Goal: Task Accomplishment & Management: Use online tool/utility

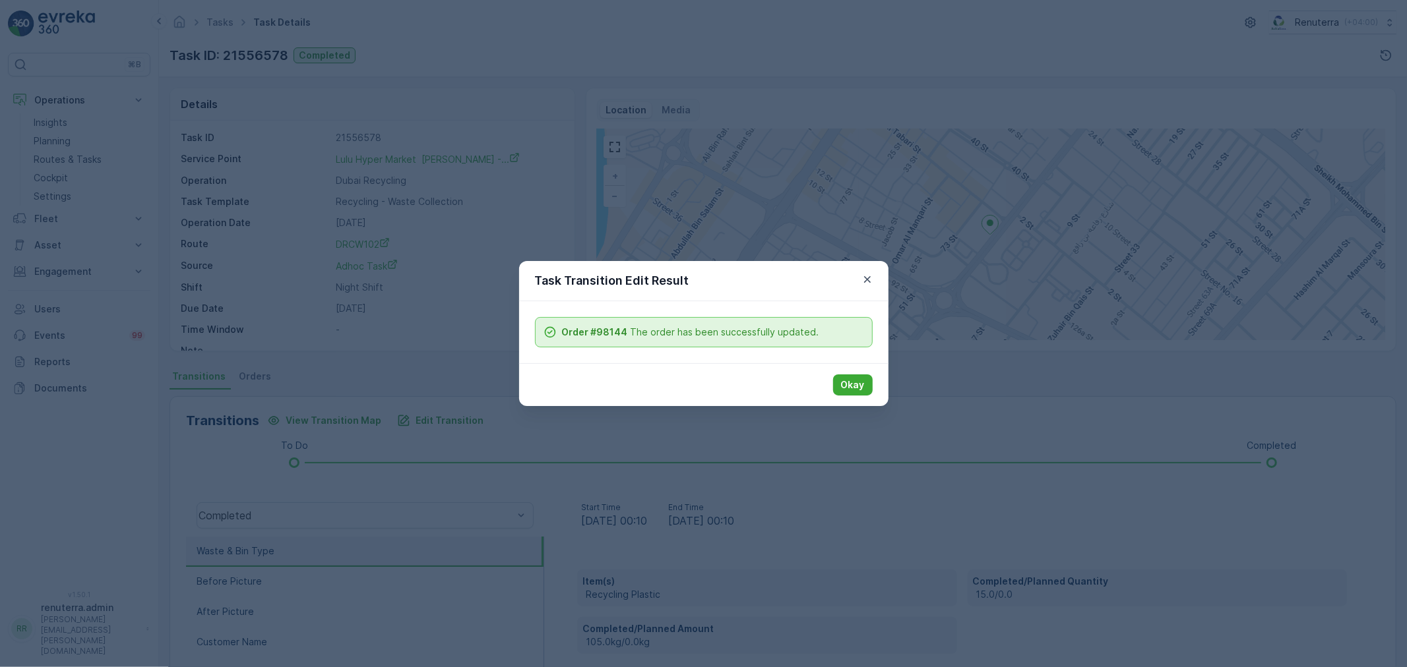
click at [872, 373] on div "Okay" at bounding box center [703, 384] width 369 height 43
click at [864, 377] on button "Okay" at bounding box center [853, 385] width 40 height 21
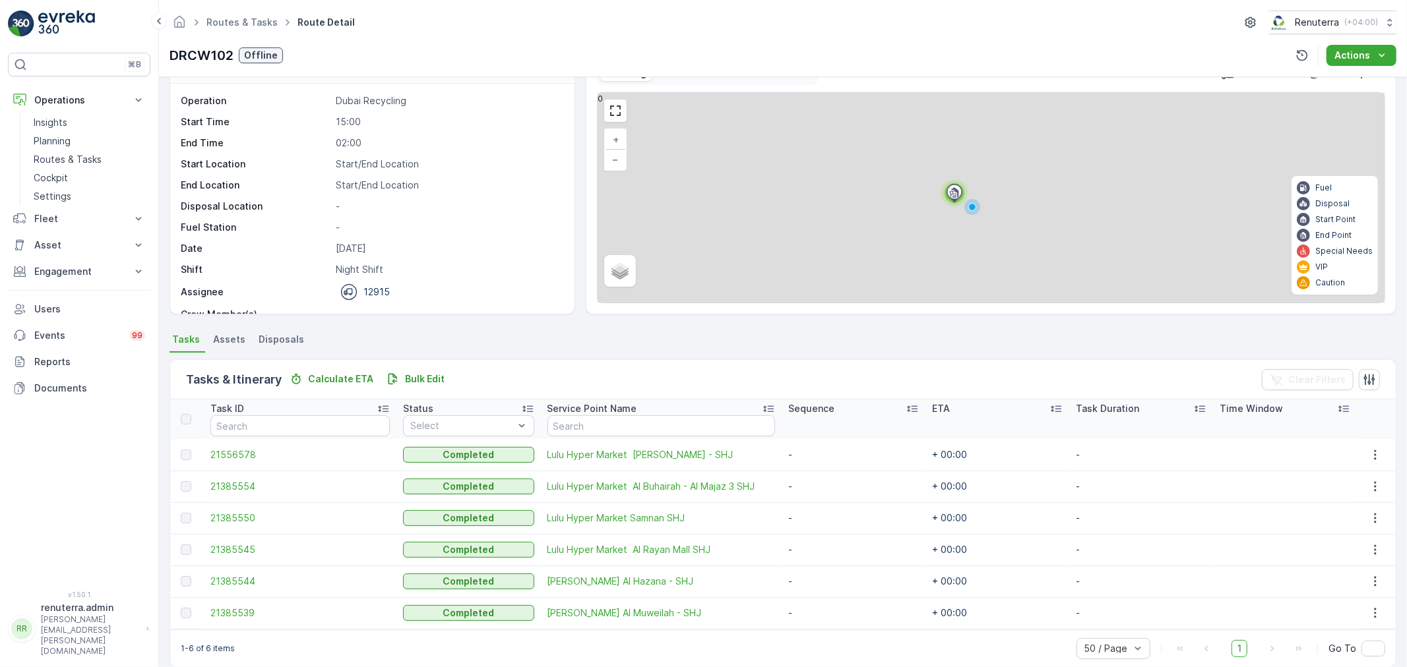
scroll to position [44, 0]
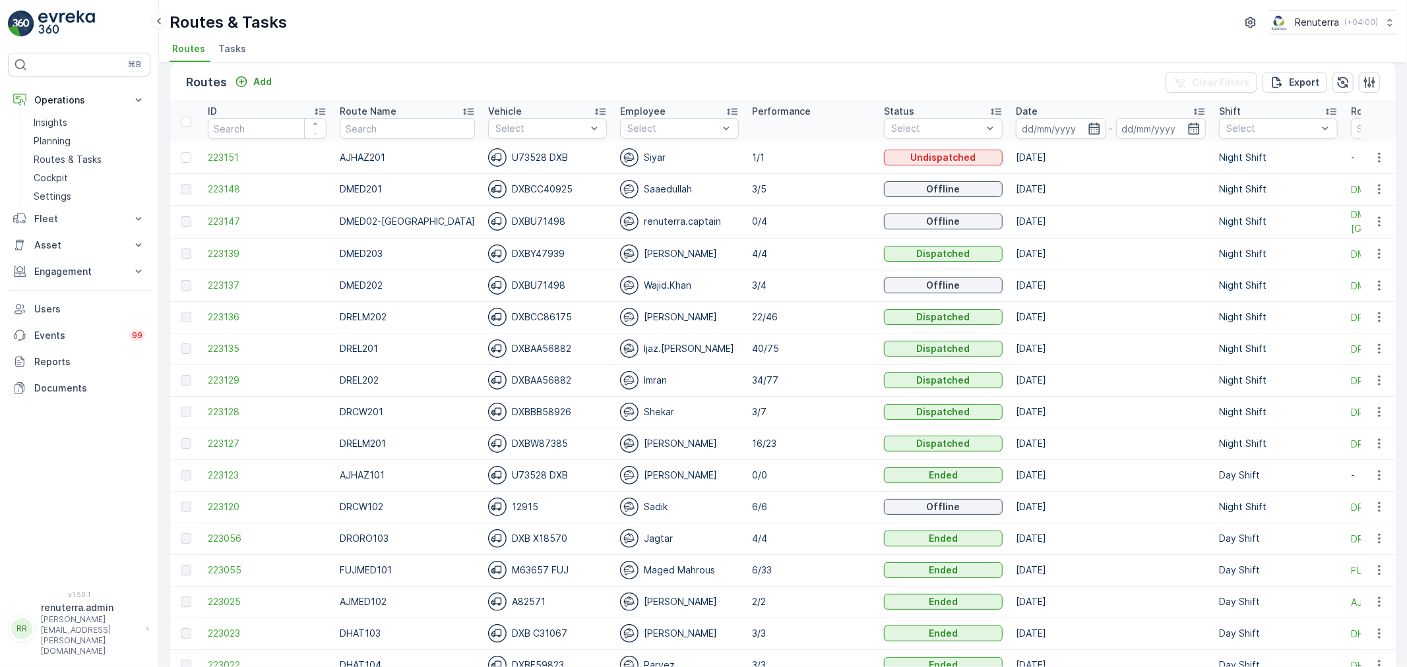
scroll to position [11, 0]
click at [215, 318] on span "223136" at bounding box center [267, 317] width 119 height 13
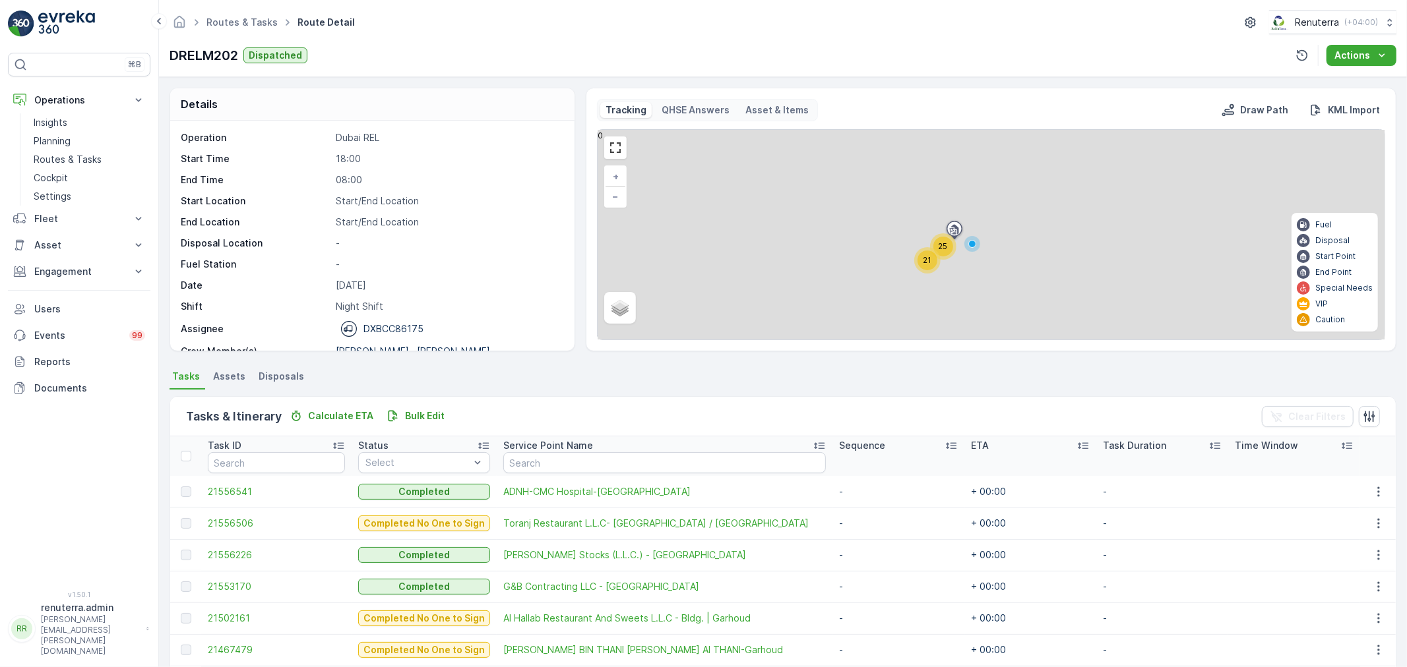
scroll to position [42, 0]
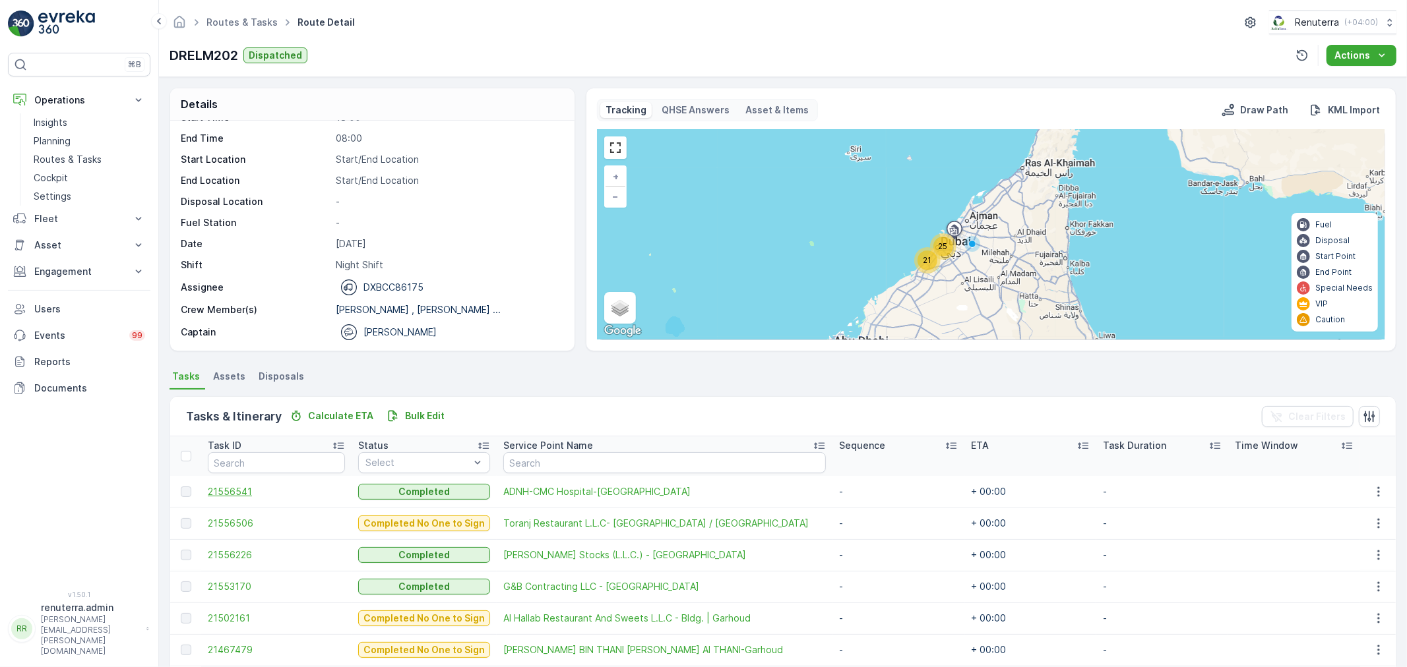
click at [232, 485] on span "21556541" at bounding box center [276, 491] width 137 height 13
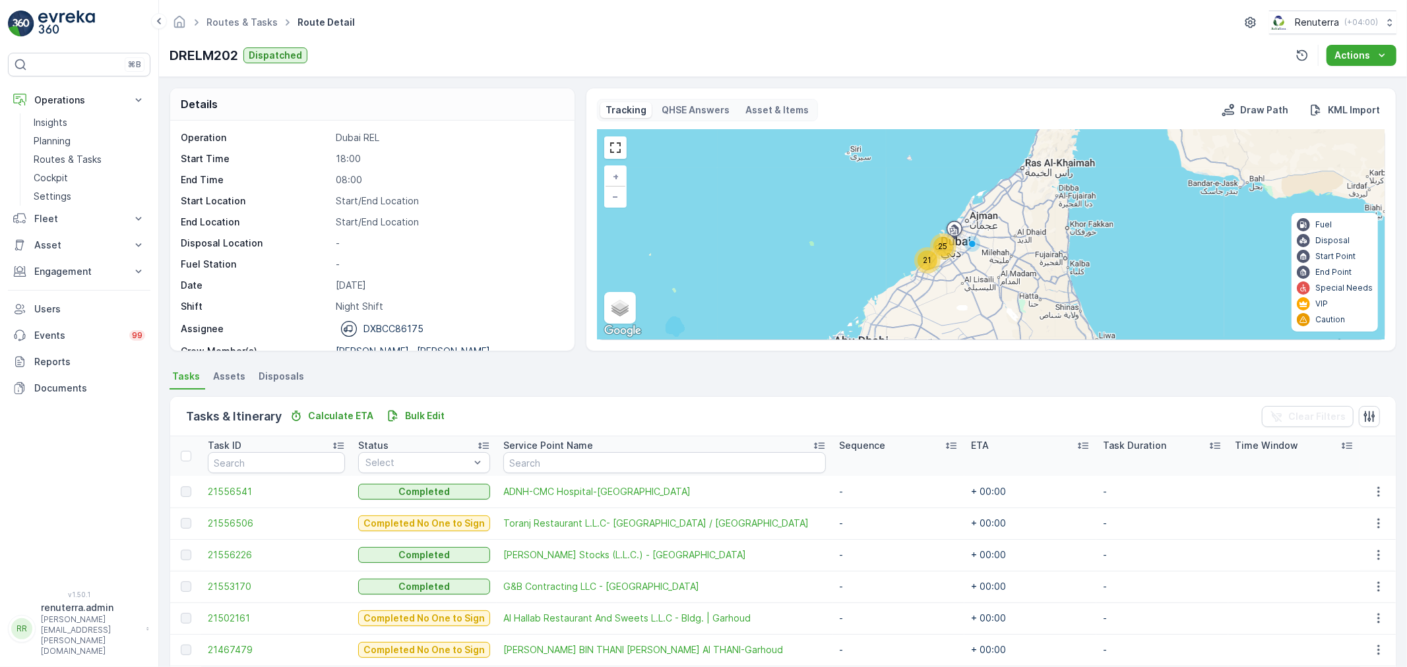
click at [220, 483] on td "21556541" at bounding box center [276, 492] width 150 height 32
click at [218, 485] on span "21556541" at bounding box center [276, 491] width 137 height 13
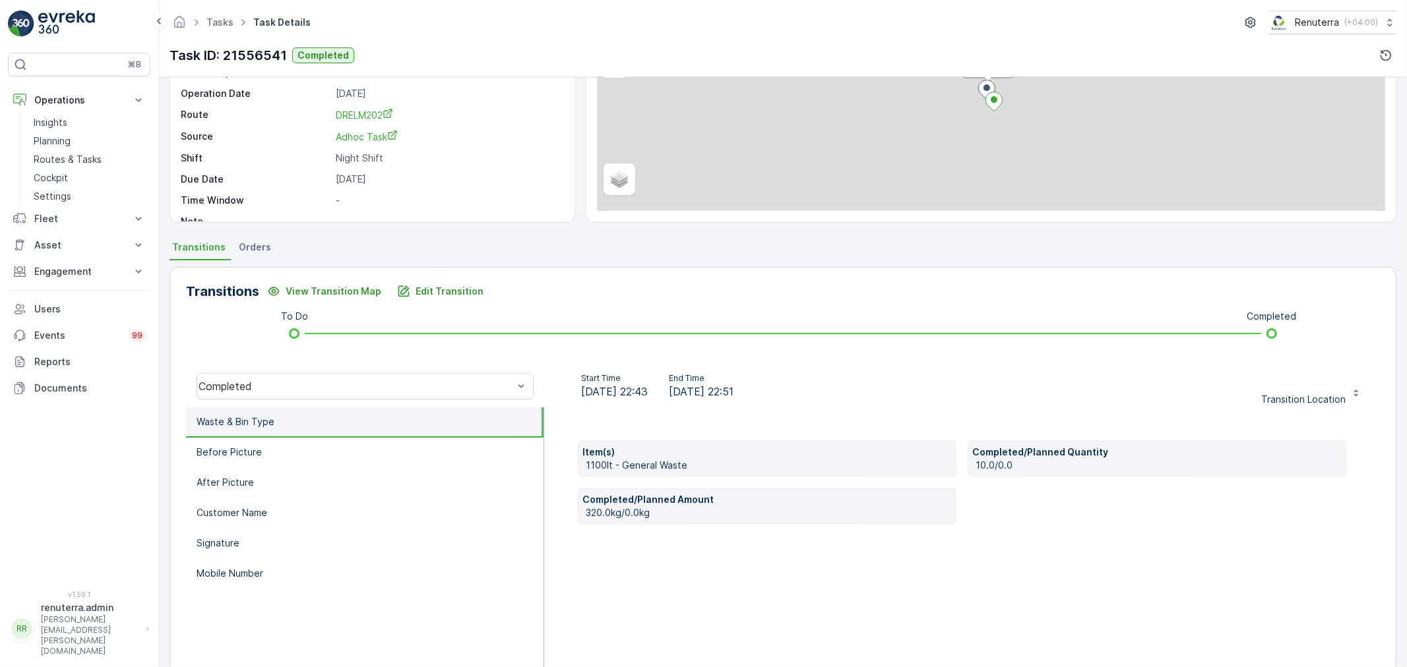
scroll to position [163, 0]
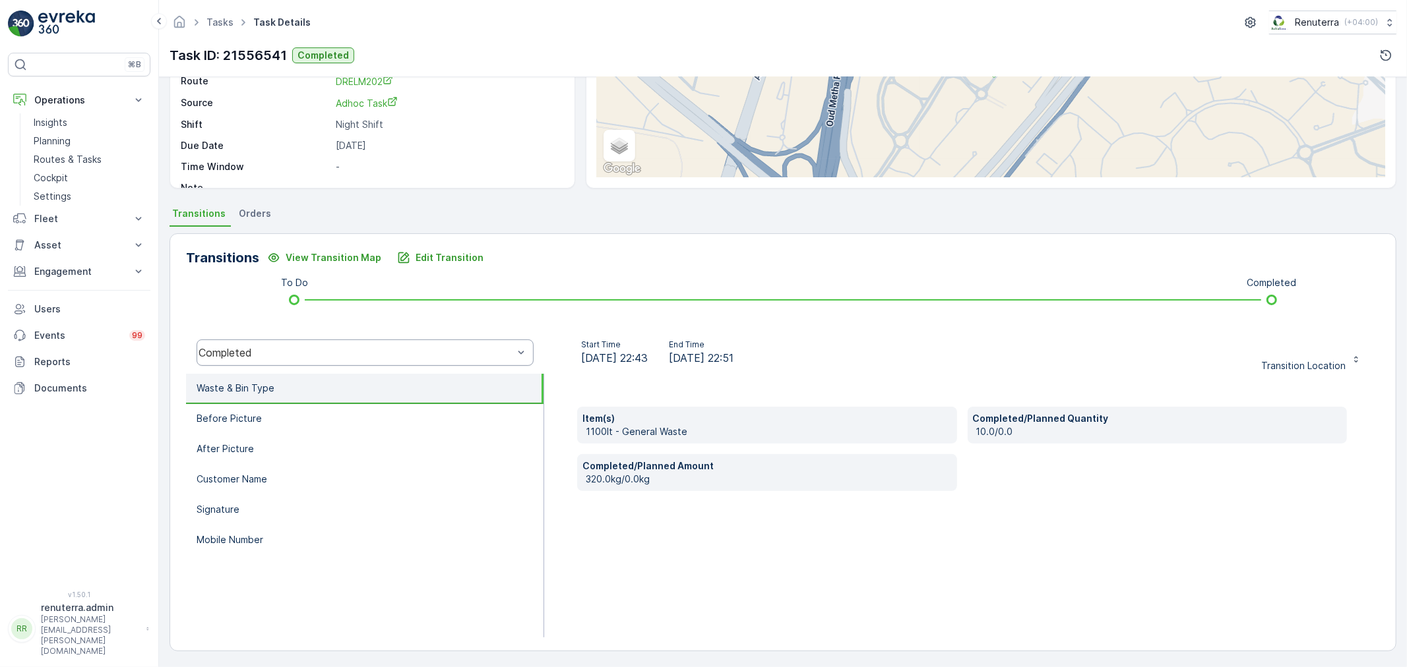
click at [326, 361] on div "Completed" at bounding box center [365, 353] width 337 height 26
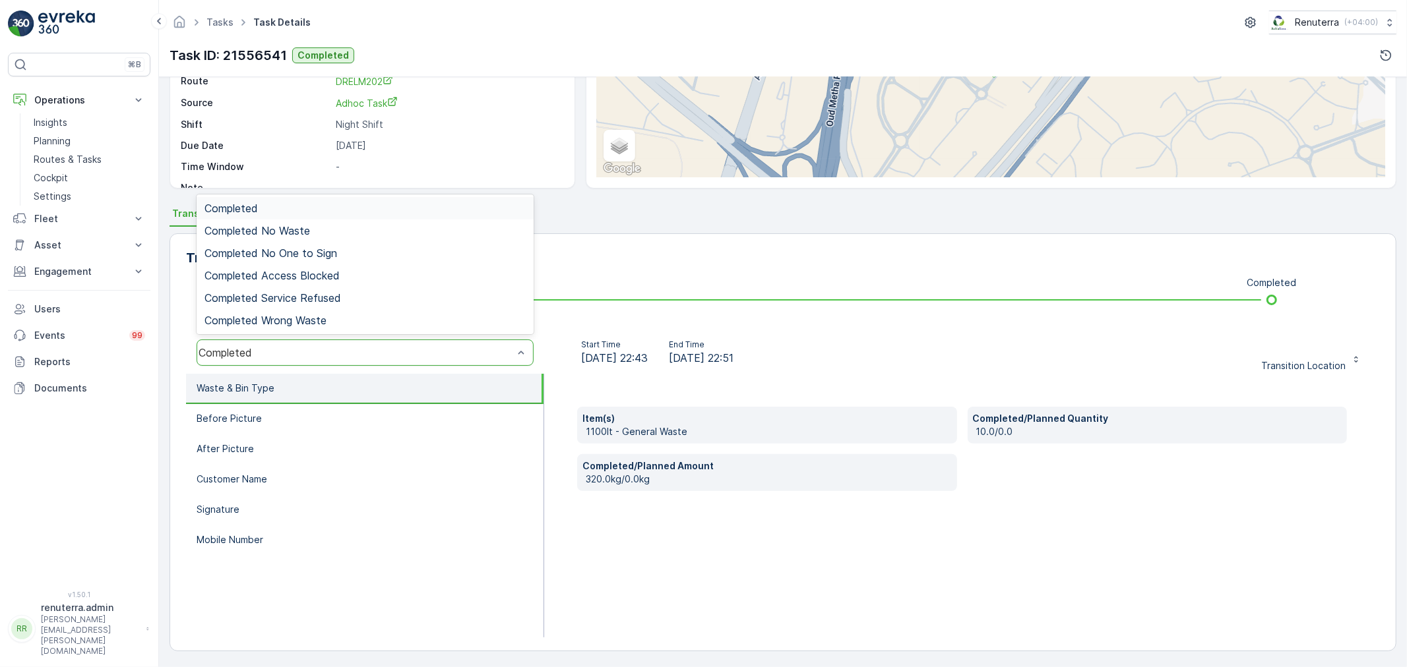
click at [307, 208] on div "Completed" at bounding box center [364, 208] width 321 height 12
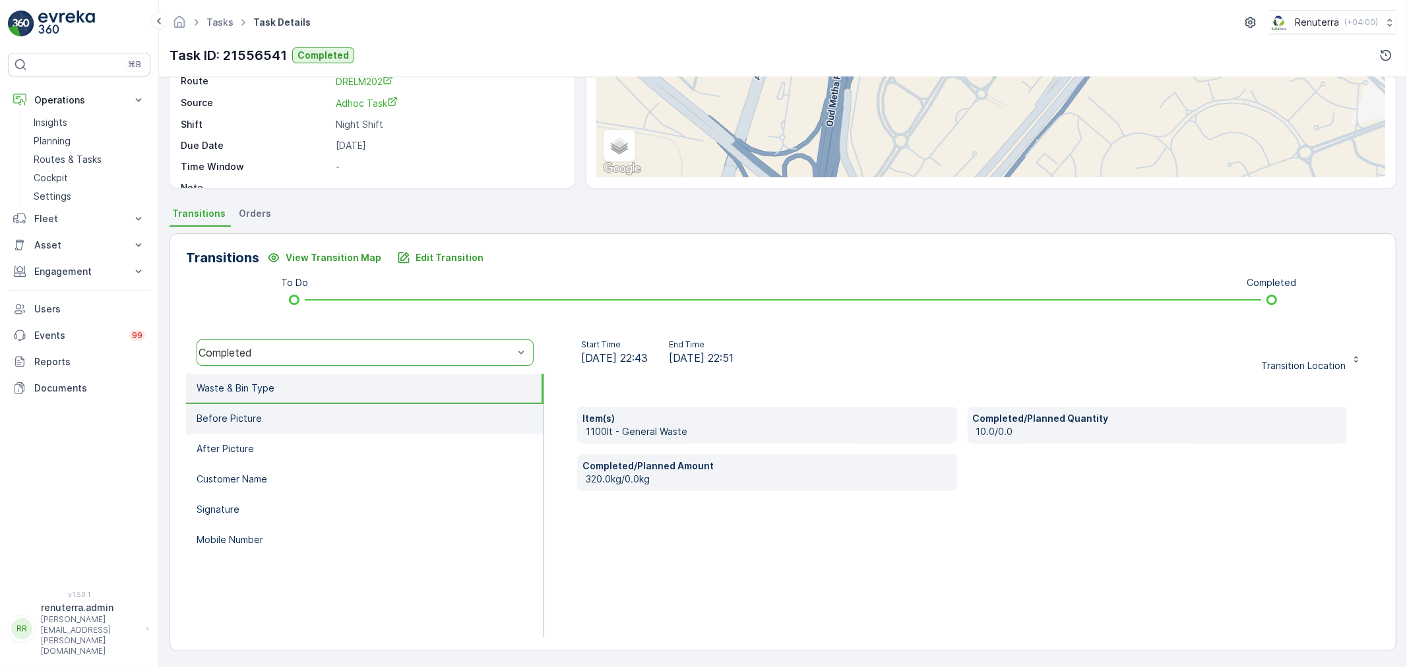
click at [282, 420] on li "Before Picture" at bounding box center [364, 419] width 357 height 30
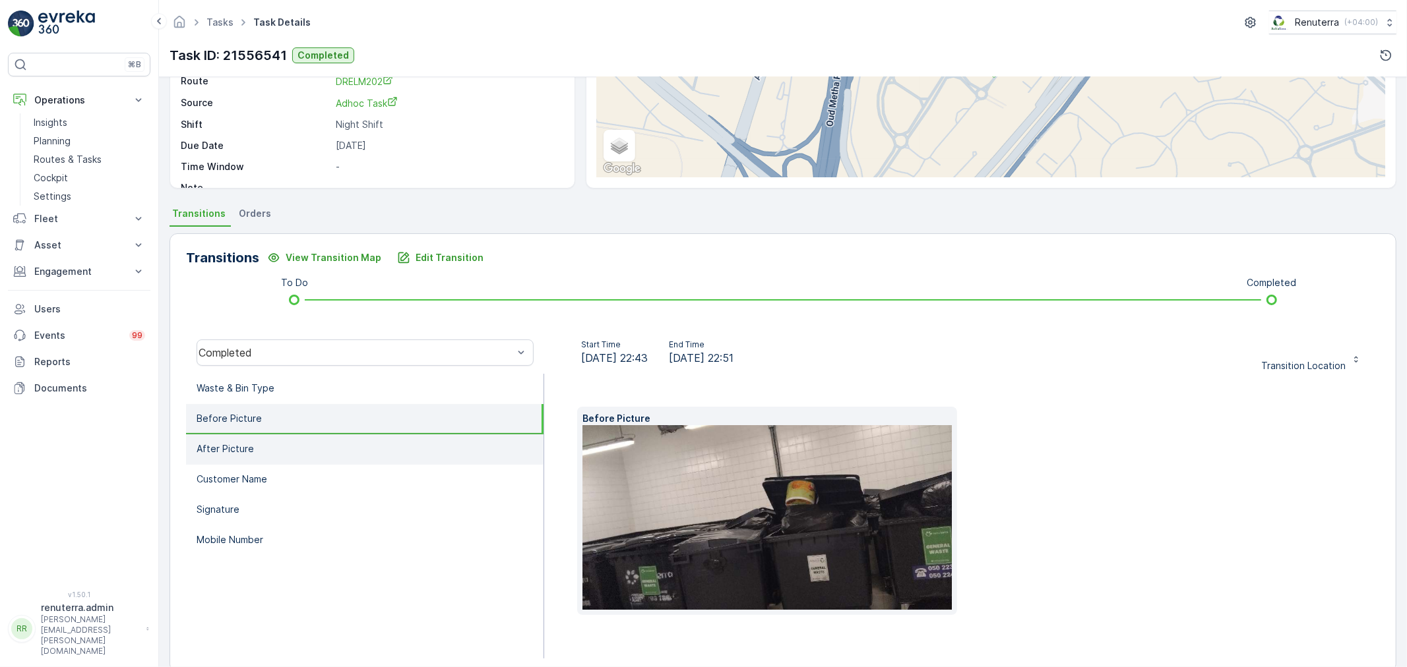
click at [264, 452] on li "After Picture" at bounding box center [364, 450] width 357 height 30
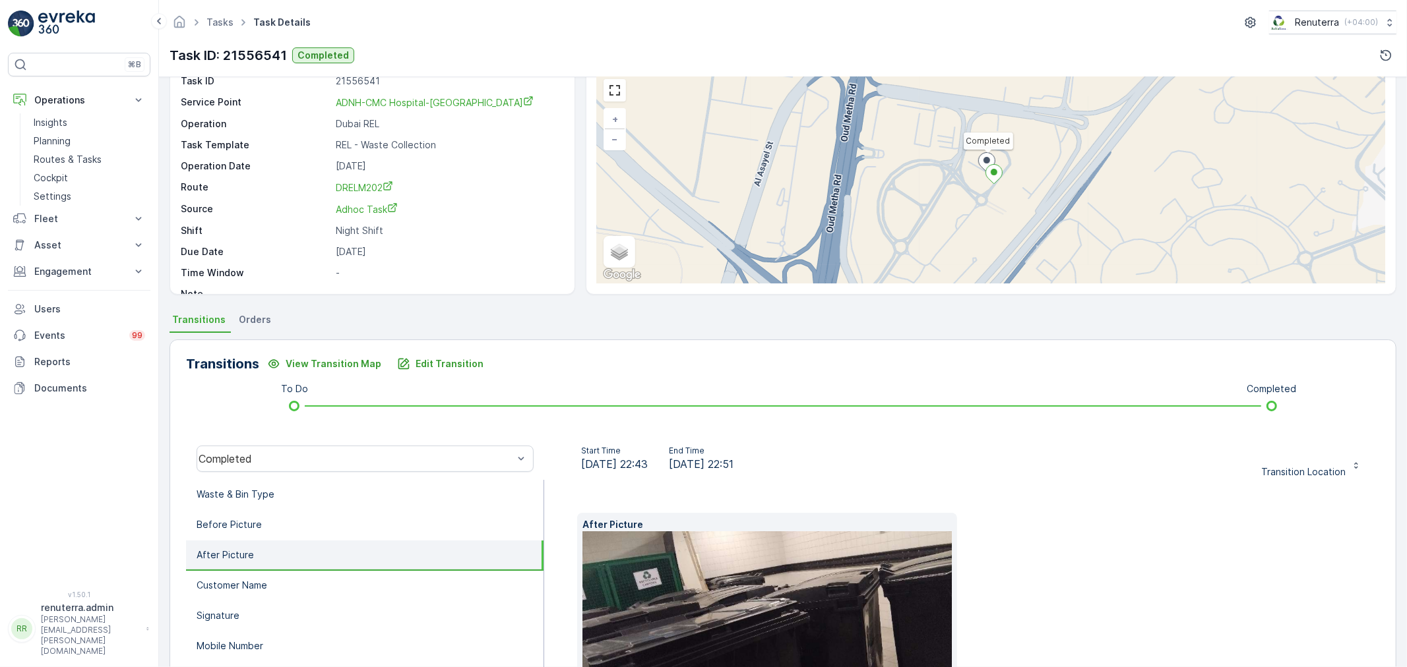
scroll to position [0, 0]
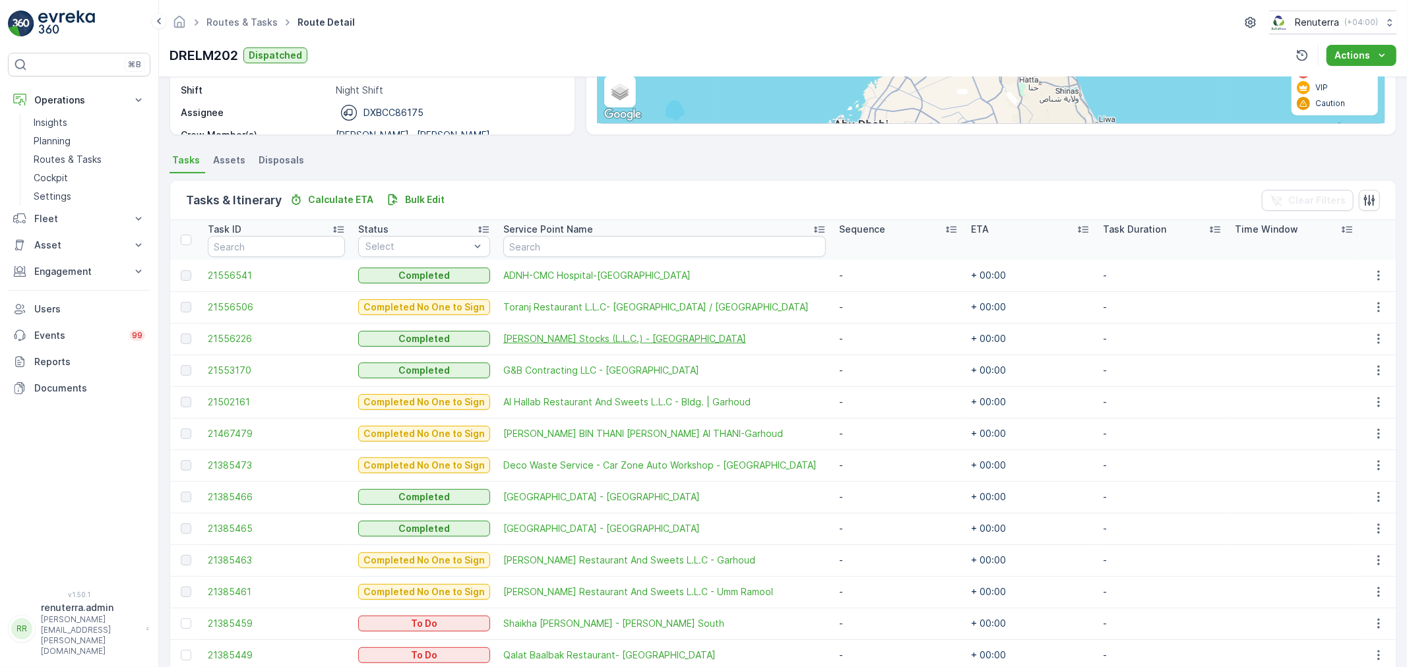
scroll to position [220, 0]
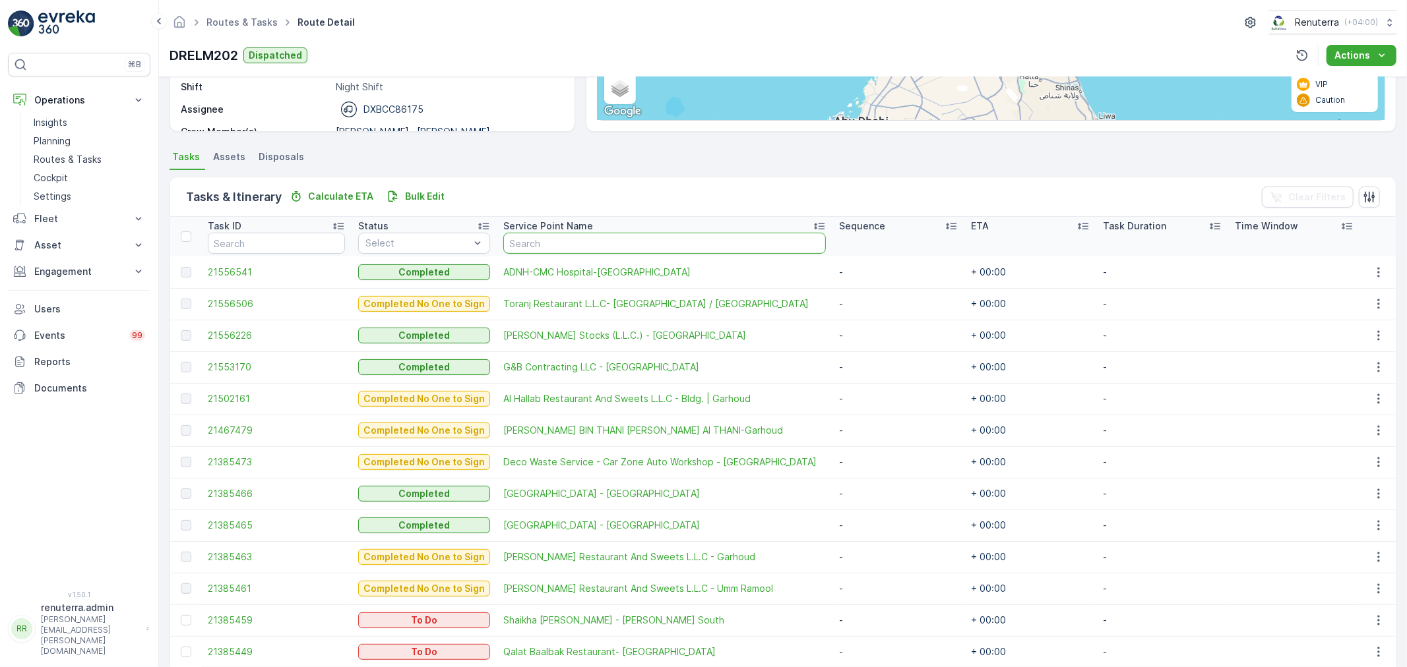
click at [561, 247] on input "text" at bounding box center [664, 243] width 322 height 21
type input "cmc"
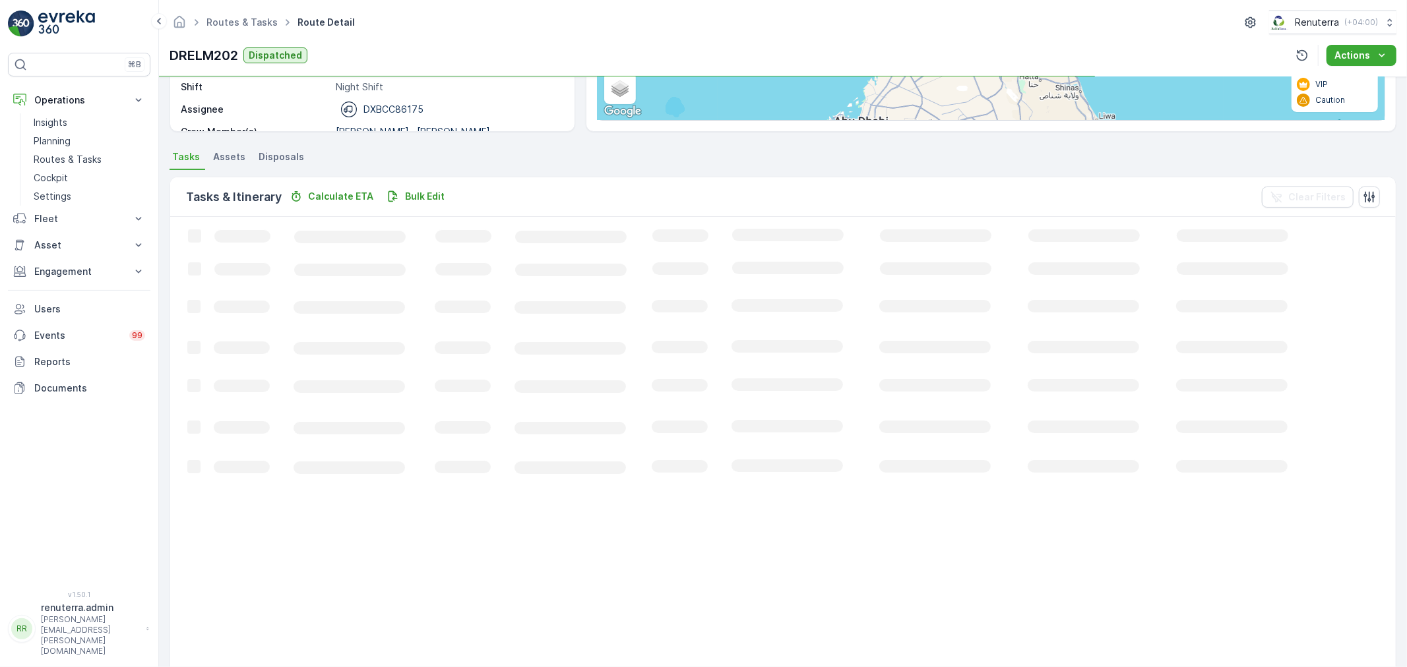
scroll to position [13, 0]
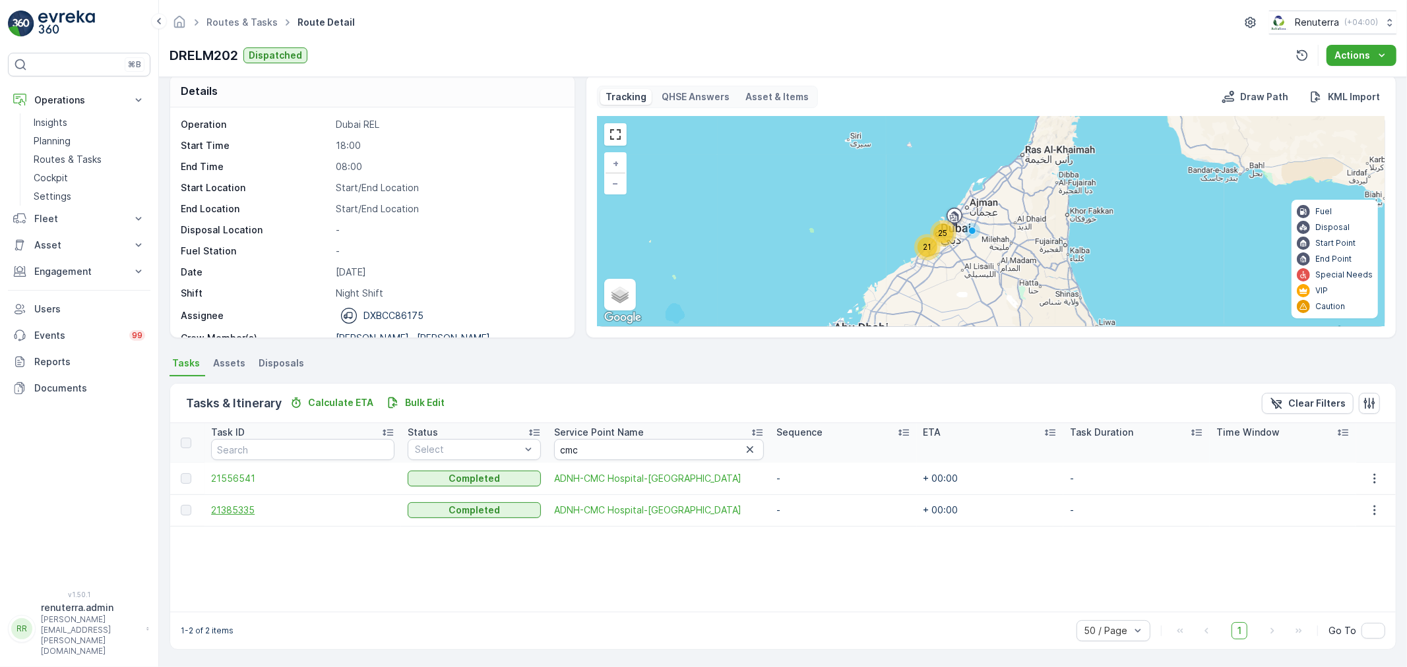
click at [253, 504] on span "21385335" at bounding box center [302, 510] width 183 height 13
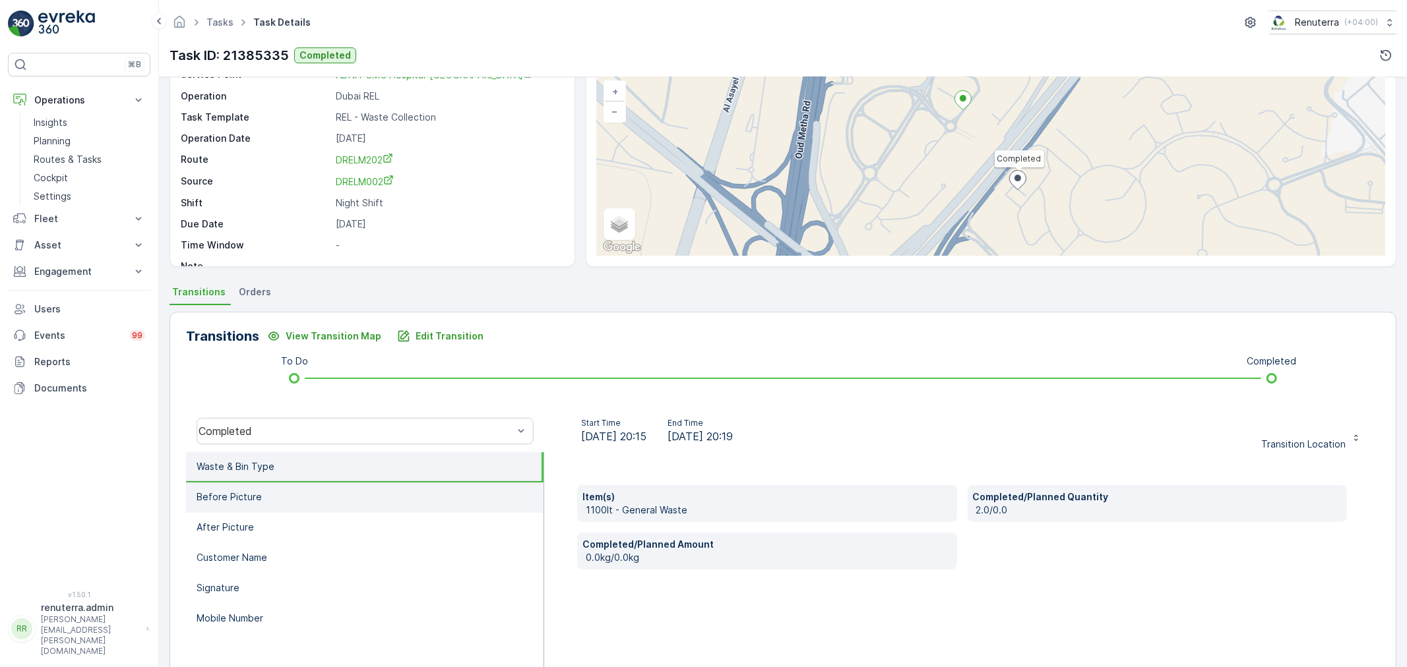
scroll to position [90, 0]
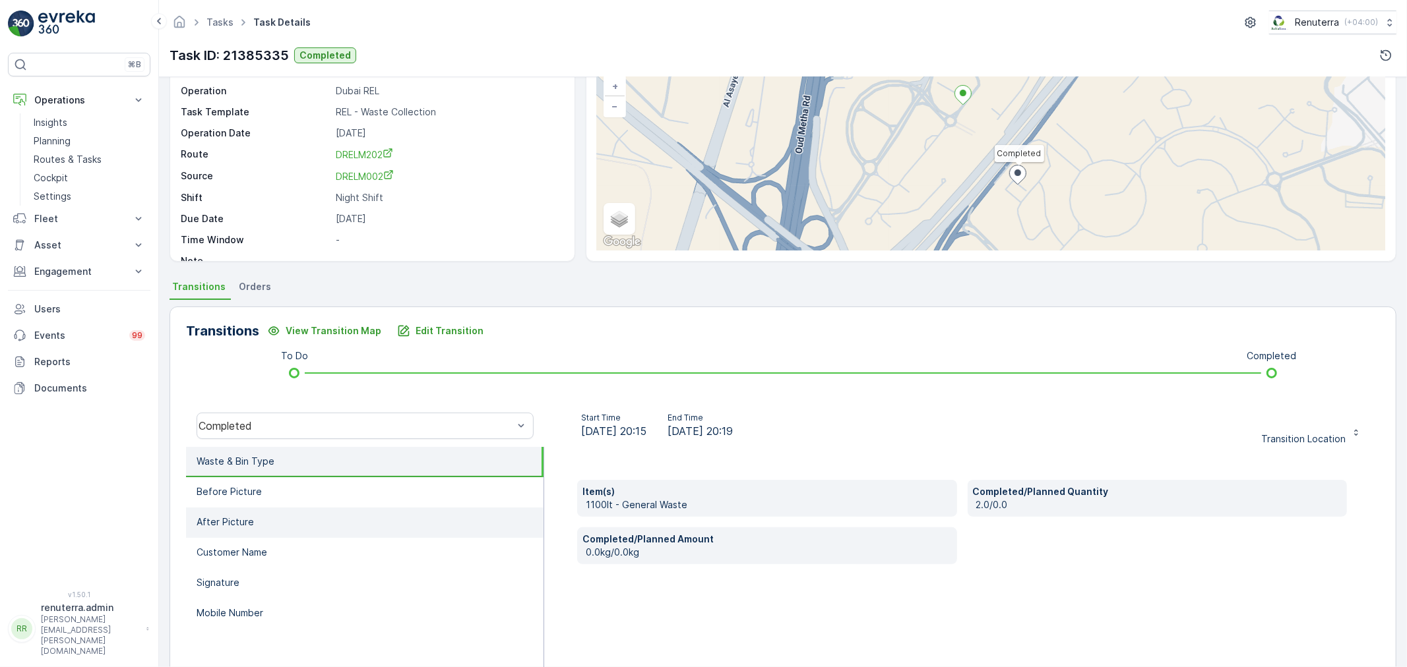
click at [238, 512] on li "After Picture" at bounding box center [364, 523] width 357 height 30
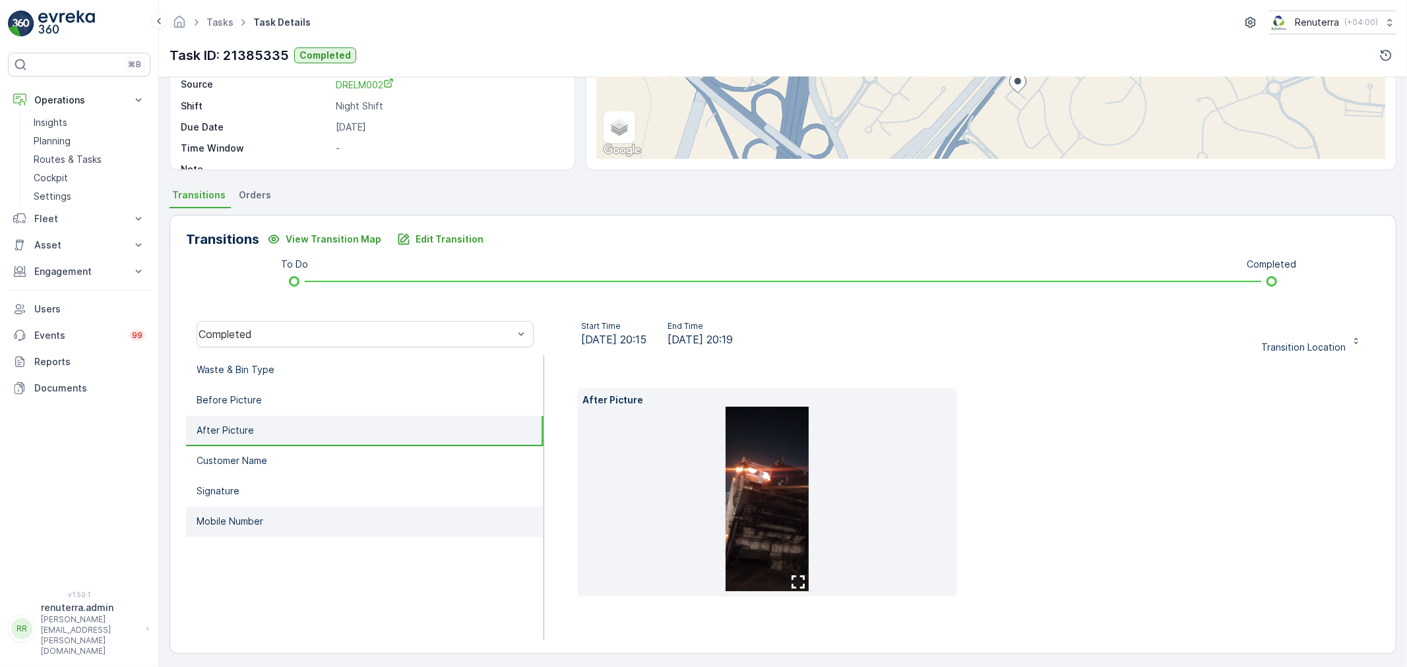
scroll to position [185, 0]
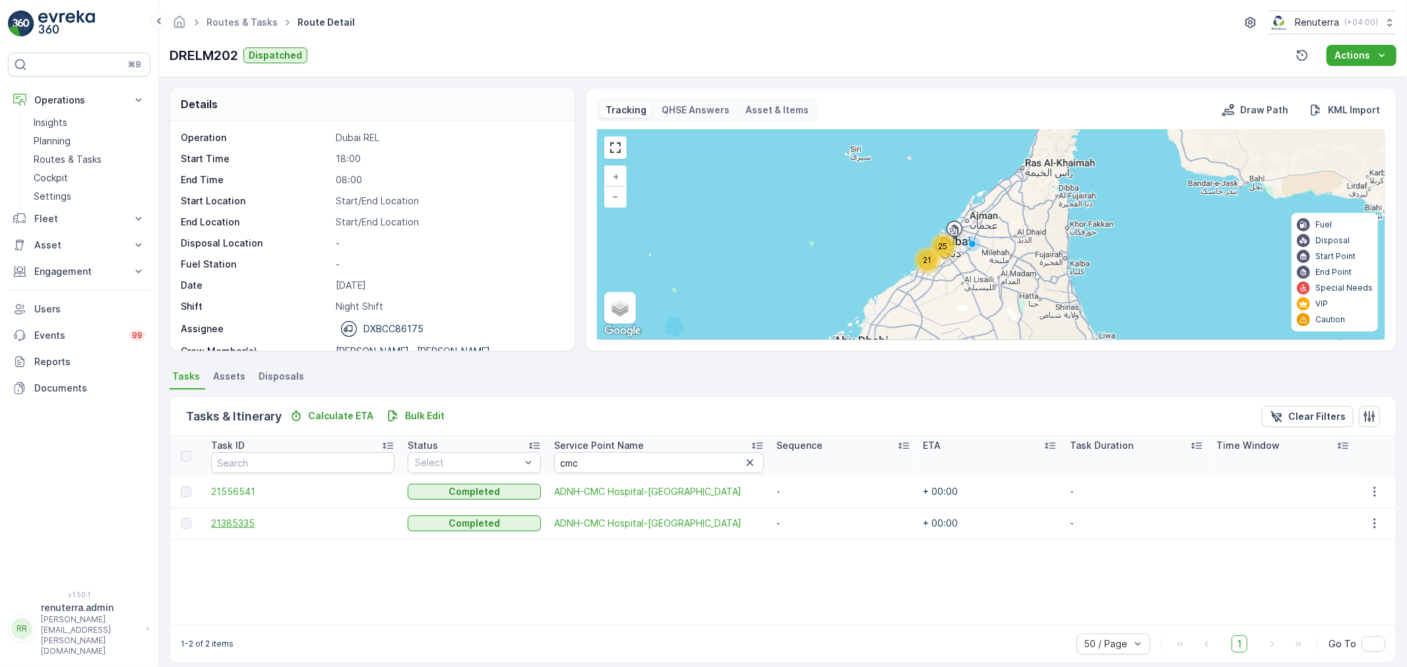
click at [238, 524] on span "21385335" at bounding box center [302, 523] width 183 height 13
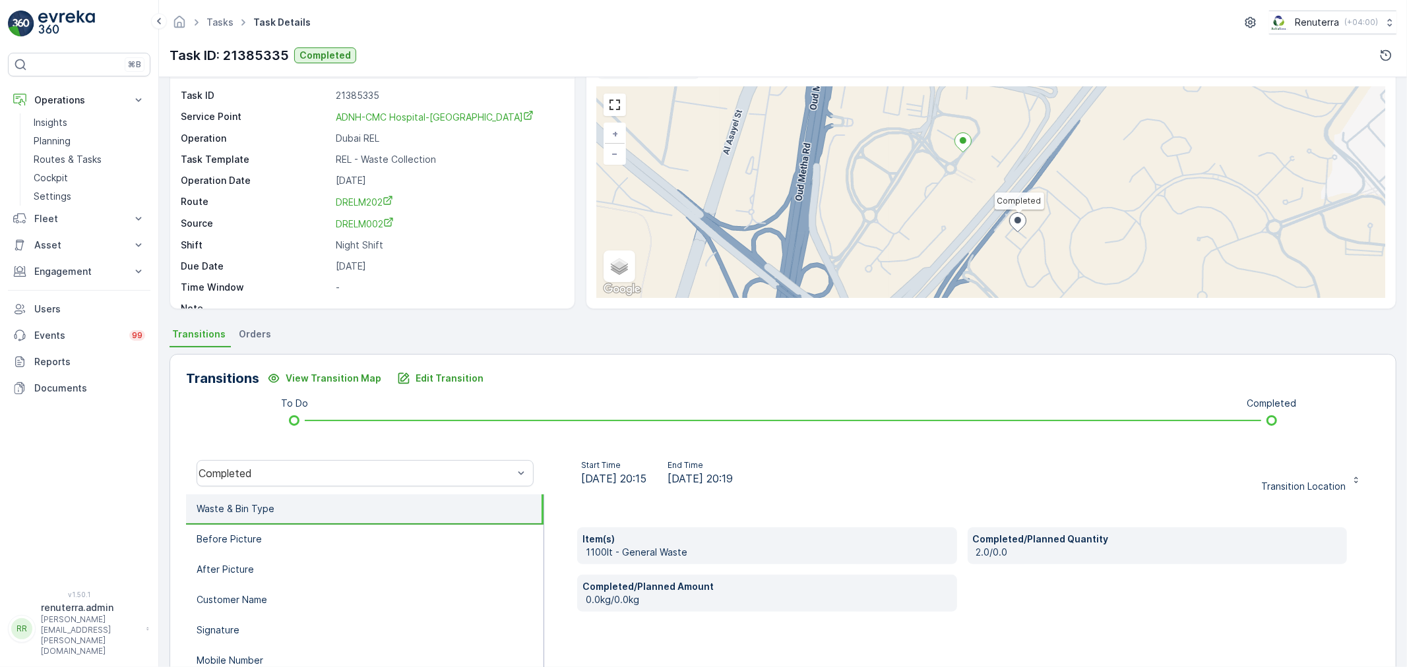
scroll to position [146, 0]
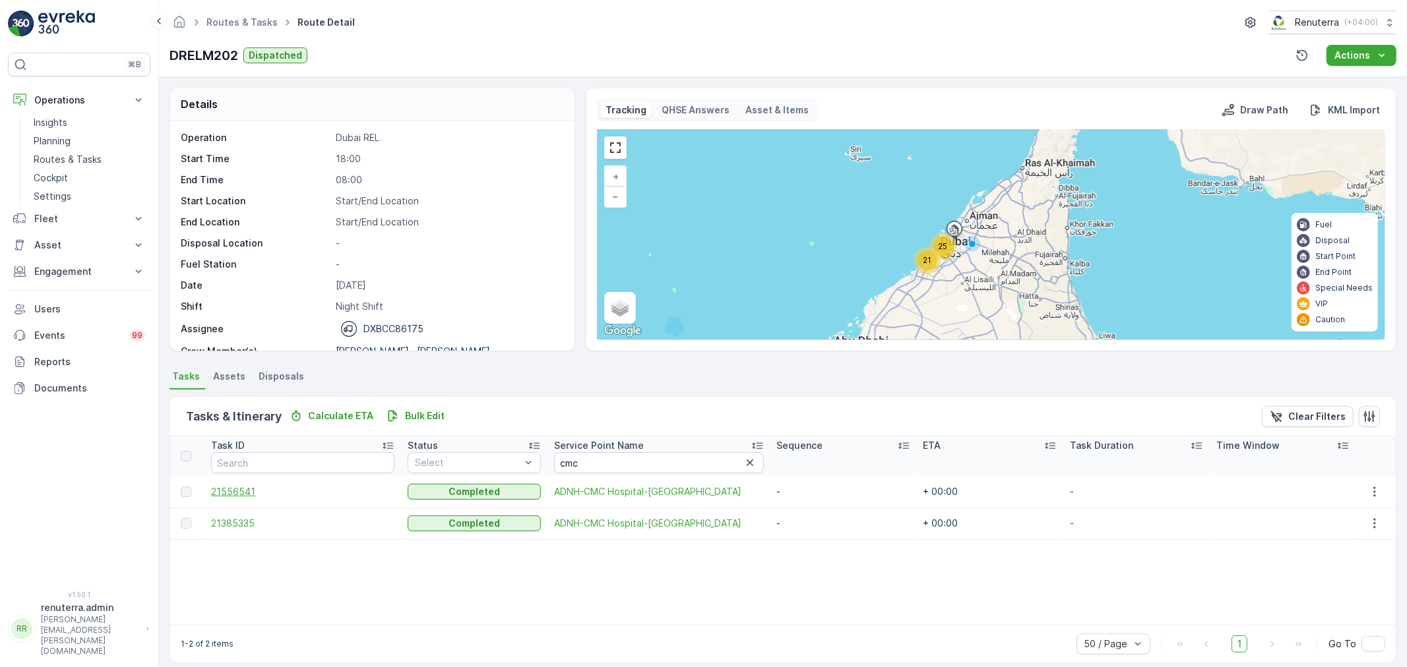
click at [222, 495] on span "21556541" at bounding box center [302, 491] width 183 height 13
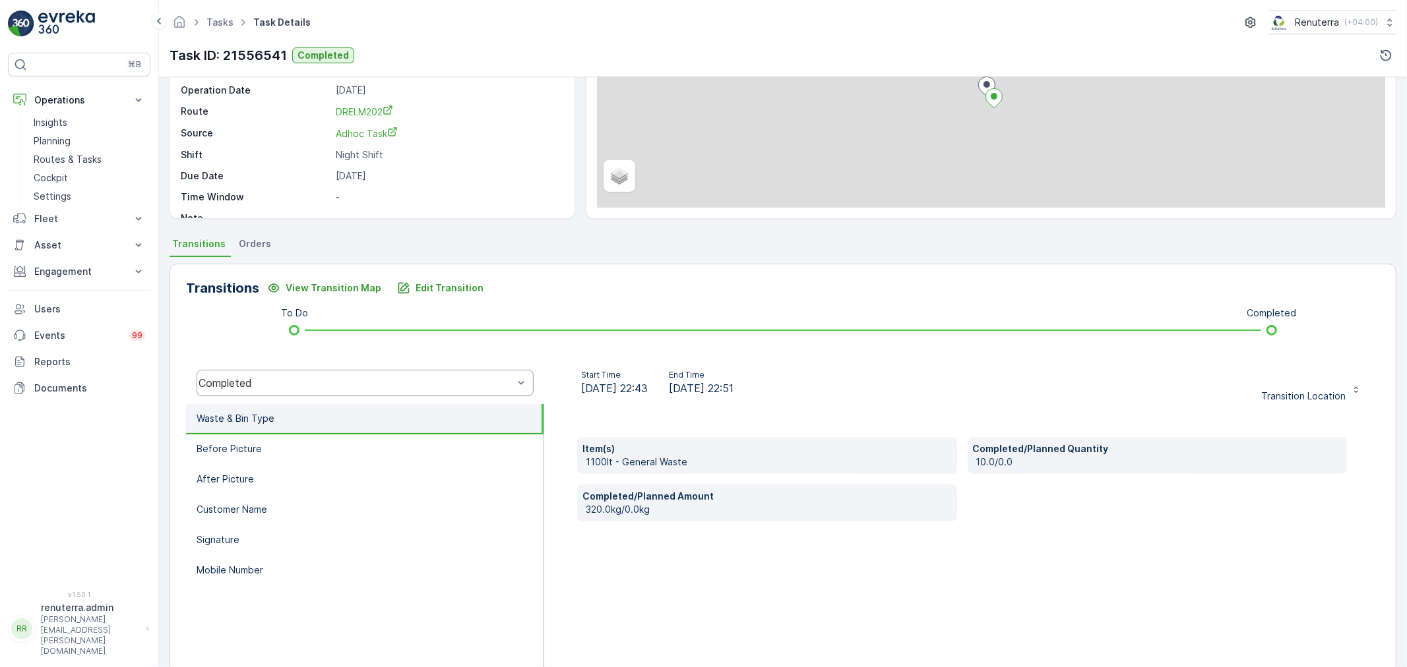
scroll to position [146, 0]
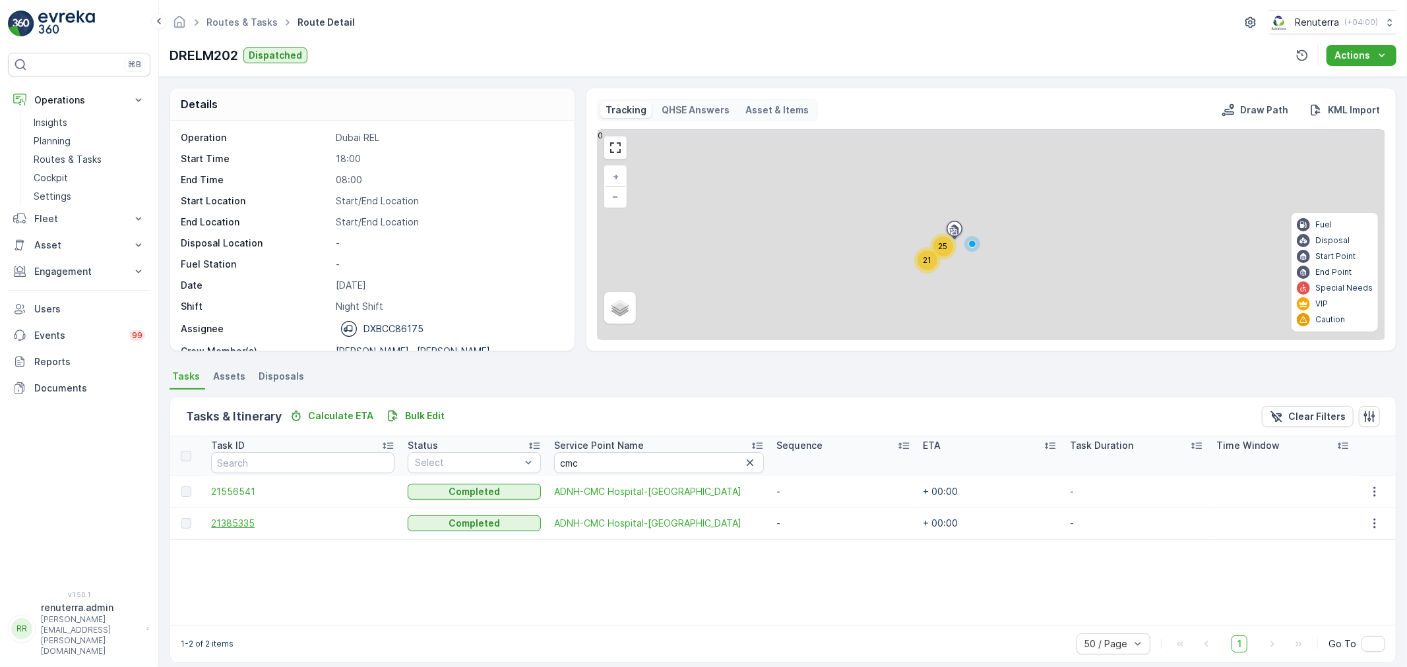
click at [236, 522] on span "21385335" at bounding box center [302, 523] width 183 height 13
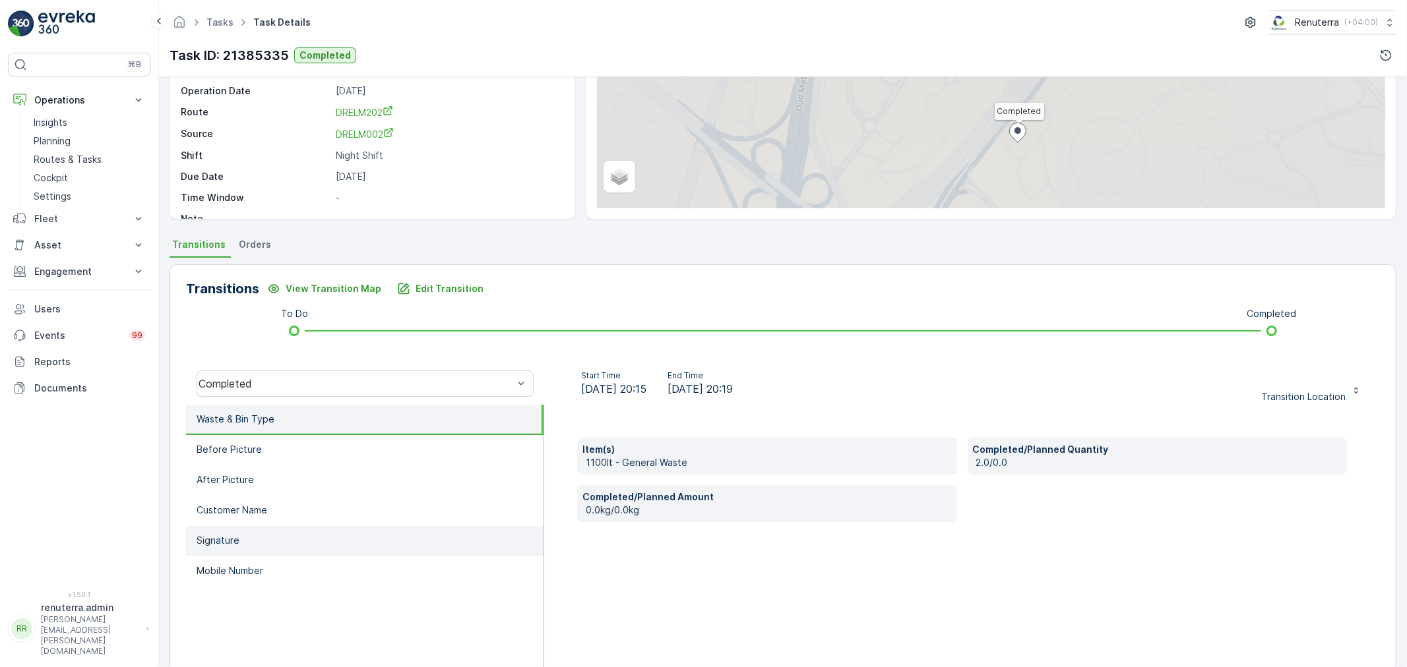
scroll to position [163, 0]
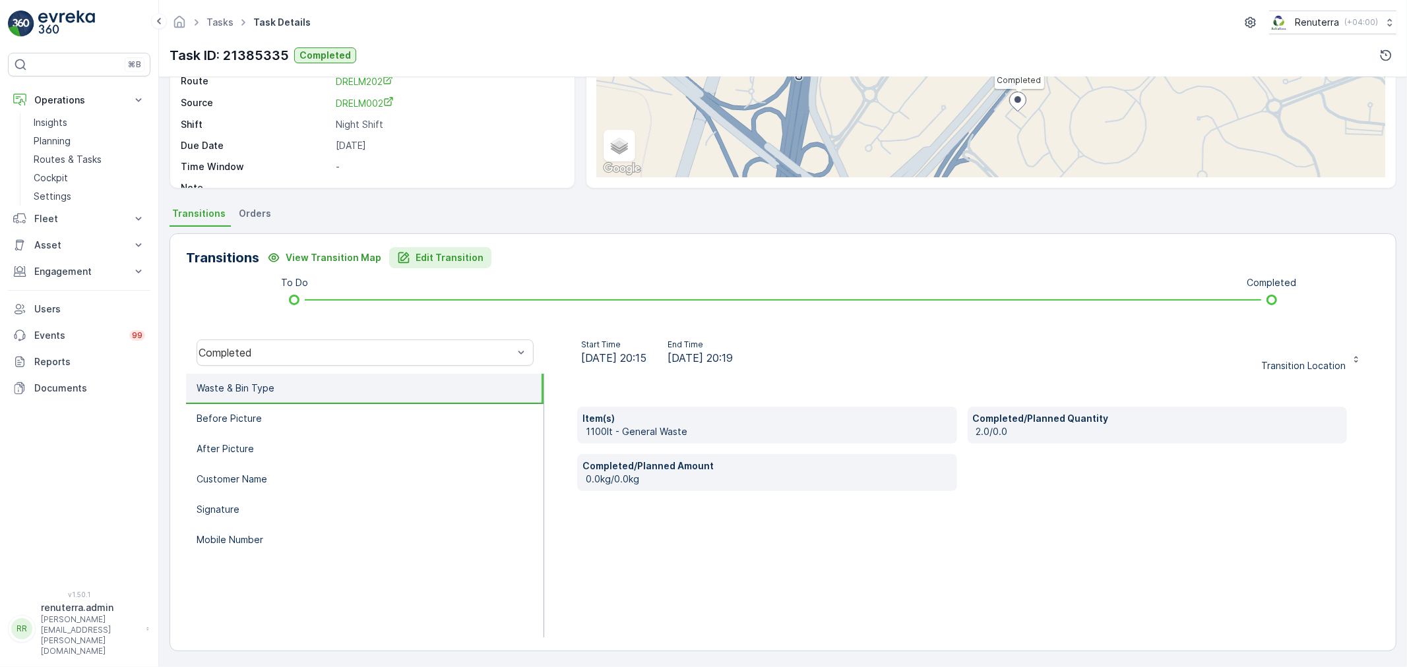
click at [431, 258] on p "Edit Transition" at bounding box center [449, 257] width 68 height 13
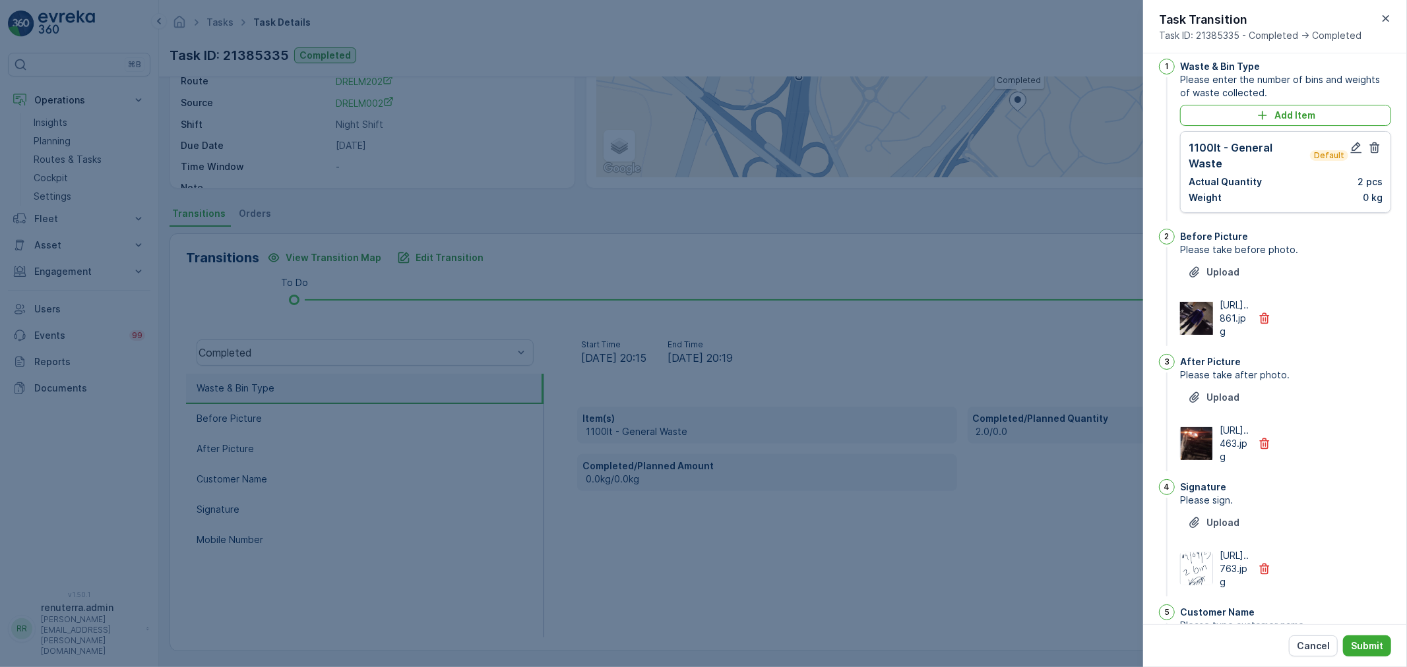
scroll to position [0, 0]
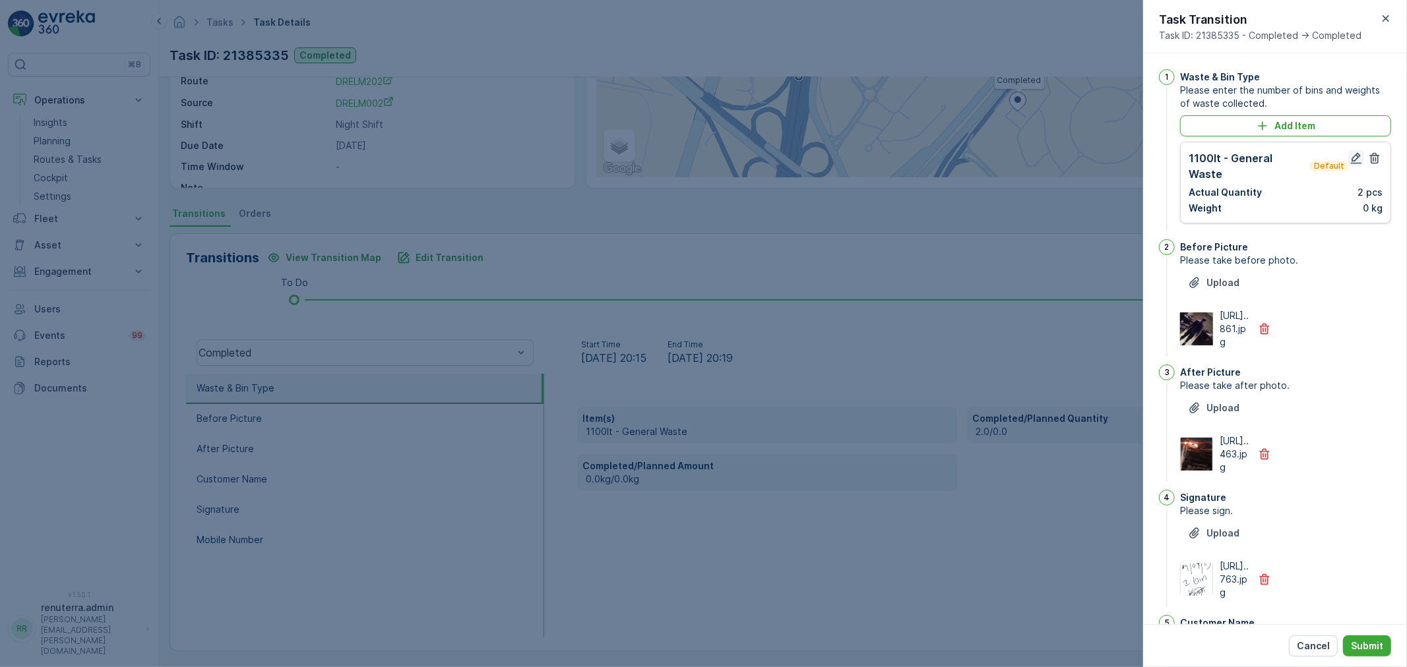
click at [1349, 163] on icon "button" at bounding box center [1355, 158] width 13 height 13
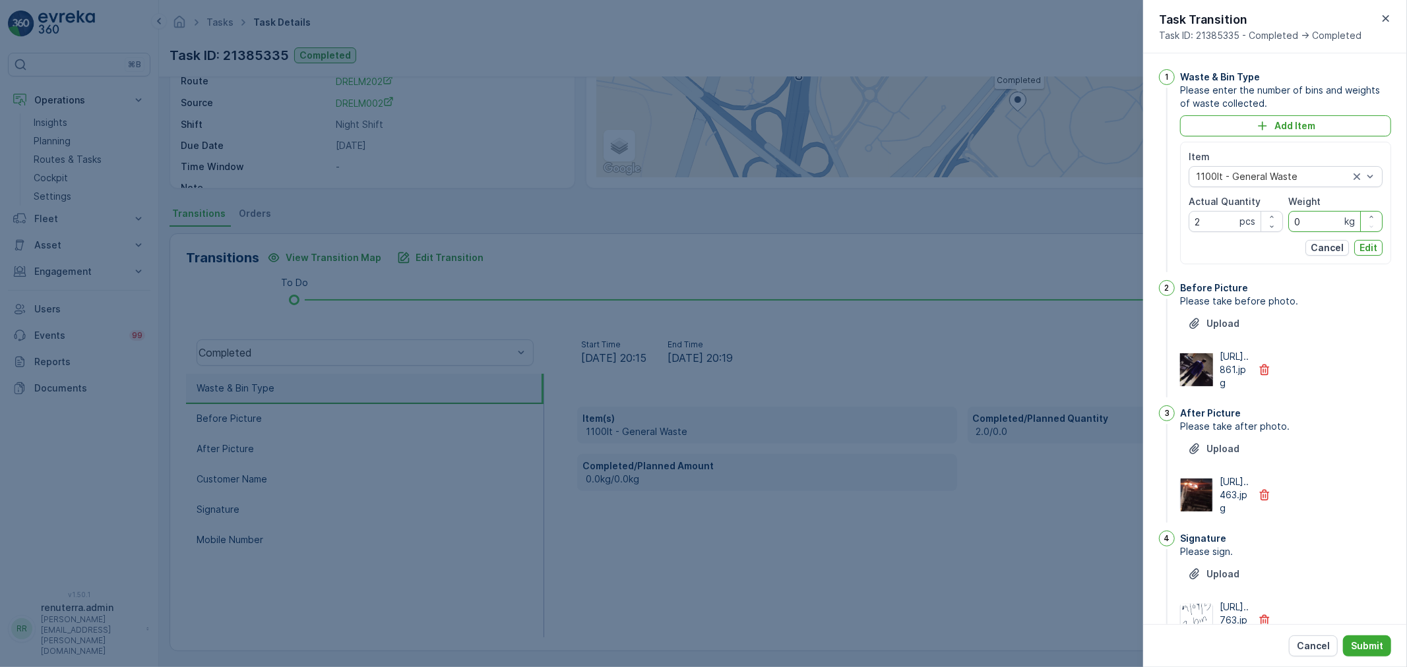
click at [1313, 216] on input "0" at bounding box center [1335, 221] width 94 height 21
click at [1230, 227] on Quantity "2" at bounding box center [1235, 221] width 94 height 21
type Quantity "0"
click at [1361, 251] on p "Edit" at bounding box center [1368, 247] width 18 height 13
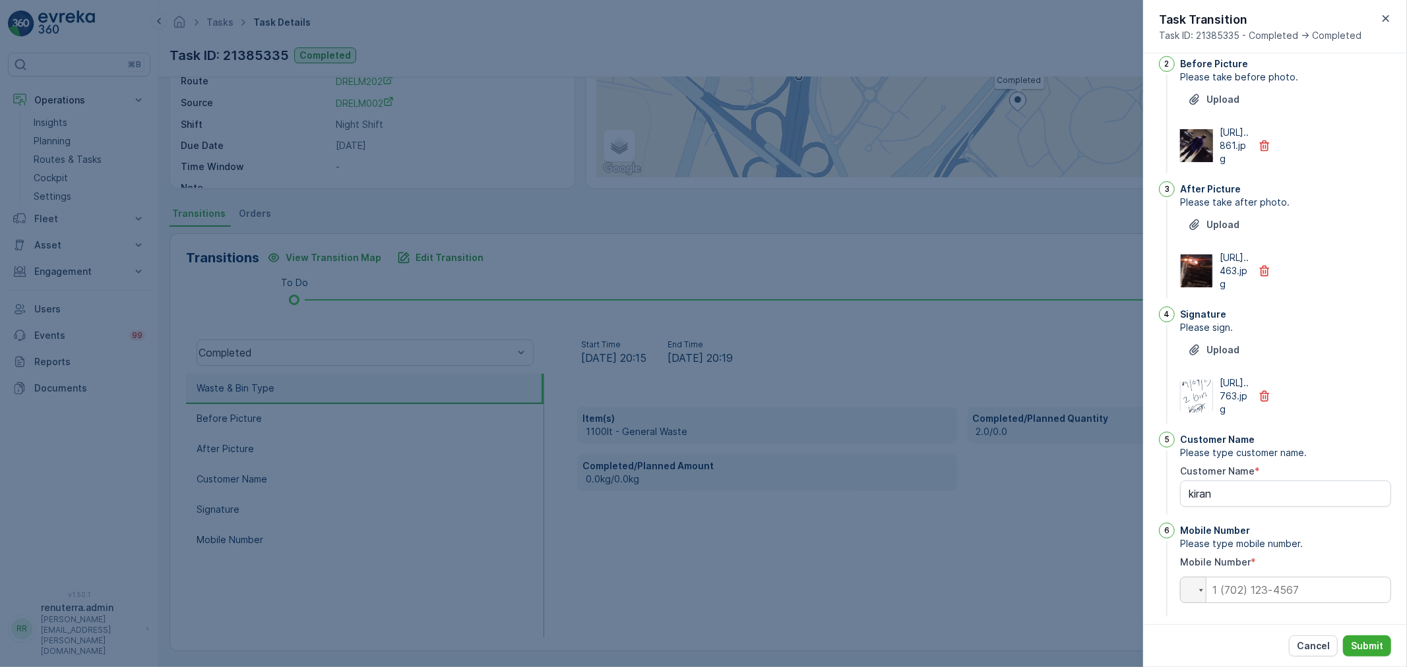
scroll to position [257, 0]
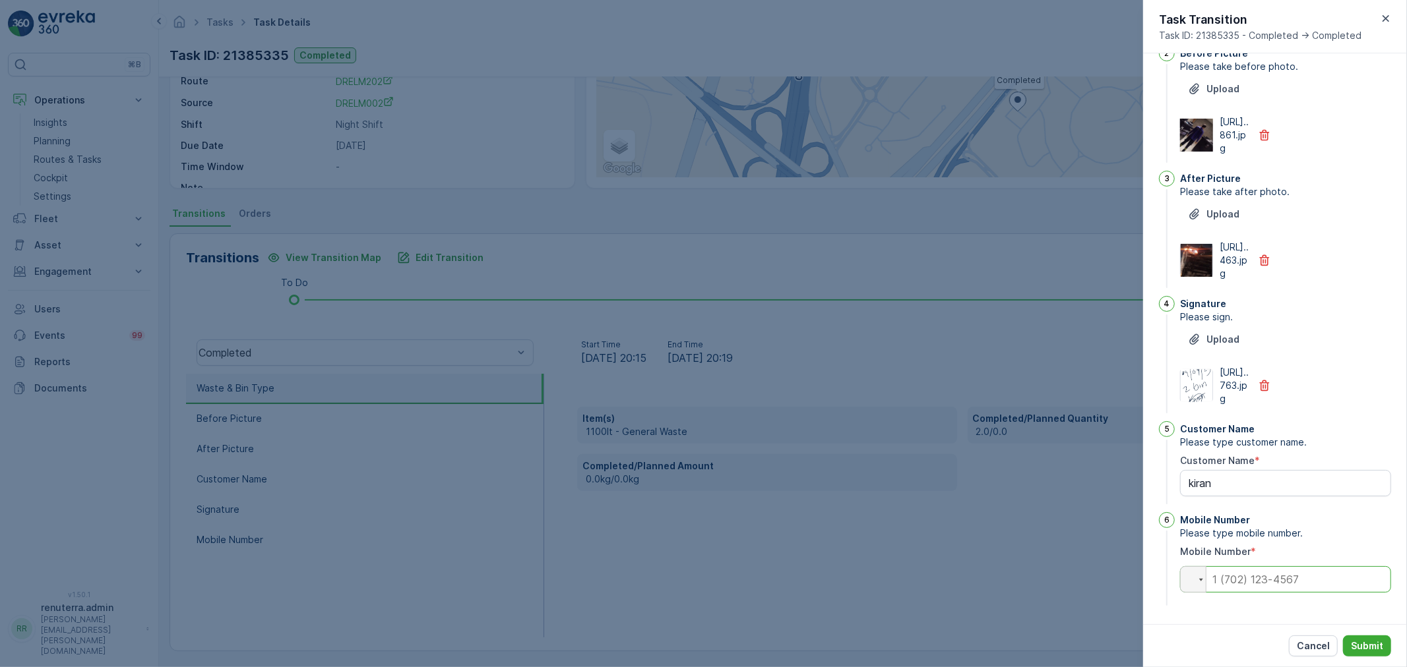
drag, startPoint x: 1290, startPoint y: 582, endPoint x: 1277, endPoint y: 575, distance: 14.2
click at [1289, 581] on input "tel" at bounding box center [1285, 579] width 211 height 26
type input "0"
click at [1385, 638] on button "Submit" at bounding box center [1367, 646] width 48 height 21
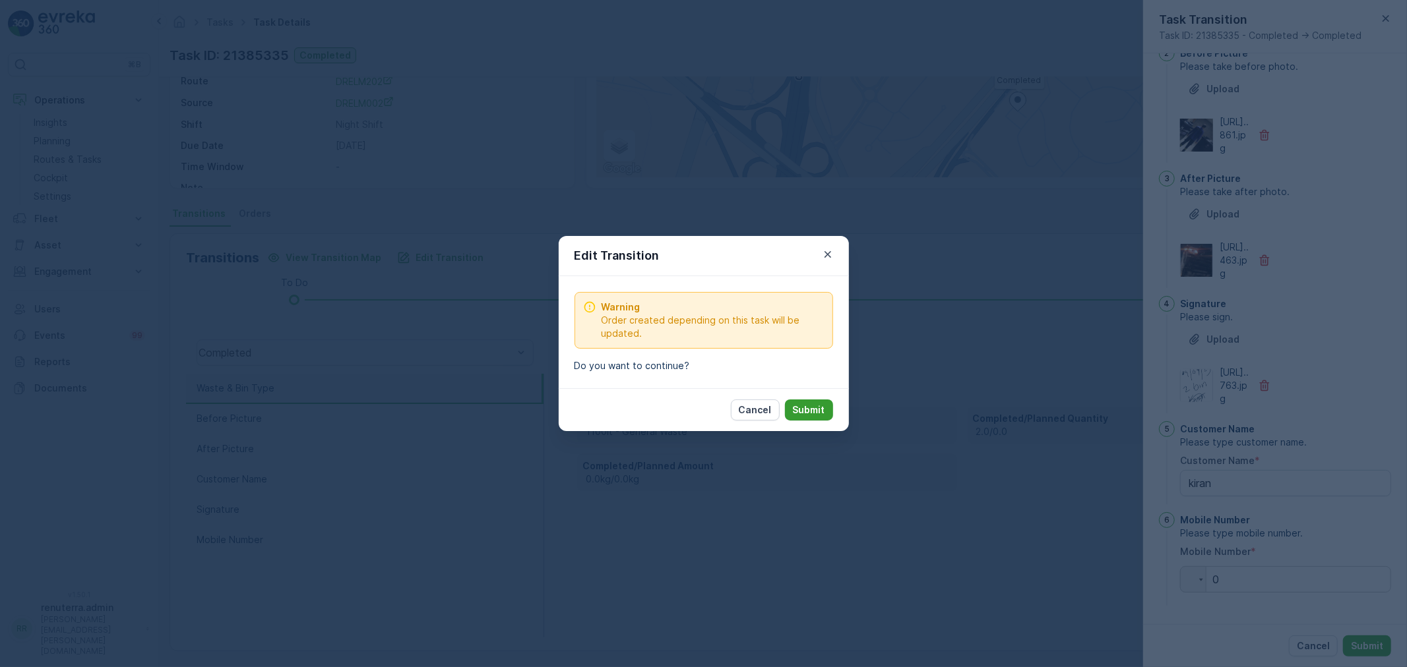
click at [812, 413] on p "Submit" at bounding box center [809, 410] width 32 height 13
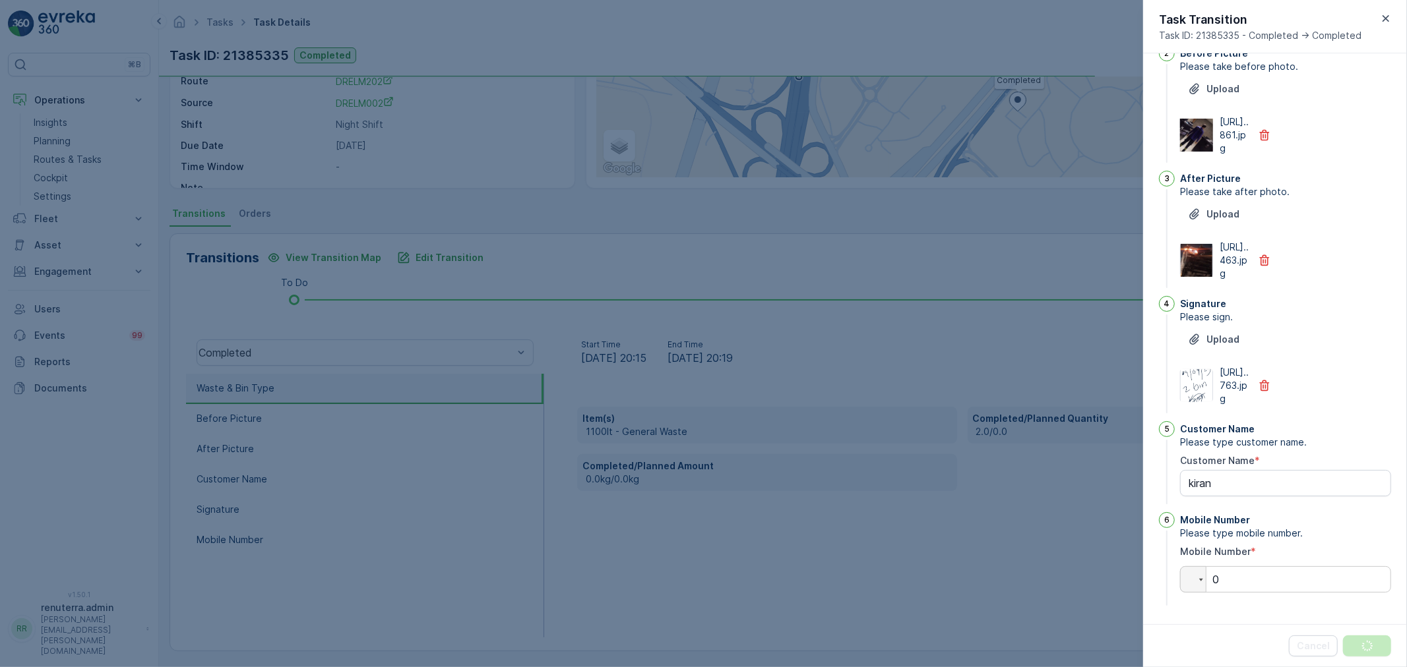
scroll to position [0, 0]
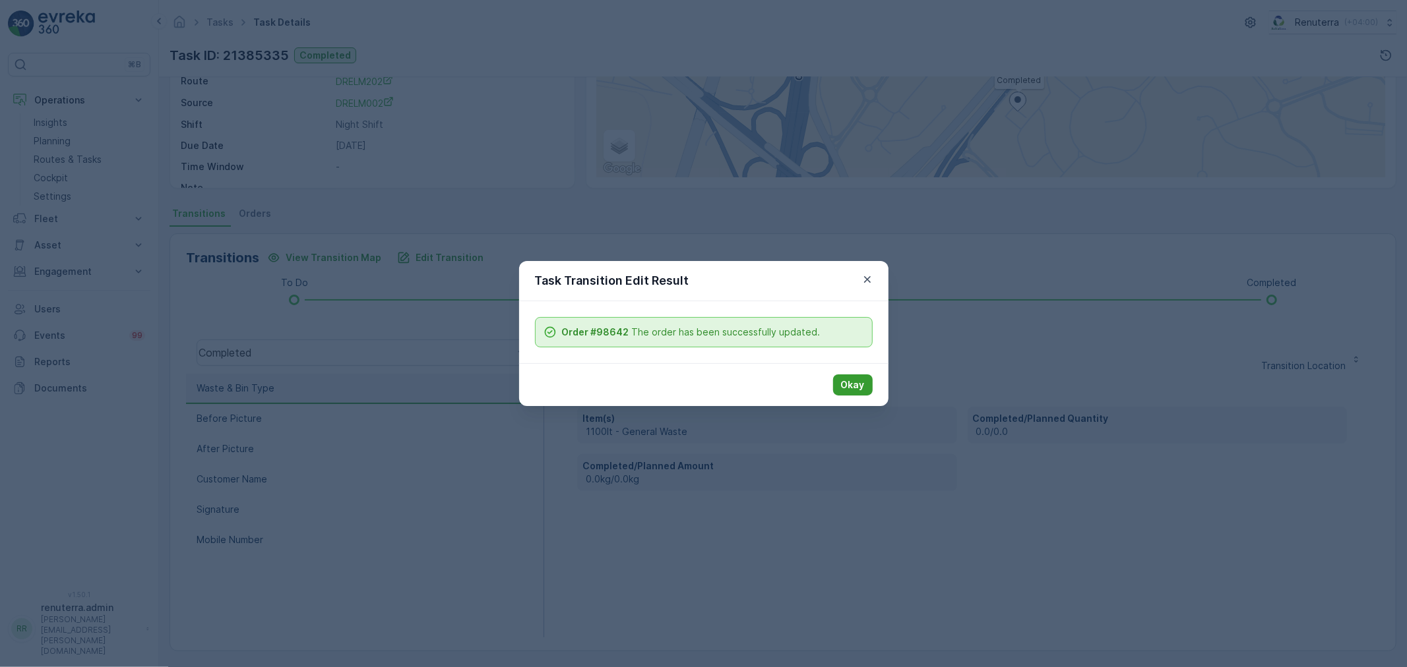
click at [866, 386] on button "Okay" at bounding box center [853, 385] width 40 height 21
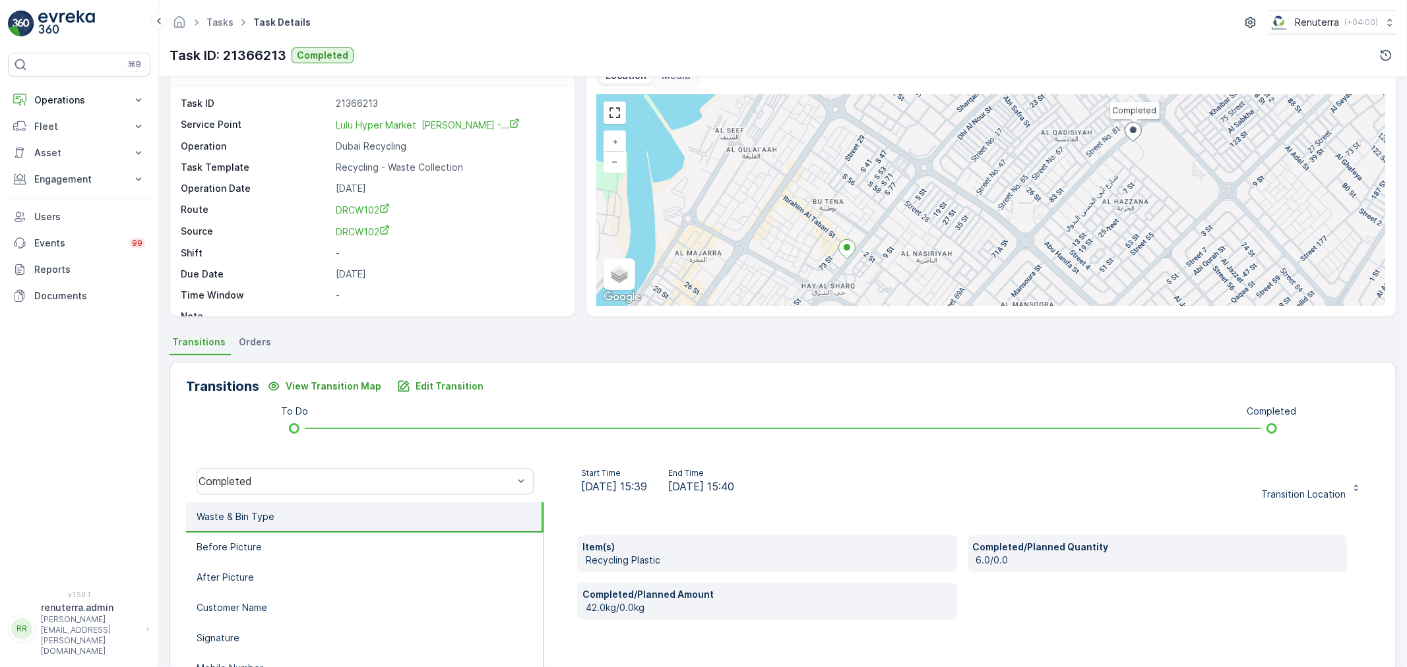
scroll to position [16, 0]
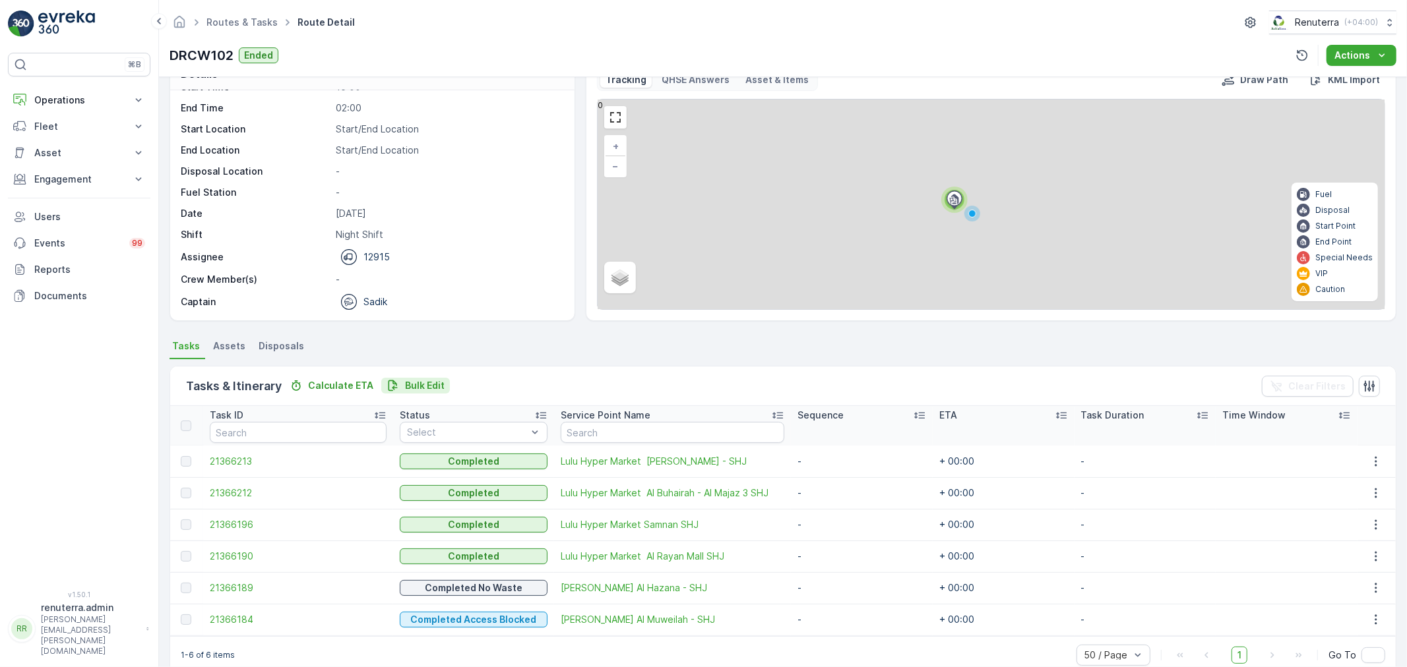
scroll to position [54, 0]
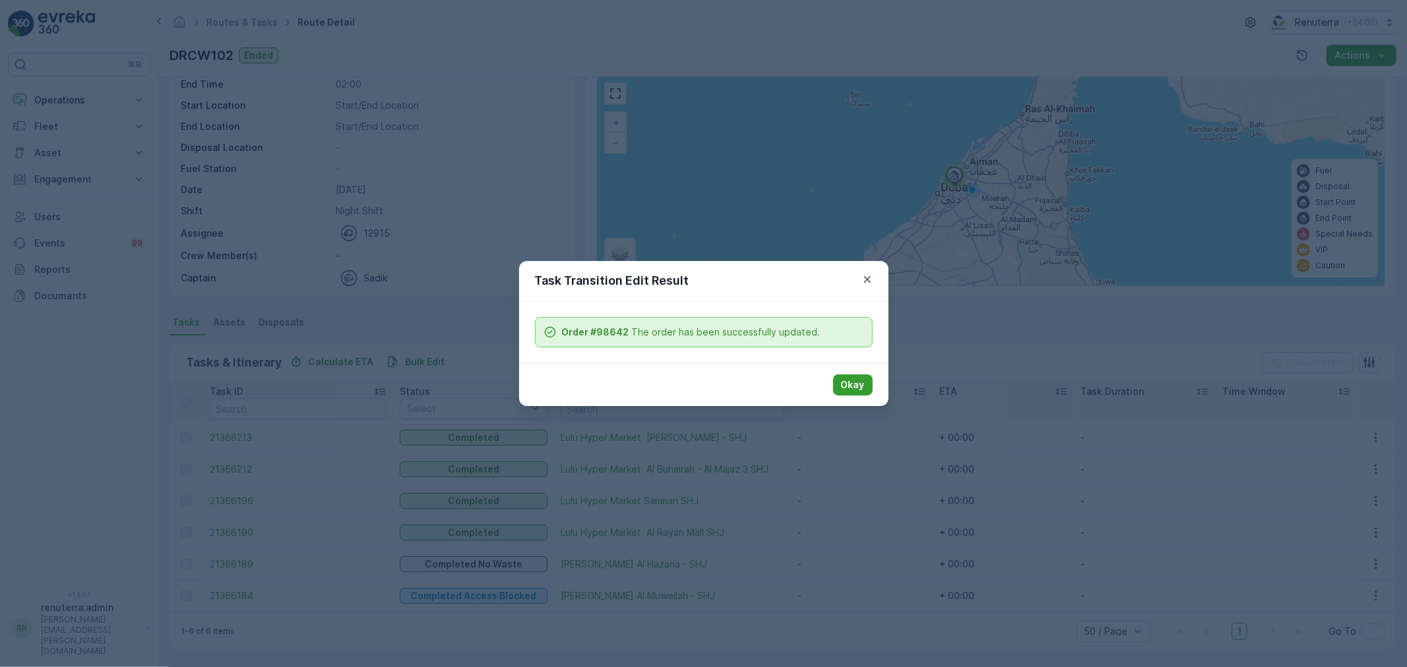
drag, startPoint x: 872, startPoint y: 393, endPoint x: 838, endPoint y: 390, distance: 34.4
click at [871, 393] on div "Okay" at bounding box center [703, 384] width 369 height 43
click at [838, 390] on button "Okay" at bounding box center [853, 385] width 40 height 21
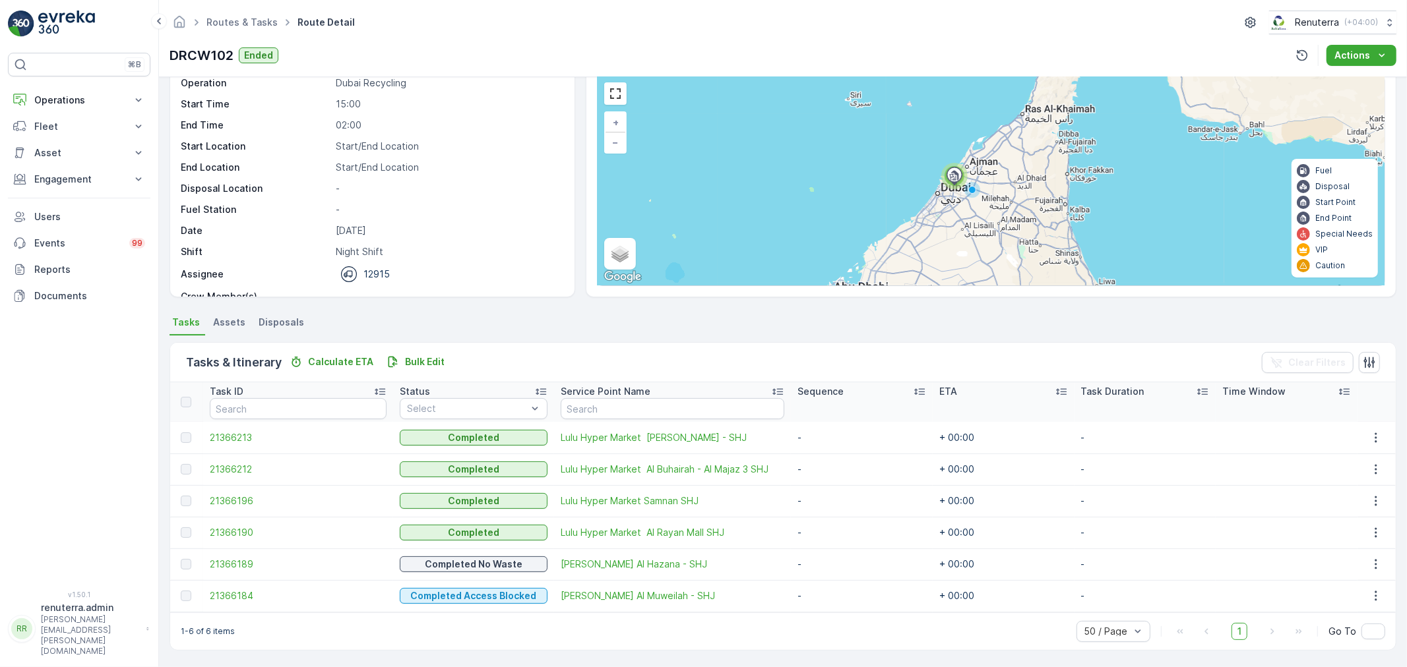
scroll to position [0, 0]
click at [51, 109] on button "Operations" at bounding box center [79, 100] width 142 height 26
click at [51, 100] on p "Operations" at bounding box center [79, 100] width 90 height 13
click at [75, 111] on div "Operations Insights Planning Routes & Tasks Cockpit Settings Fleet Live Trackin…" at bounding box center [79, 198] width 142 height 222
click at [79, 102] on p "Operations" at bounding box center [79, 100] width 90 height 13
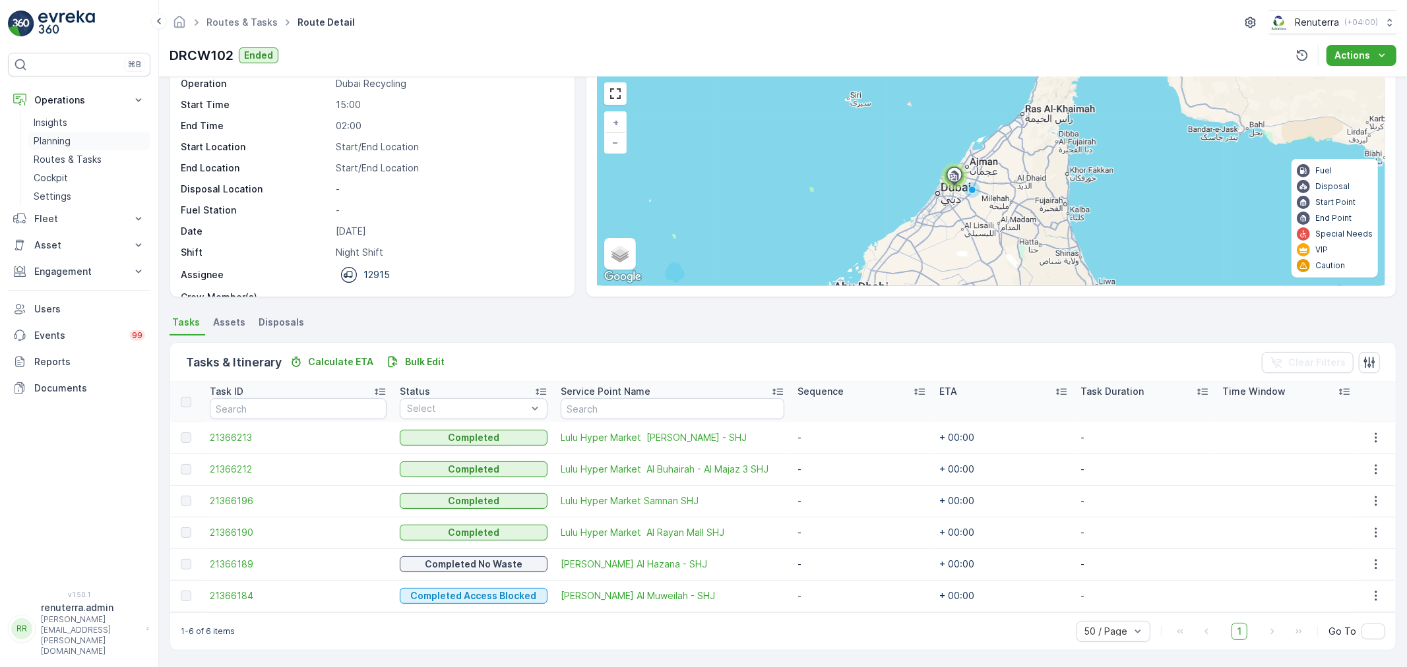
click at [70, 140] on p "Planning" at bounding box center [52, 141] width 37 height 13
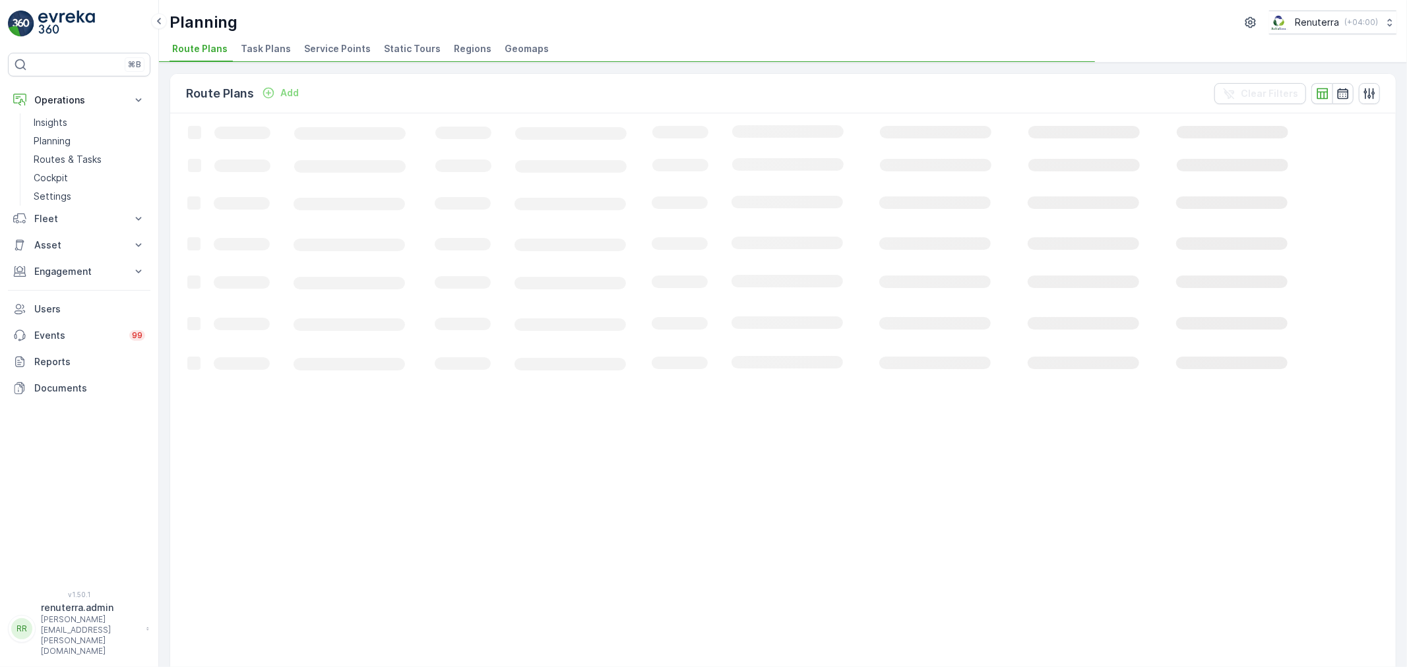
click at [334, 44] on span "Service Points" at bounding box center [337, 48] width 67 height 13
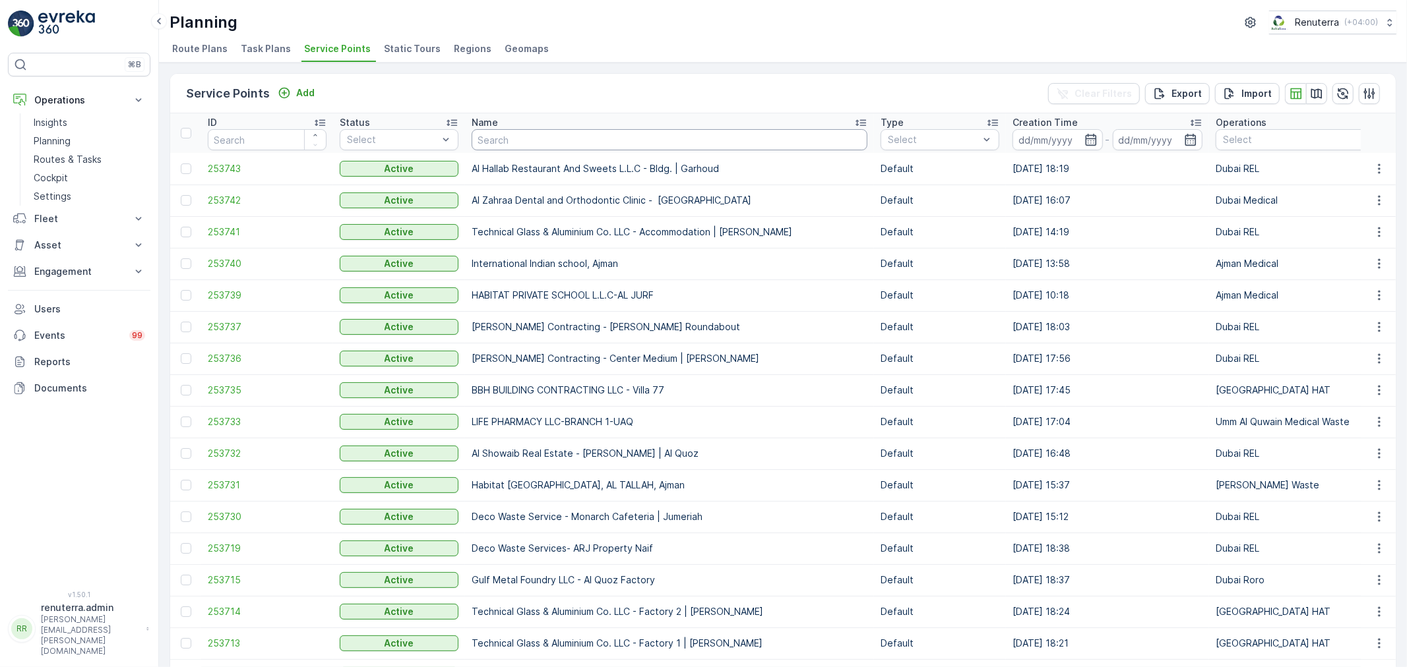
click at [535, 139] on input "text" at bounding box center [669, 139] width 396 height 21
type input "salkam"
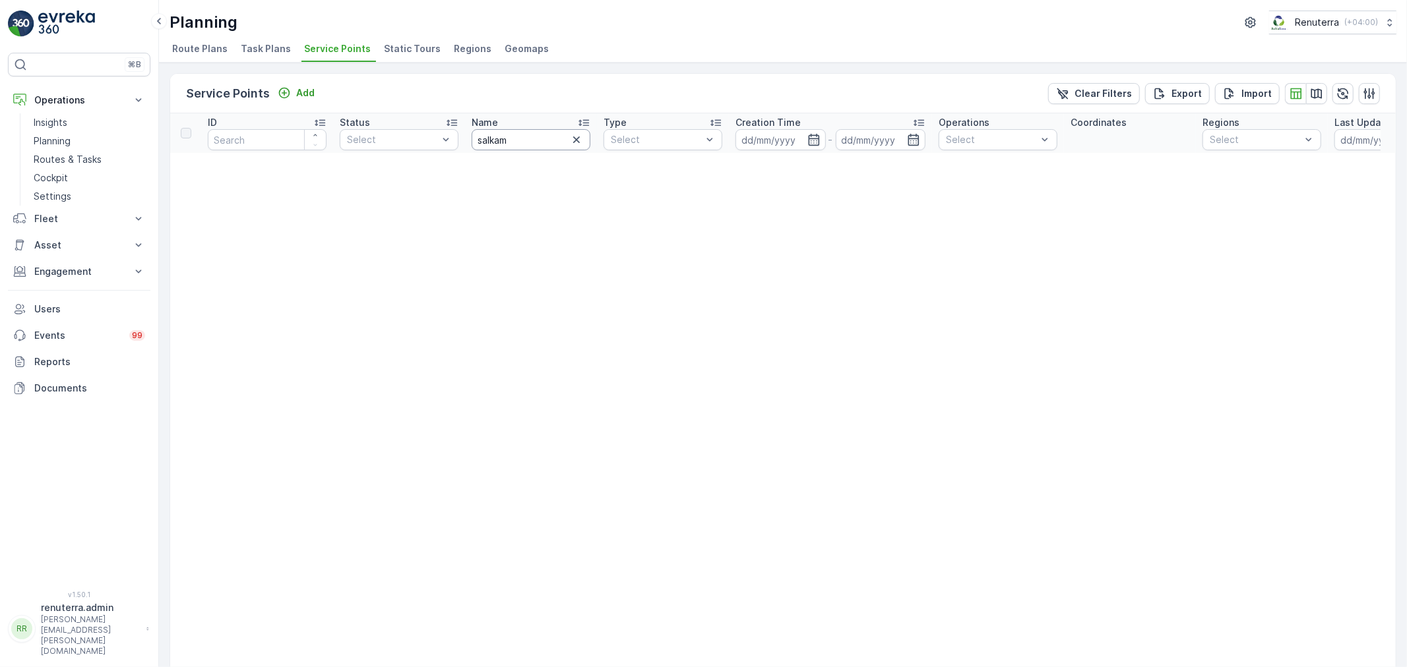
click at [515, 140] on input "salkam" at bounding box center [530, 139] width 119 height 21
type input "salam"
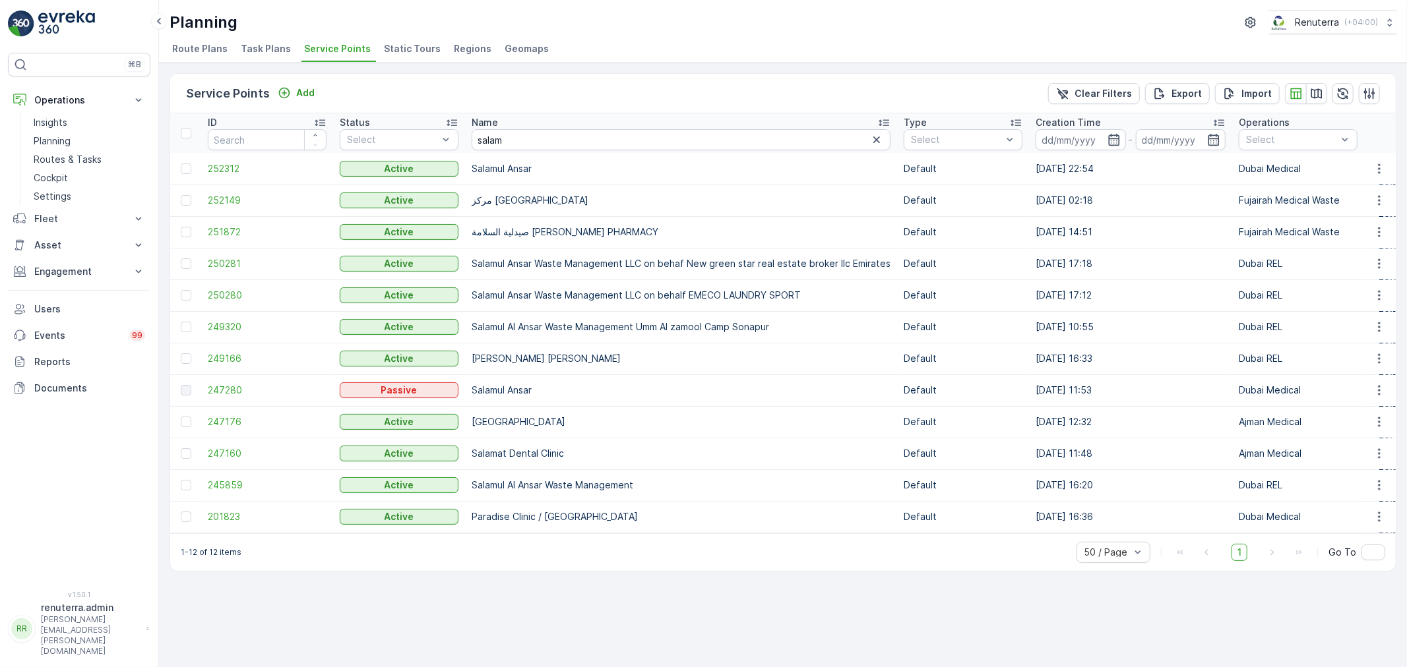
click at [201, 166] on td "252312" at bounding box center [267, 169] width 132 height 32
click at [212, 166] on span "252312" at bounding box center [267, 168] width 119 height 13
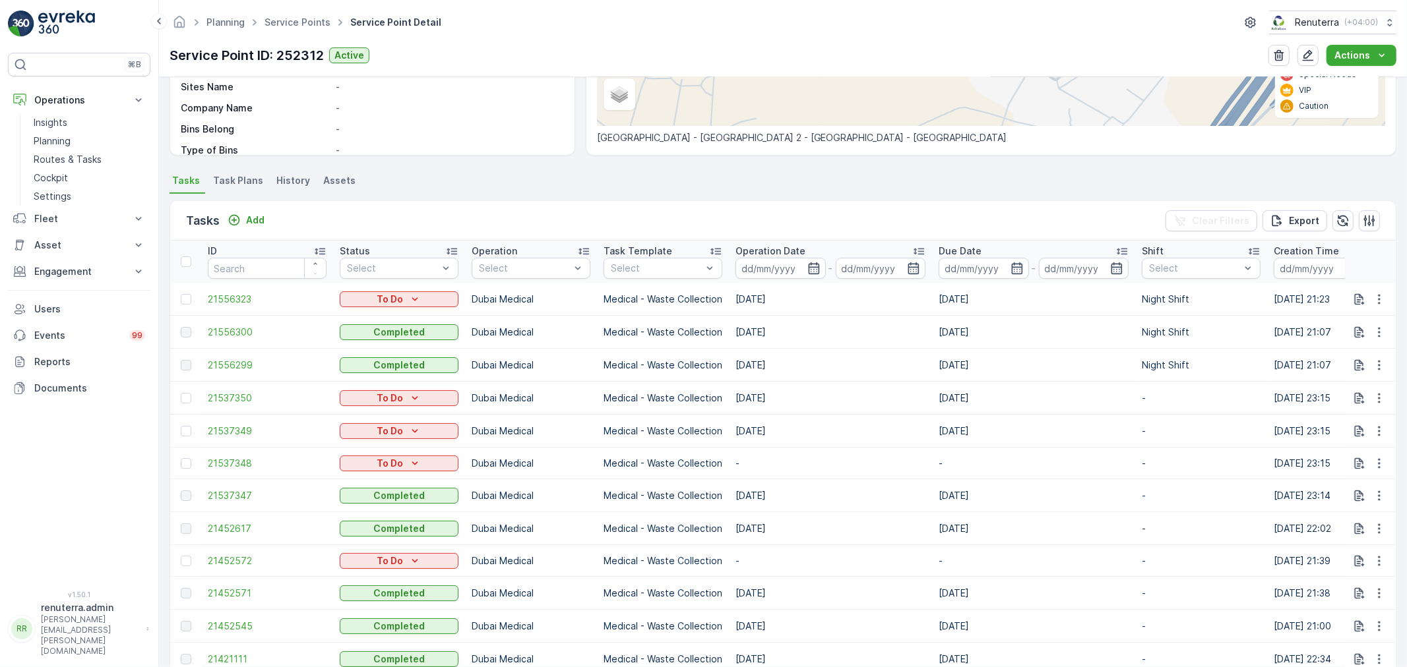
scroll to position [220, 0]
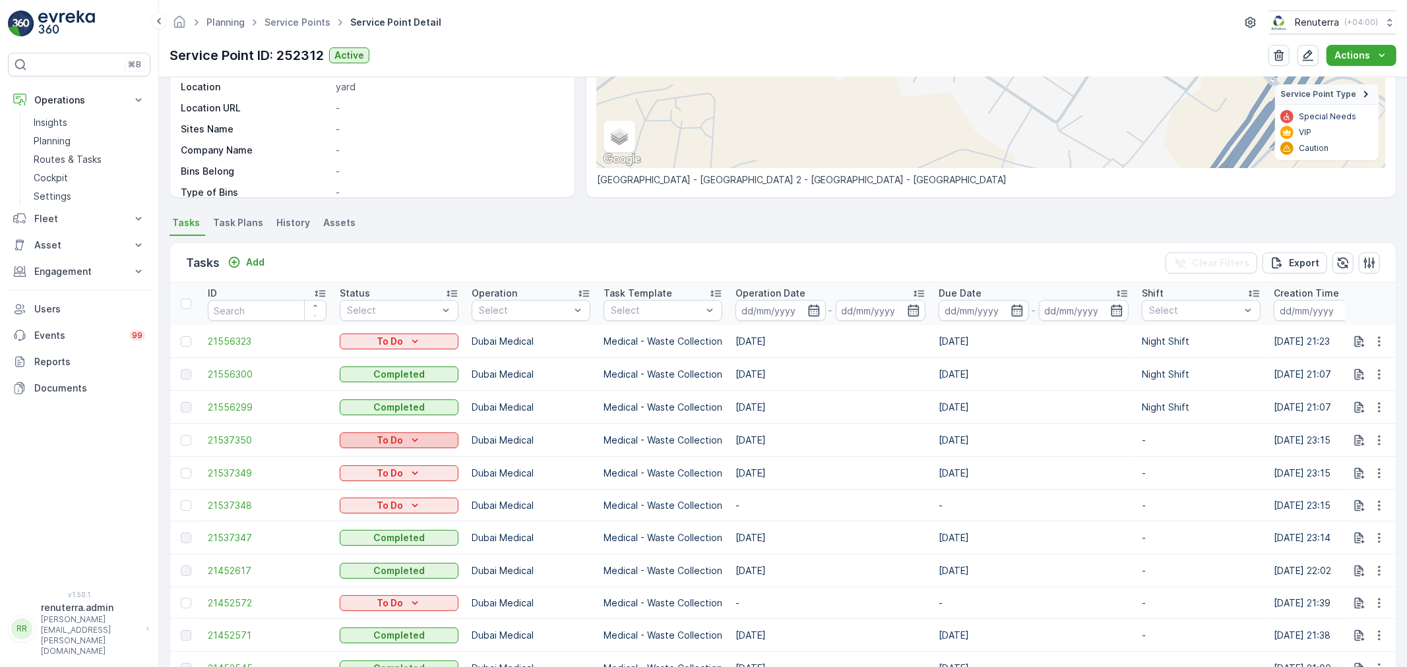
click at [399, 444] on p "To Do" at bounding box center [390, 440] width 26 height 13
click at [402, 442] on p "To Do" at bounding box center [390, 440] width 26 height 13
click at [405, 439] on div "To Do" at bounding box center [399, 440] width 108 height 13
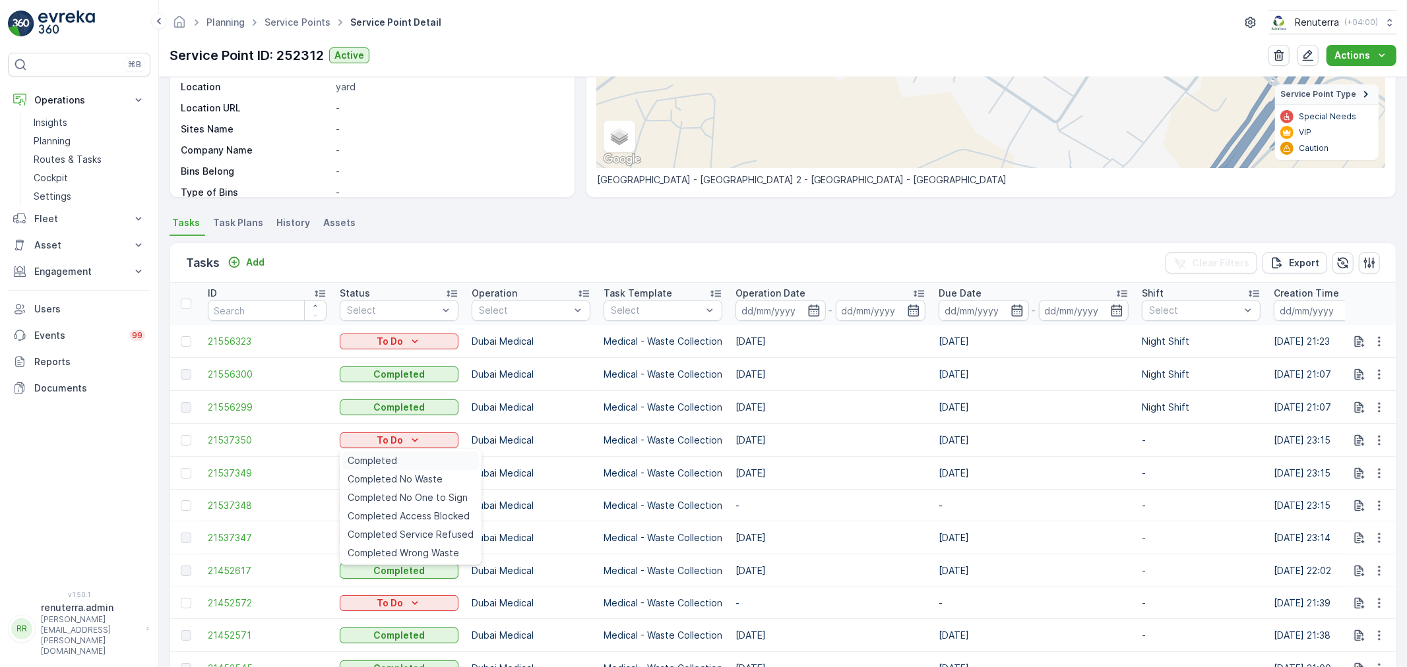
click at [405, 458] on div "Completed" at bounding box center [410, 461] width 136 height 18
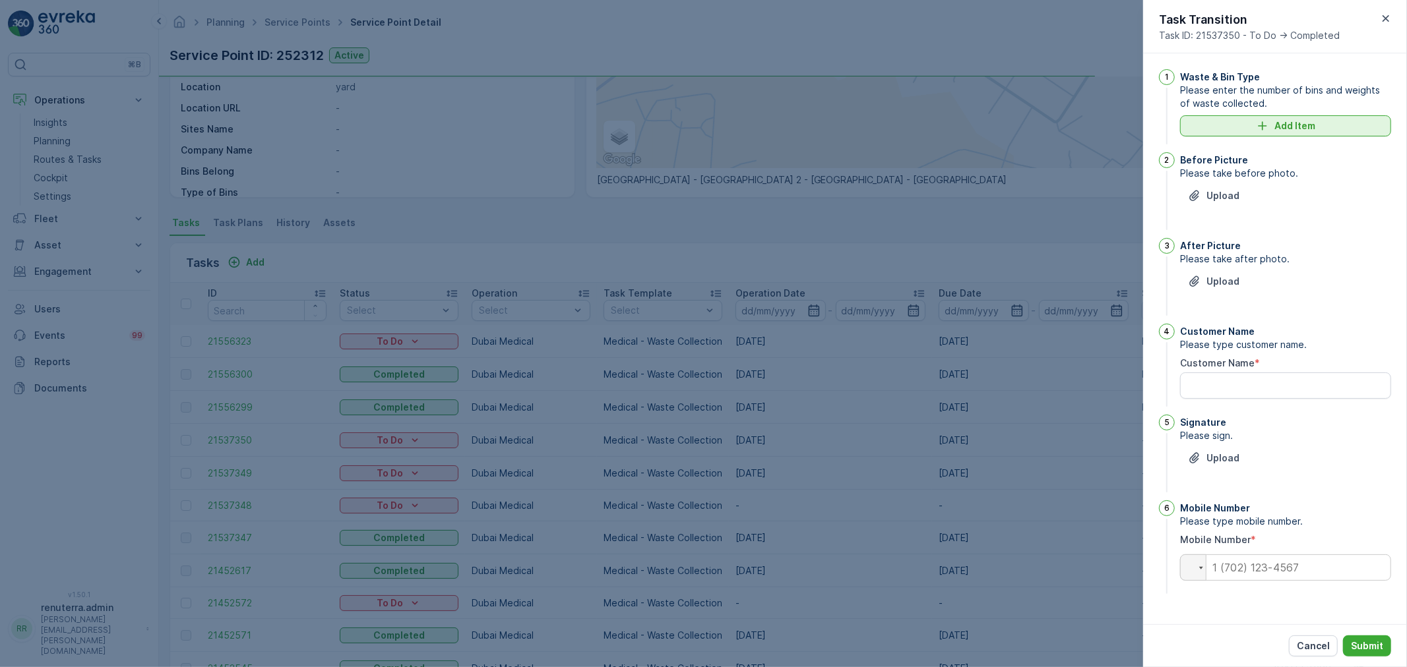
click at [1287, 122] on p "Add Item" at bounding box center [1294, 125] width 41 height 13
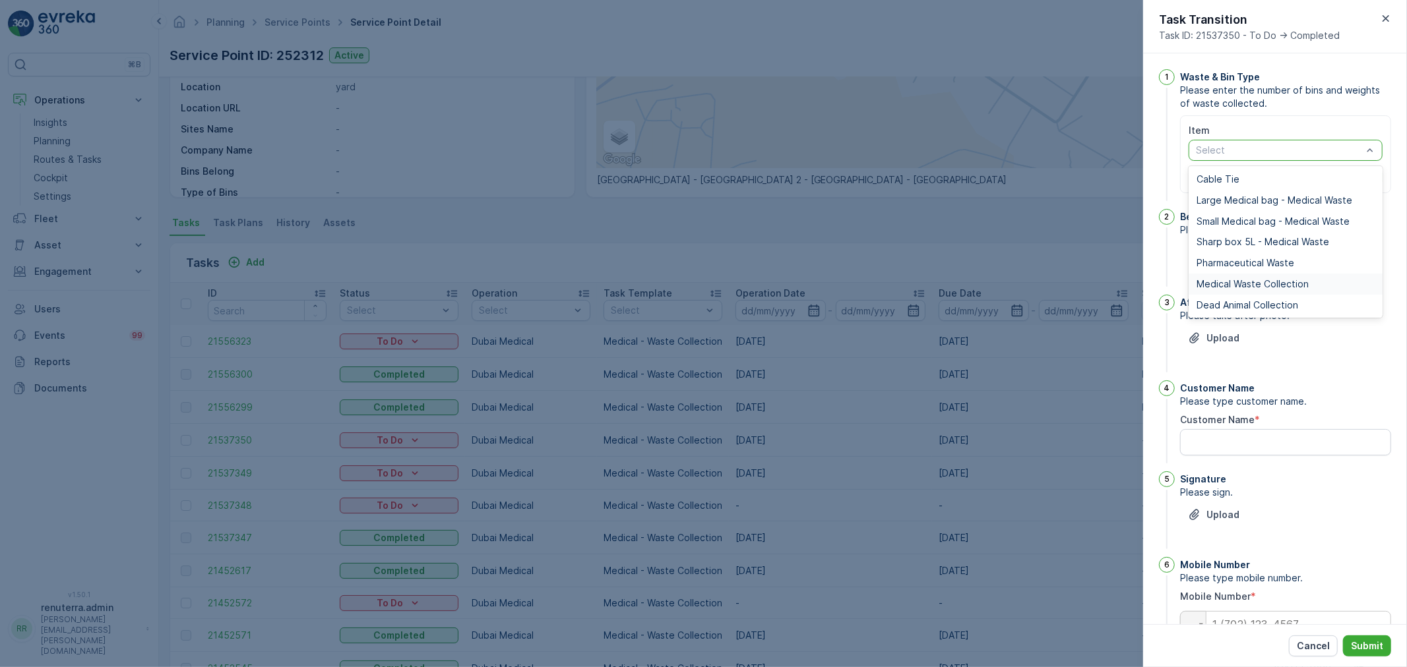
click at [1253, 282] on span "Medical Waste Collection" at bounding box center [1252, 284] width 112 height 11
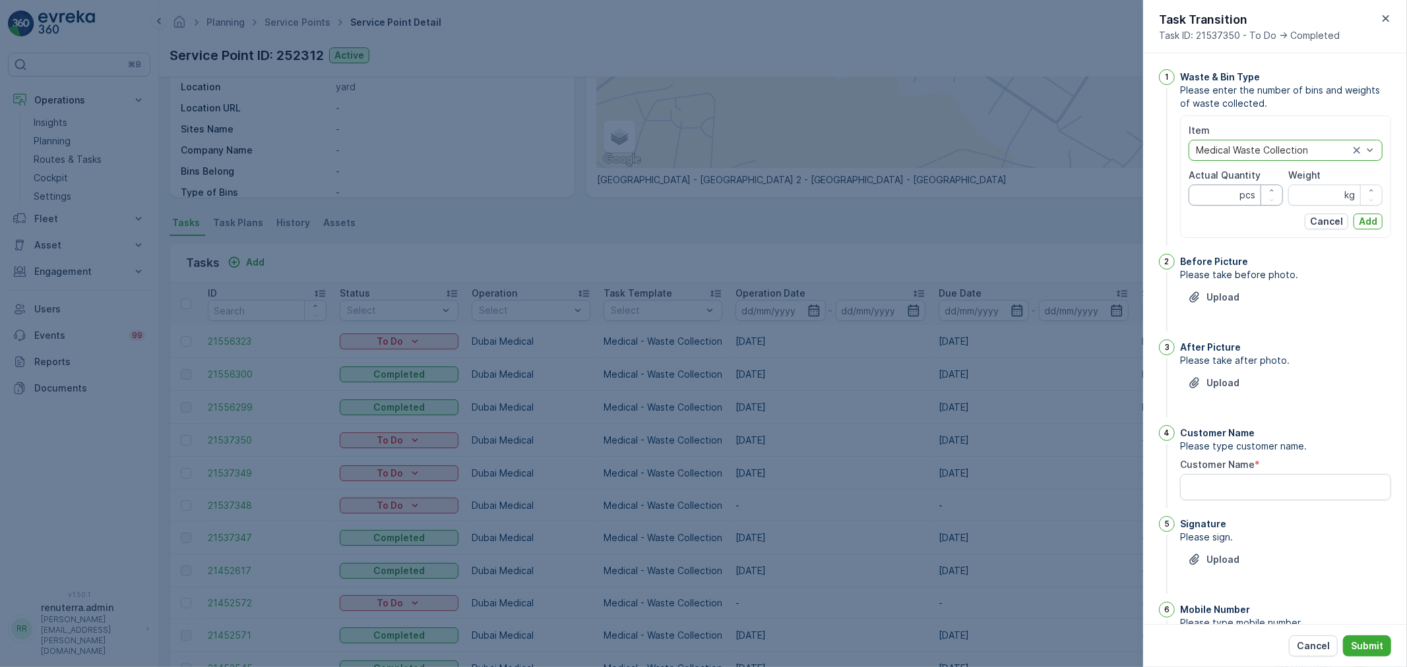
drag, startPoint x: 1195, startPoint y: 198, endPoint x: 1212, endPoint y: 198, distance: 17.2
click at [1196, 198] on Quantity "Actual Quantity" at bounding box center [1235, 195] width 94 height 21
type Quantity "29"
click at [1293, 202] on input "Weight" at bounding box center [1335, 195] width 94 height 21
type input "289"
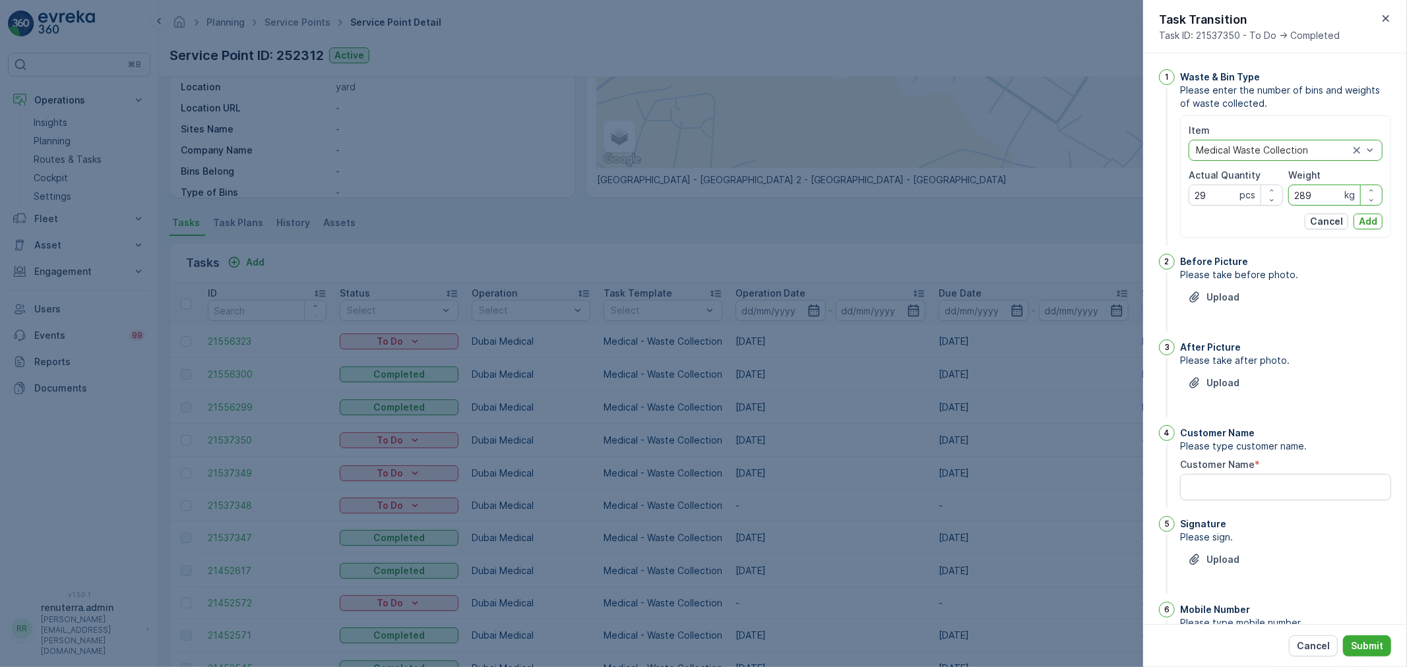
click at [1378, 216] on button "Add" at bounding box center [1367, 222] width 29 height 16
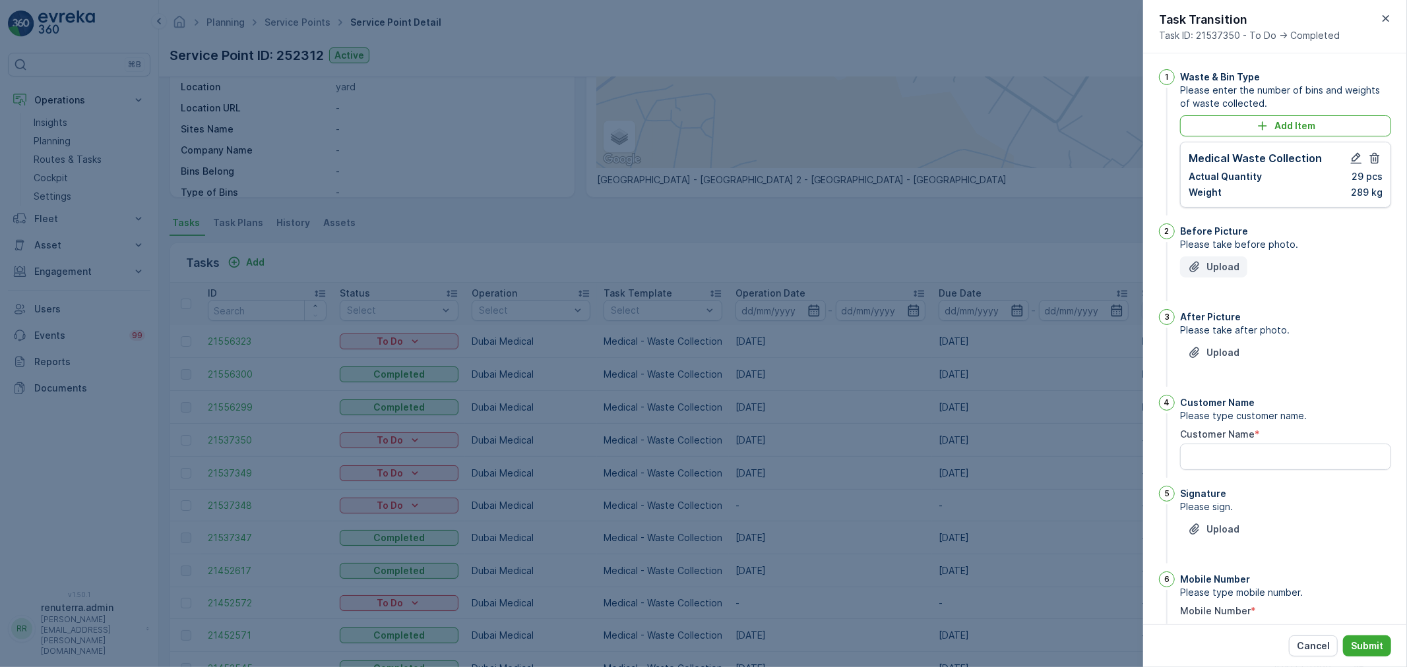
click at [1241, 269] on button "Upload" at bounding box center [1213, 267] width 67 height 21
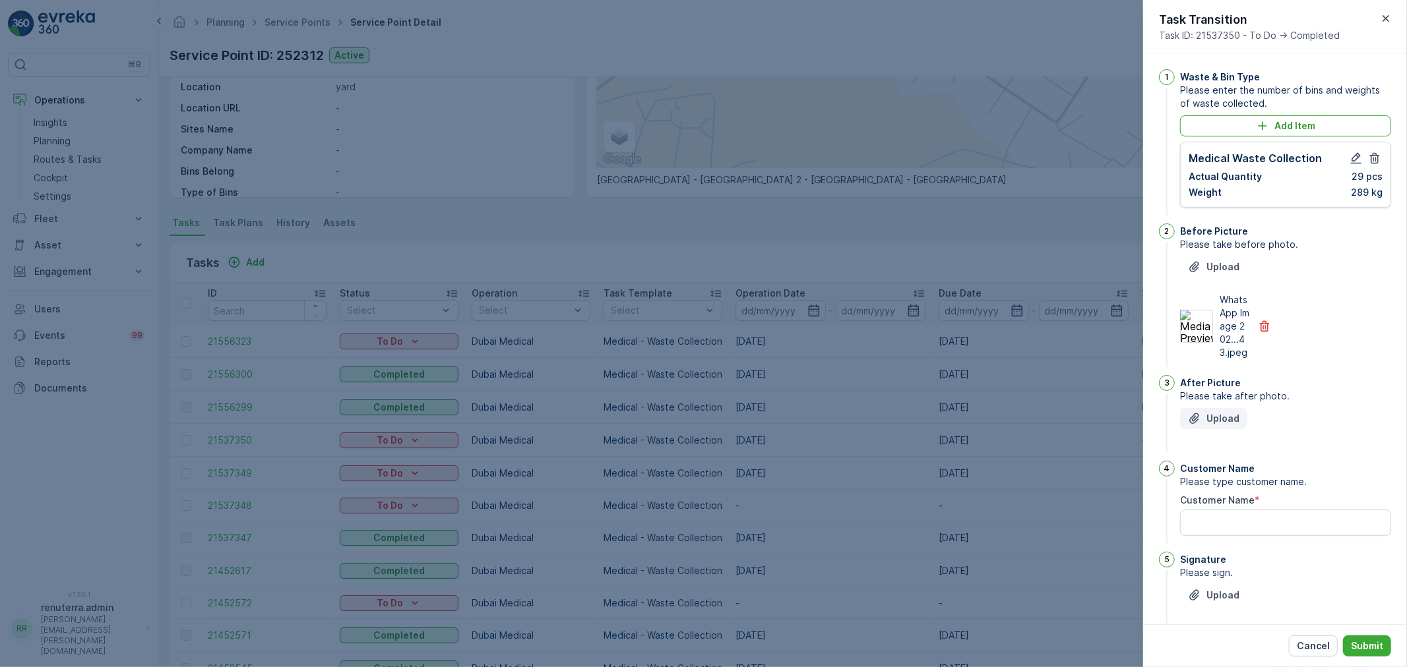
click at [1219, 425] on p "Upload" at bounding box center [1222, 418] width 33 height 13
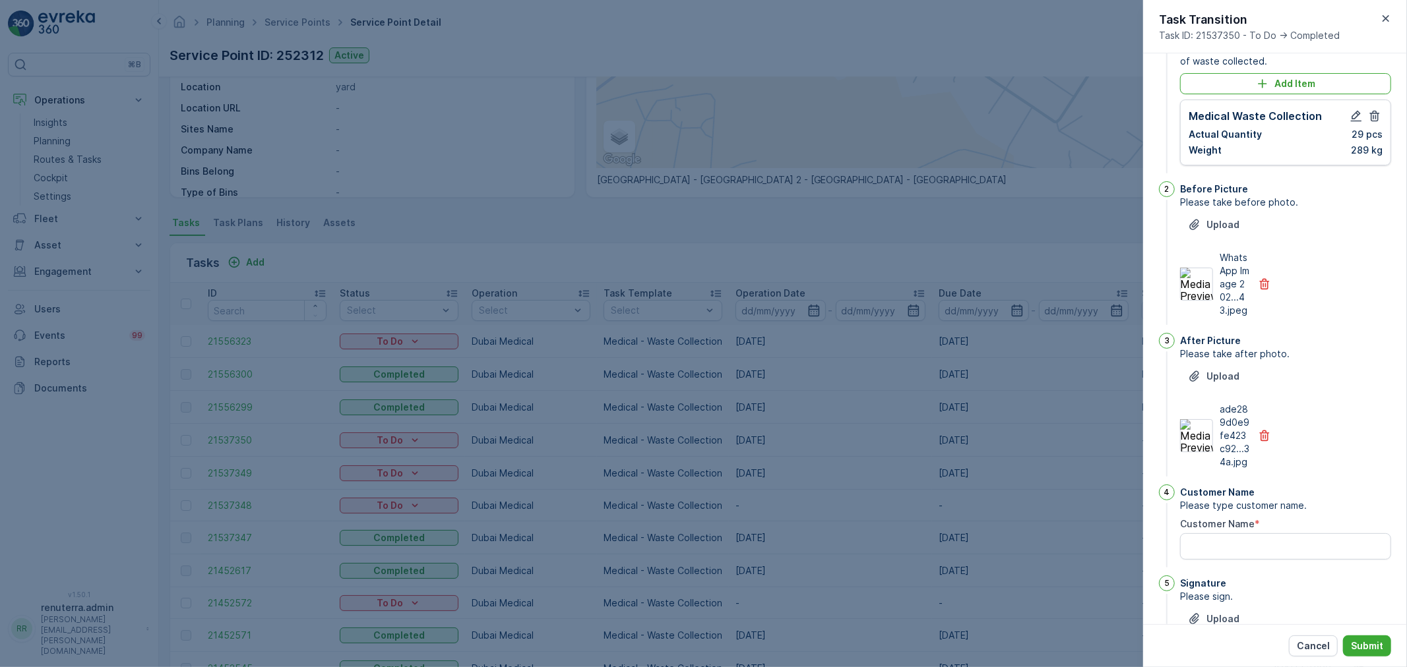
scroll to position [146, 0]
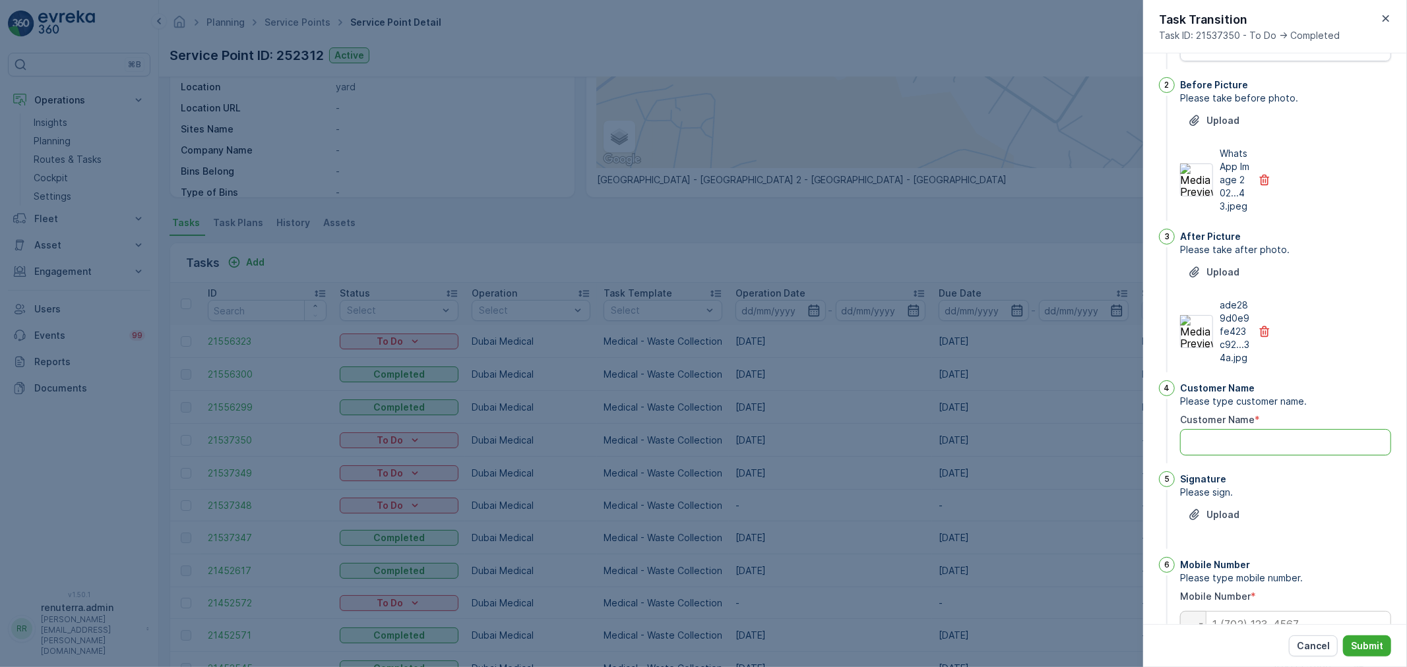
click at [1253, 456] on Name "Customer Name" at bounding box center [1285, 442] width 211 height 26
type Name "t"
type Name "Yasar"
click at [1200, 522] on icon "Upload File" at bounding box center [1194, 514] width 13 height 13
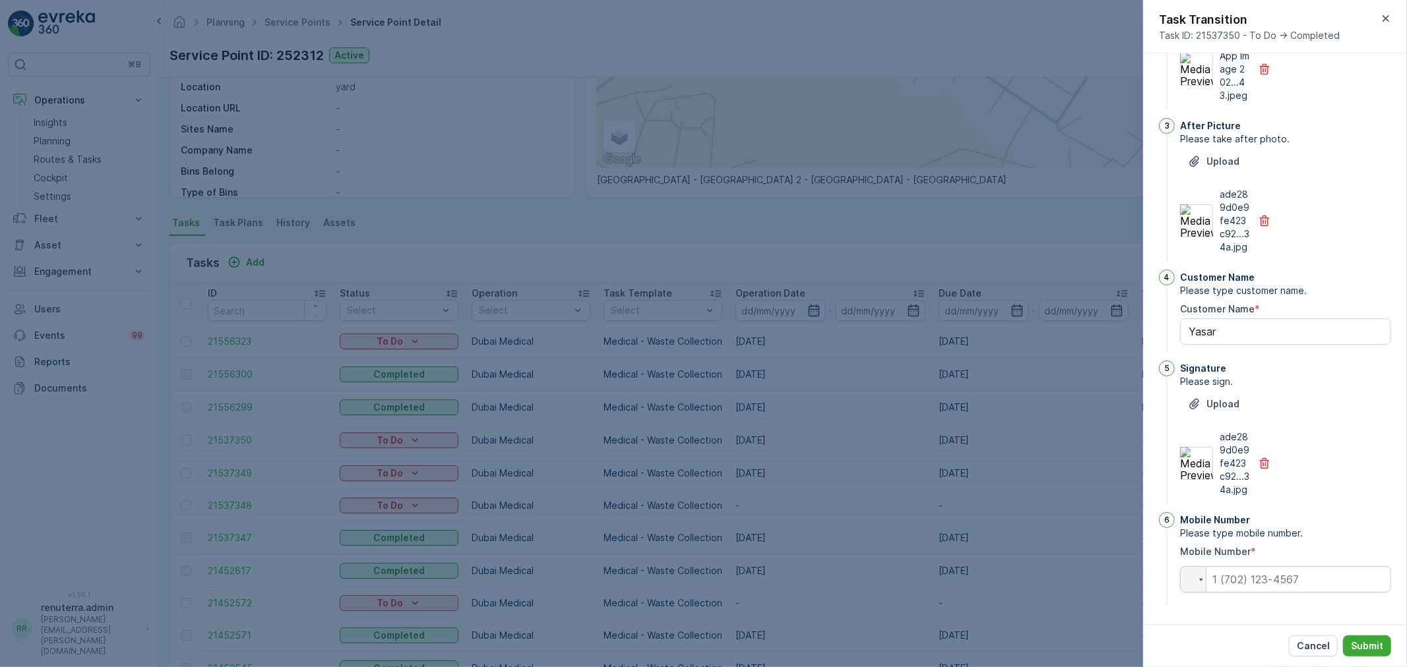
scroll to position [297, 0]
click at [1250, 584] on input "tel" at bounding box center [1285, 579] width 211 height 26
type input "0554749660"
click at [1382, 644] on p "Submit" at bounding box center [1366, 646] width 32 height 13
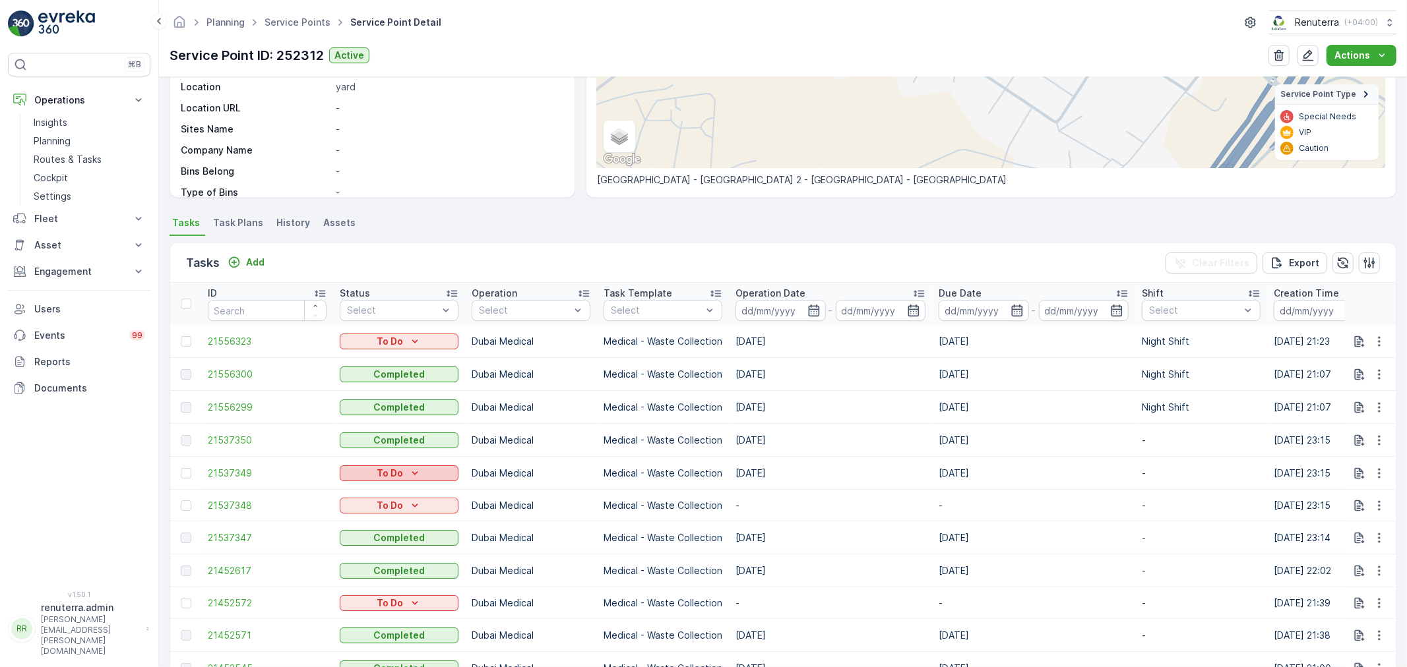
click at [454, 470] on button "To Do" at bounding box center [399, 474] width 119 height 16
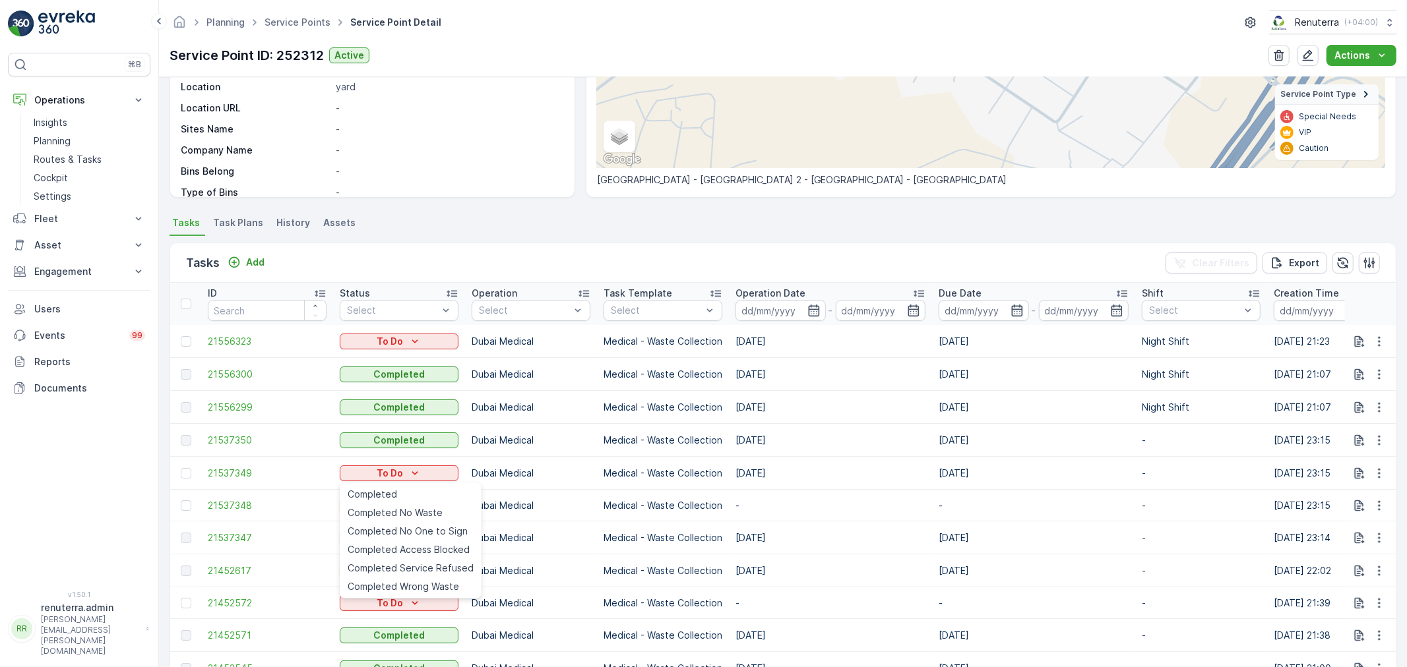
click at [593, 485] on td "Dubai Medical" at bounding box center [531, 473] width 132 height 33
drag, startPoint x: 180, startPoint y: 508, endPoint x: 516, endPoint y: 505, distance: 335.7
click at [181, 508] on div at bounding box center [186, 505] width 11 height 11
click at [181, 500] on input "checkbox" at bounding box center [181, 500] width 0 height 0
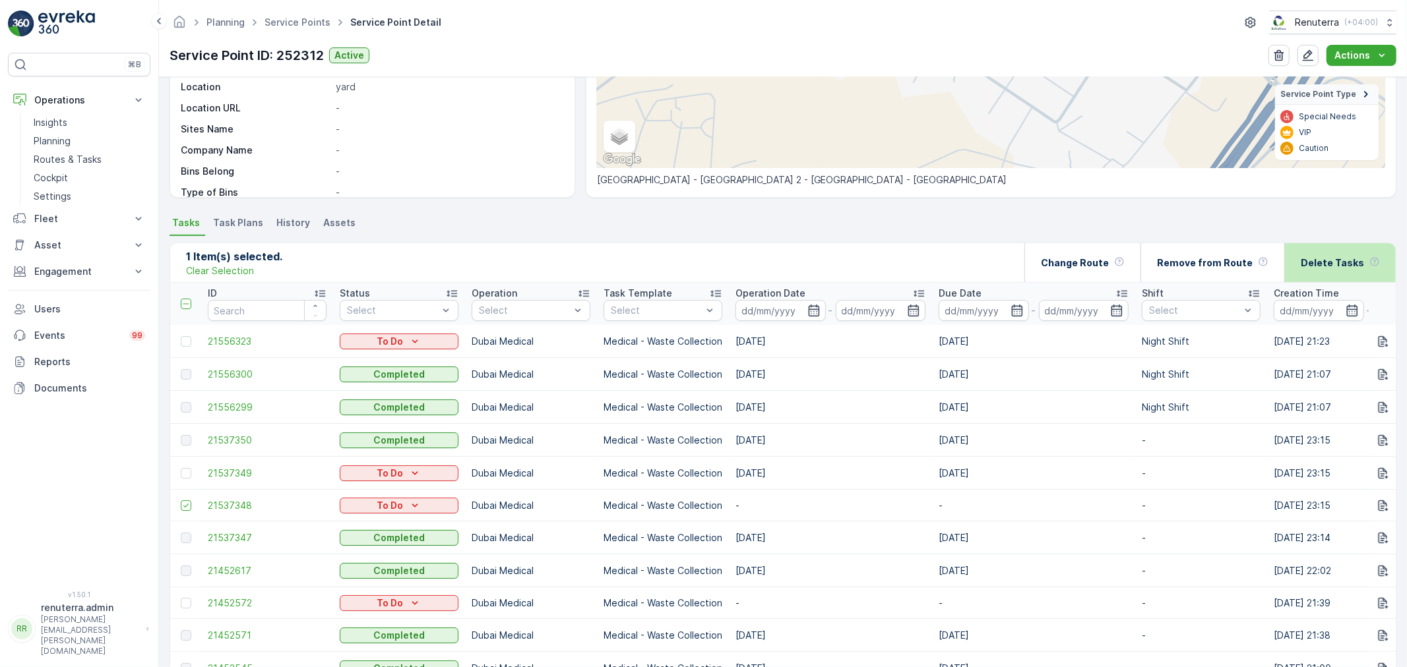
click at [1321, 268] on p "Delete Tasks" at bounding box center [1331, 263] width 63 height 13
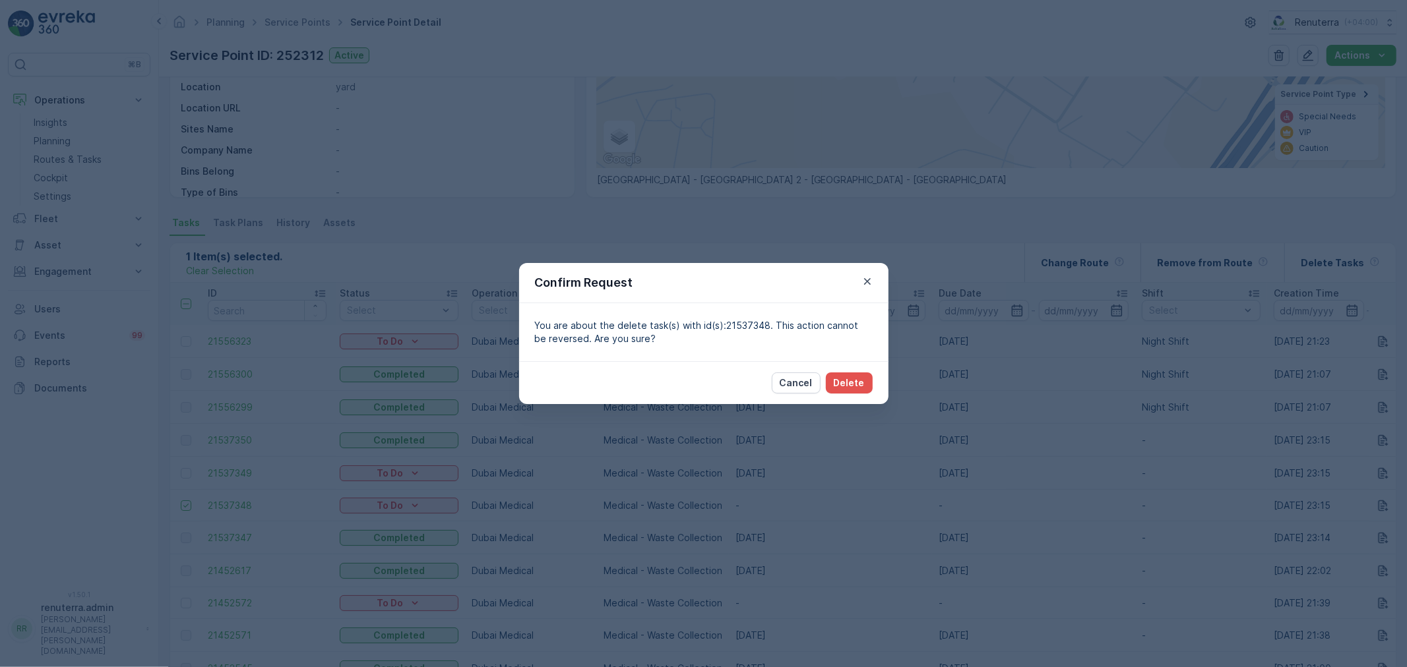
click at [864, 284] on icon "button" at bounding box center [866, 281] width 7 height 7
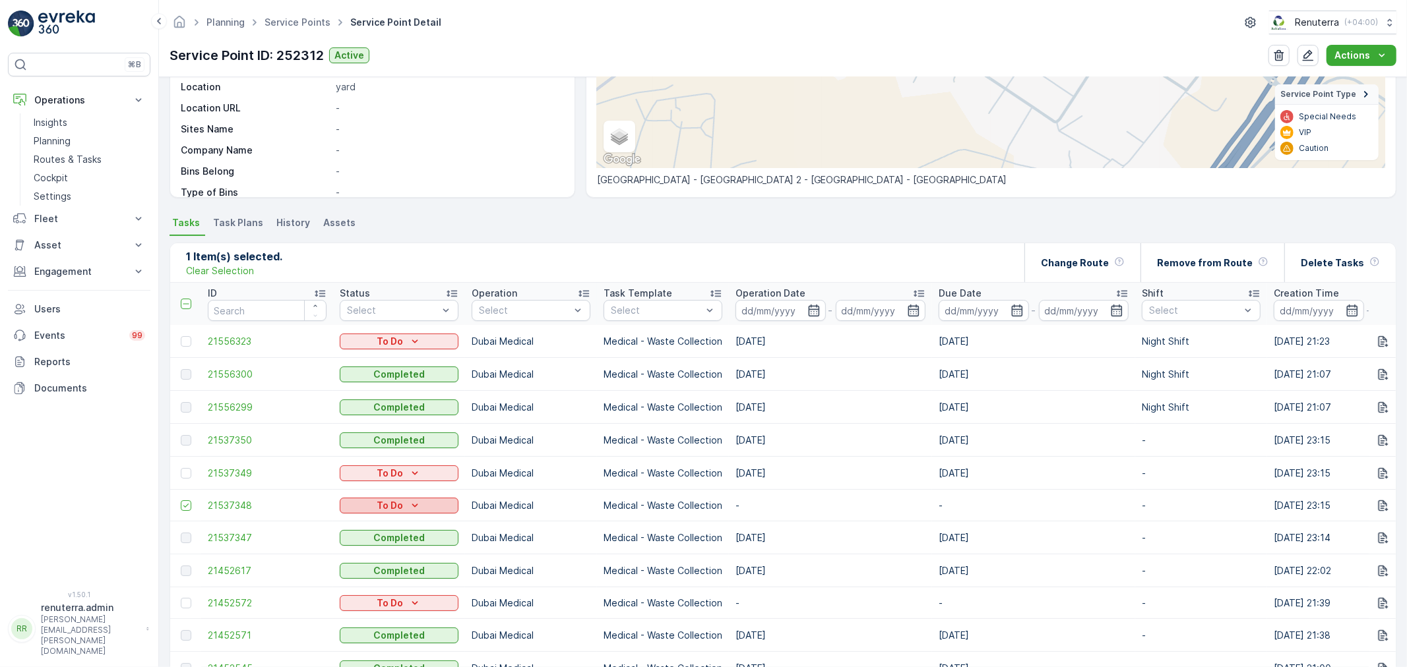
drag, startPoint x: 183, startPoint y: 506, endPoint x: 358, endPoint y: 499, distance: 174.9
click at [183, 506] on icon at bounding box center [185, 505] width 9 height 9
click at [181, 500] on input "checkbox" at bounding box center [181, 500] width 0 height 0
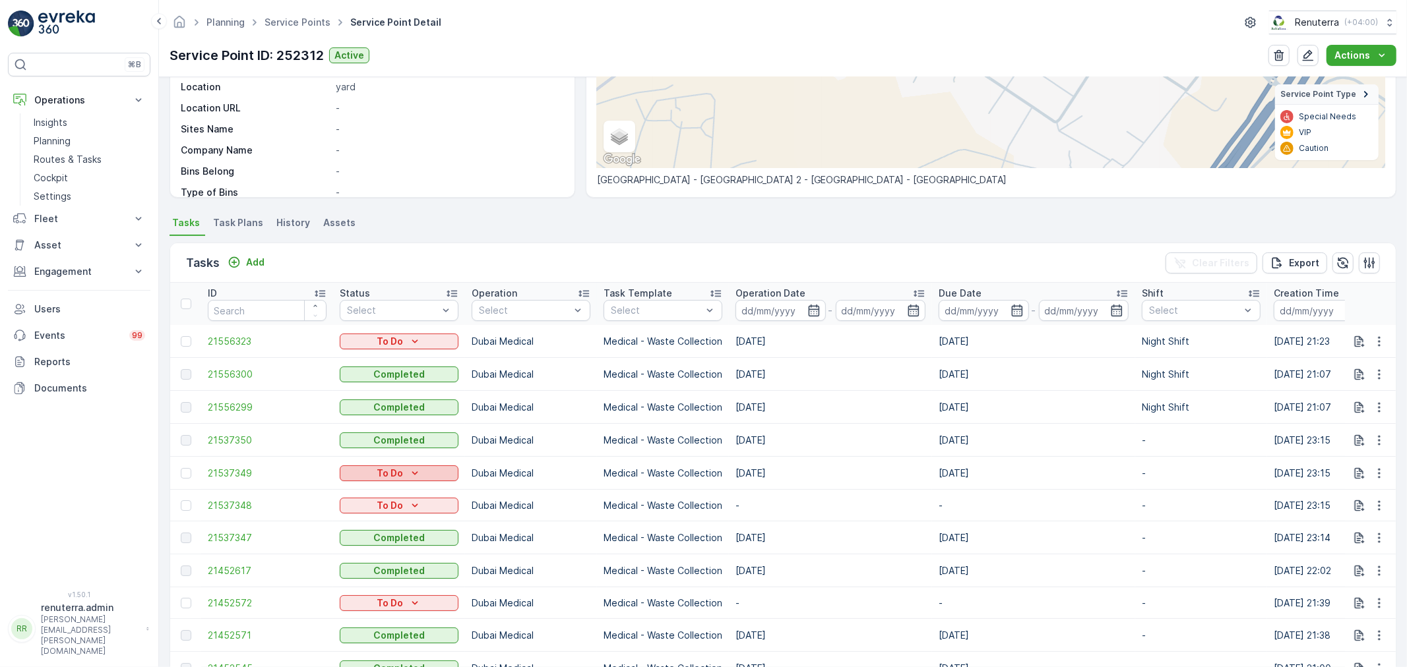
click at [436, 478] on div "To Do" at bounding box center [399, 473] width 108 height 13
drag, startPoint x: 711, startPoint y: 473, endPoint x: 601, endPoint y: 476, distance: 110.2
click at [710, 473] on p "Medical - Waste Collection" at bounding box center [662, 473] width 119 height 13
click at [424, 481] on button "To Do" at bounding box center [399, 474] width 119 height 16
drag, startPoint x: 645, startPoint y: 479, endPoint x: 493, endPoint y: 479, distance: 152.3
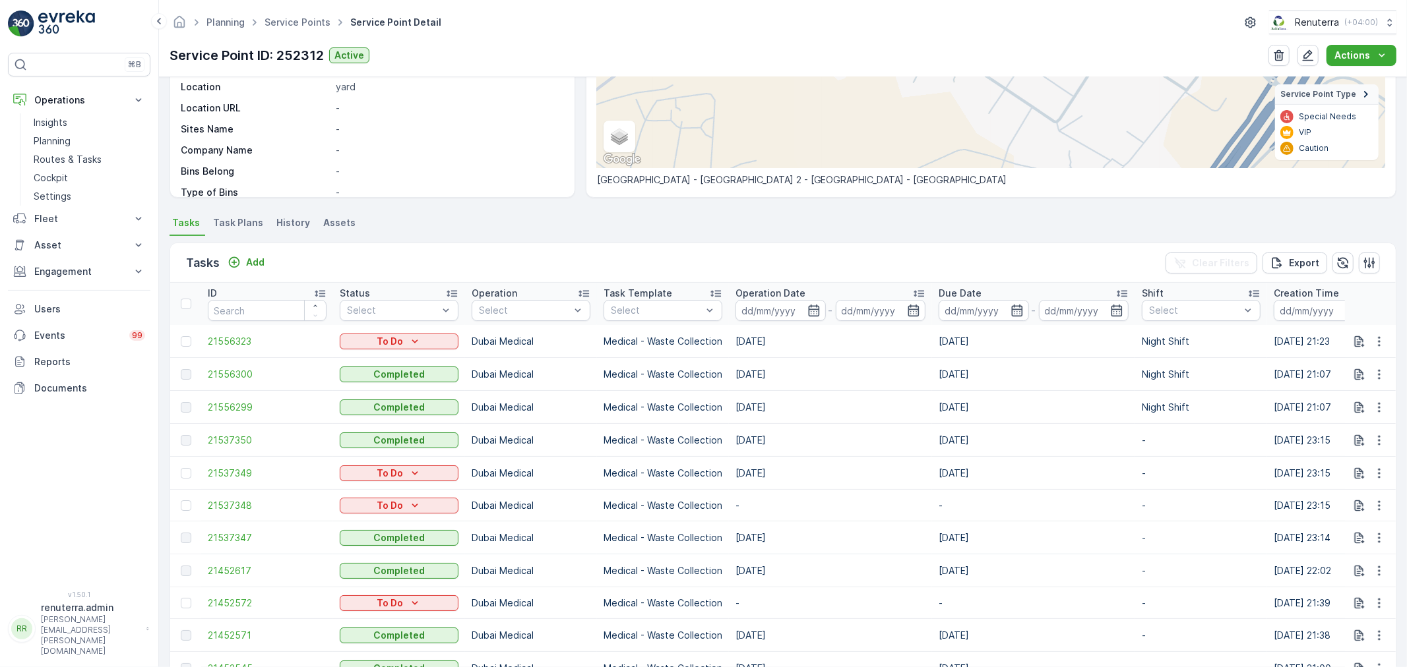
click at [623, 479] on p "Medical - Waste Collection" at bounding box center [662, 473] width 119 height 13
click at [432, 472] on div "To Do" at bounding box center [399, 473] width 108 height 13
click at [425, 489] on div "Completed" at bounding box center [410, 494] width 136 height 18
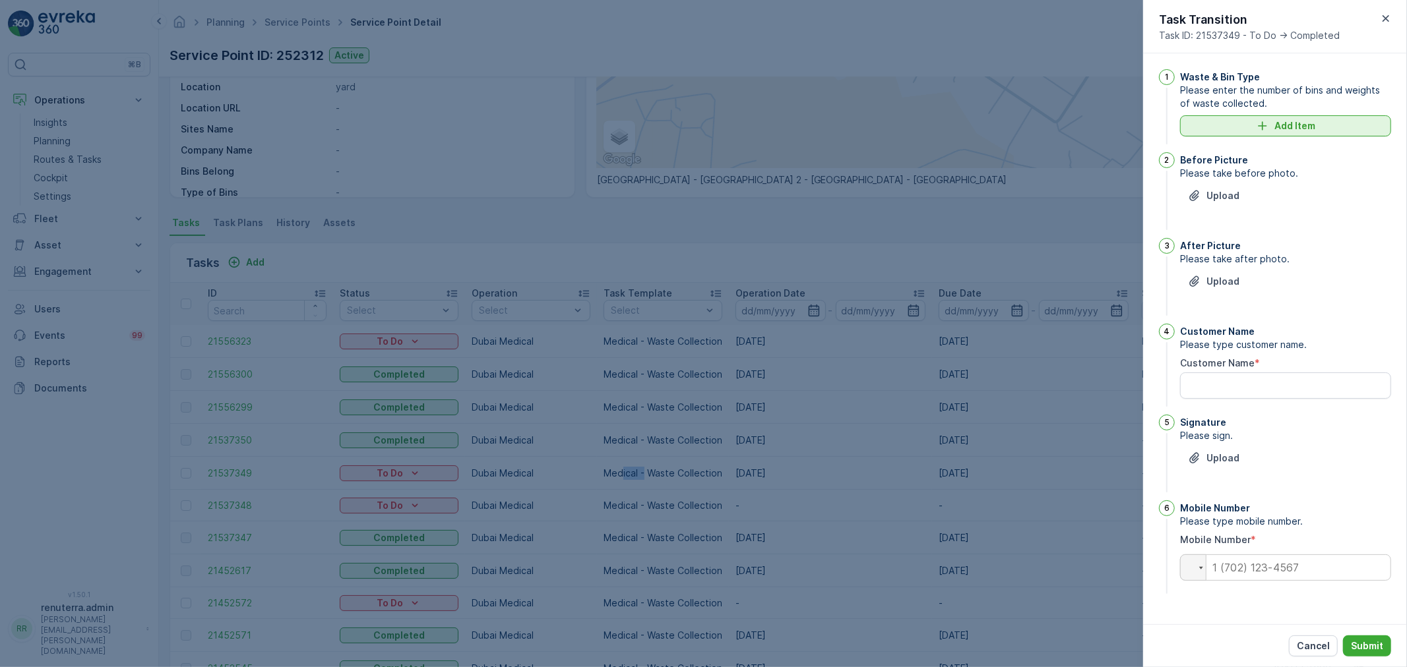
click at [1248, 127] on div "Add Item" at bounding box center [1285, 125] width 195 height 13
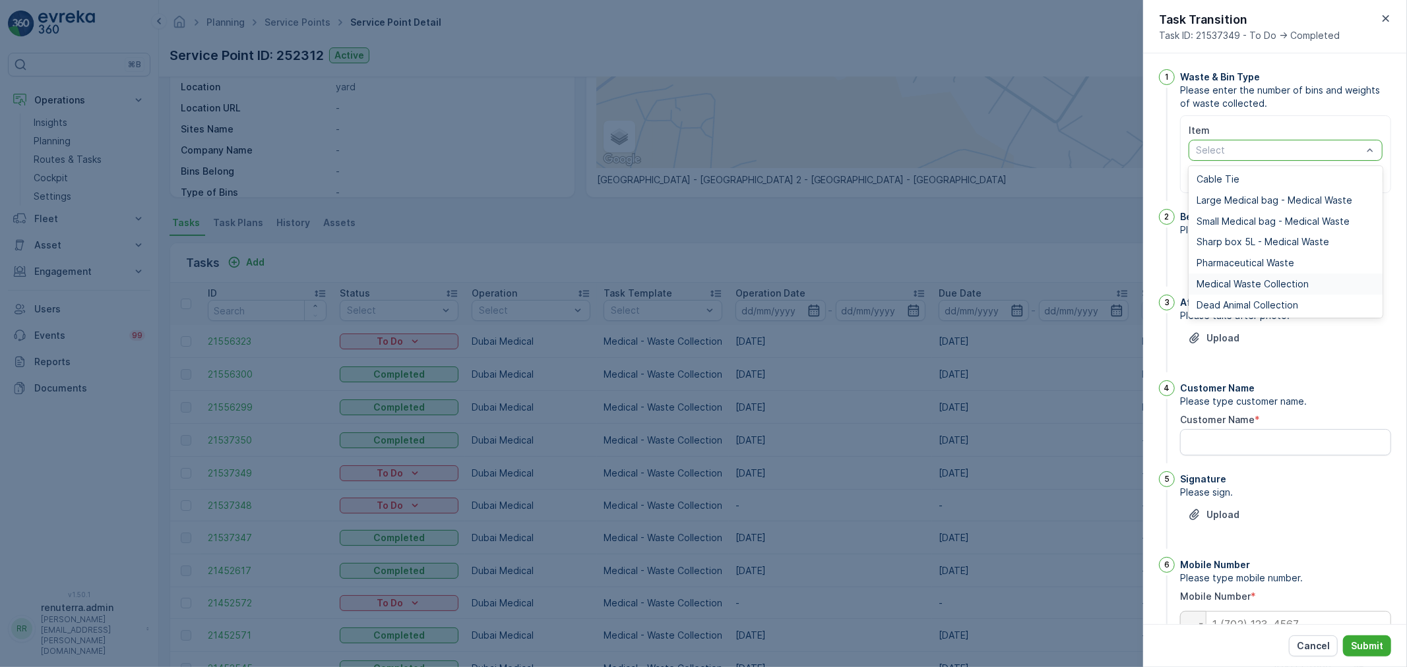
click at [1221, 279] on span "Medical Waste Collection" at bounding box center [1252, 284] width 112 height 11
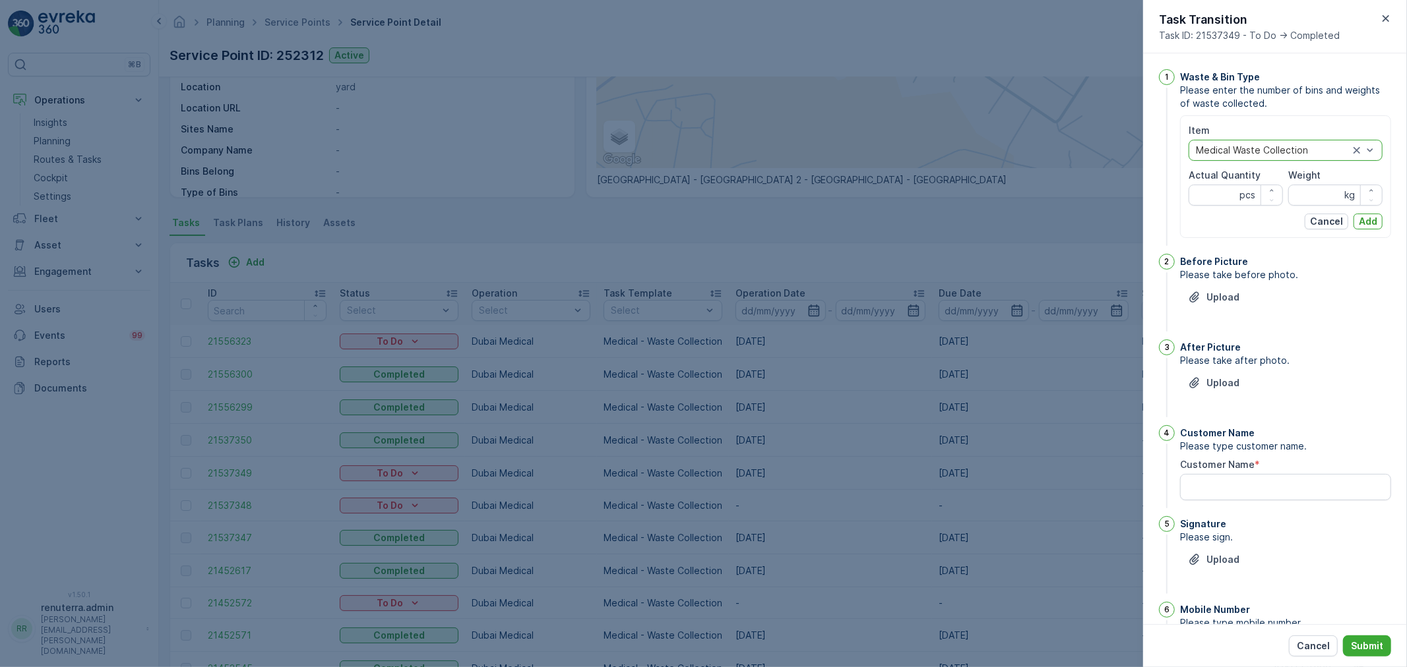
click at [1213, 208] on div "Item option Medical Waste Collection, selected. Medical Waste Collection Actual…" at bounding box center [1285, 177] width 194 height 106
click at [1213, 200] on Quantity "Actual Quantity" at bounding box center [1235, 195] width 94 height 21
type Quantity "30"
click at [1320, 206] on div "Item option Medical Waste Collection, selected. Medical Waste Collection Actual…" at bounding box center [1285, 177] width 194 height 106
click at [1323, 198] on input "Weight" at bounding box center [1335, 195] width 94 height 21
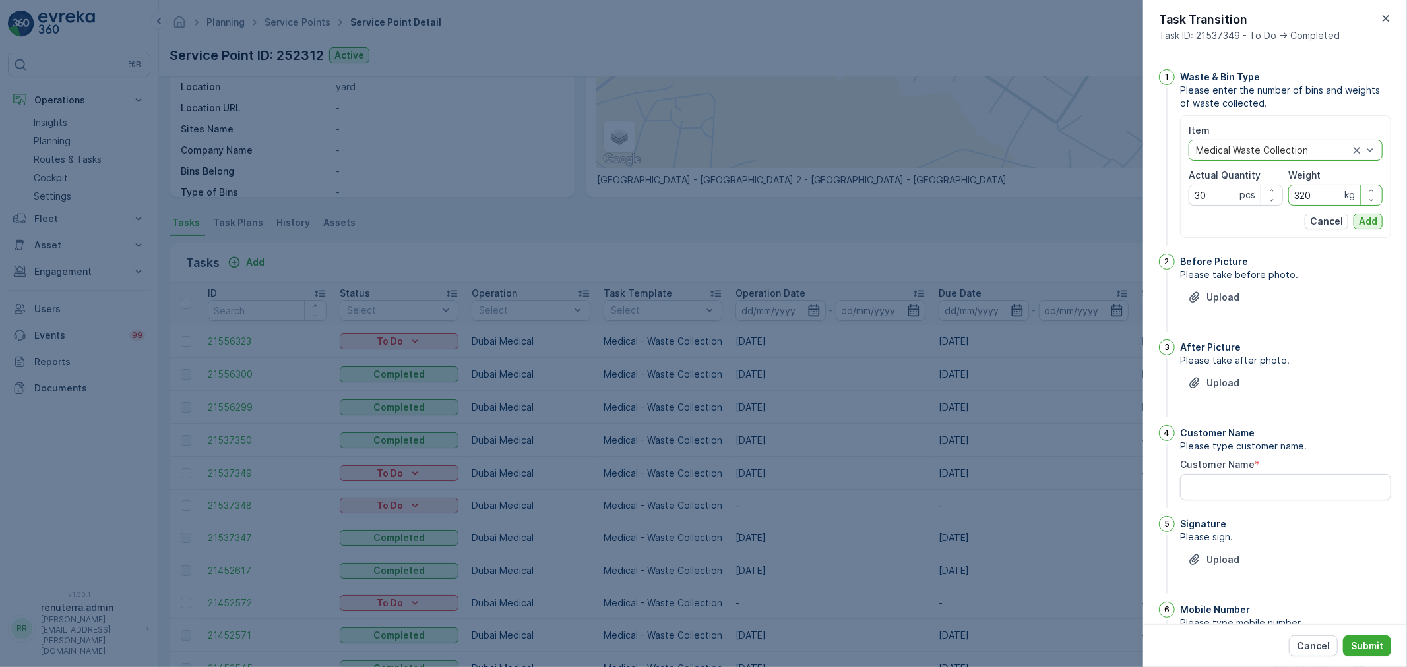
type input "320"
click at [1365, 221] on p "Add" at bounding box center [1367, 221] width 18 height 13
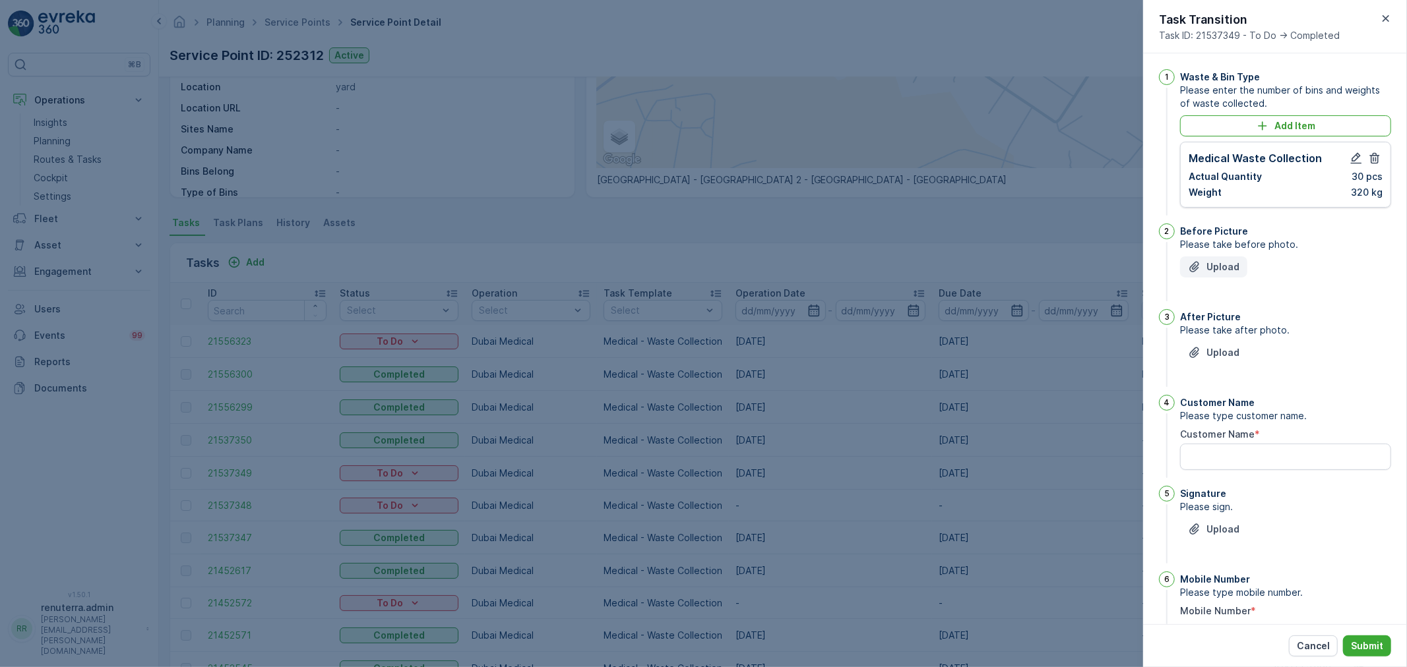
click at [1223, 262] on p "Upload" at bounding box center [1222, 266] width 33 height 13
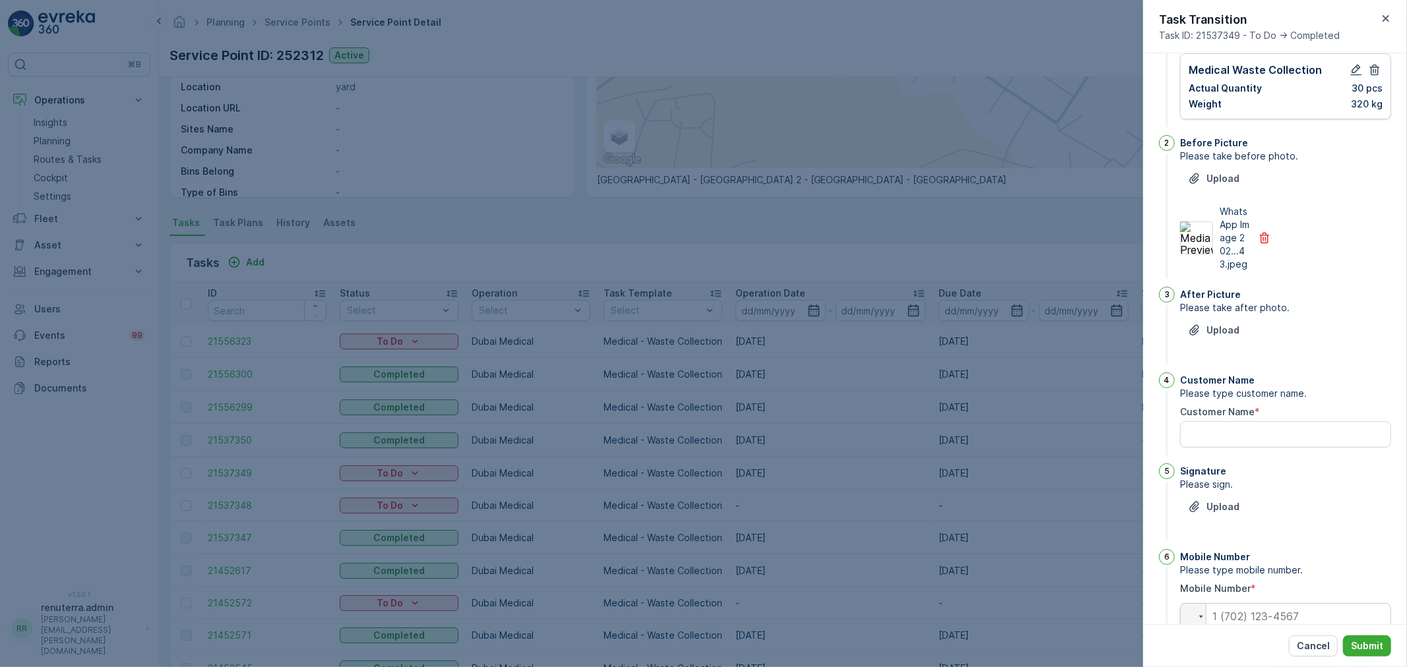
scroll to position [138, 0]
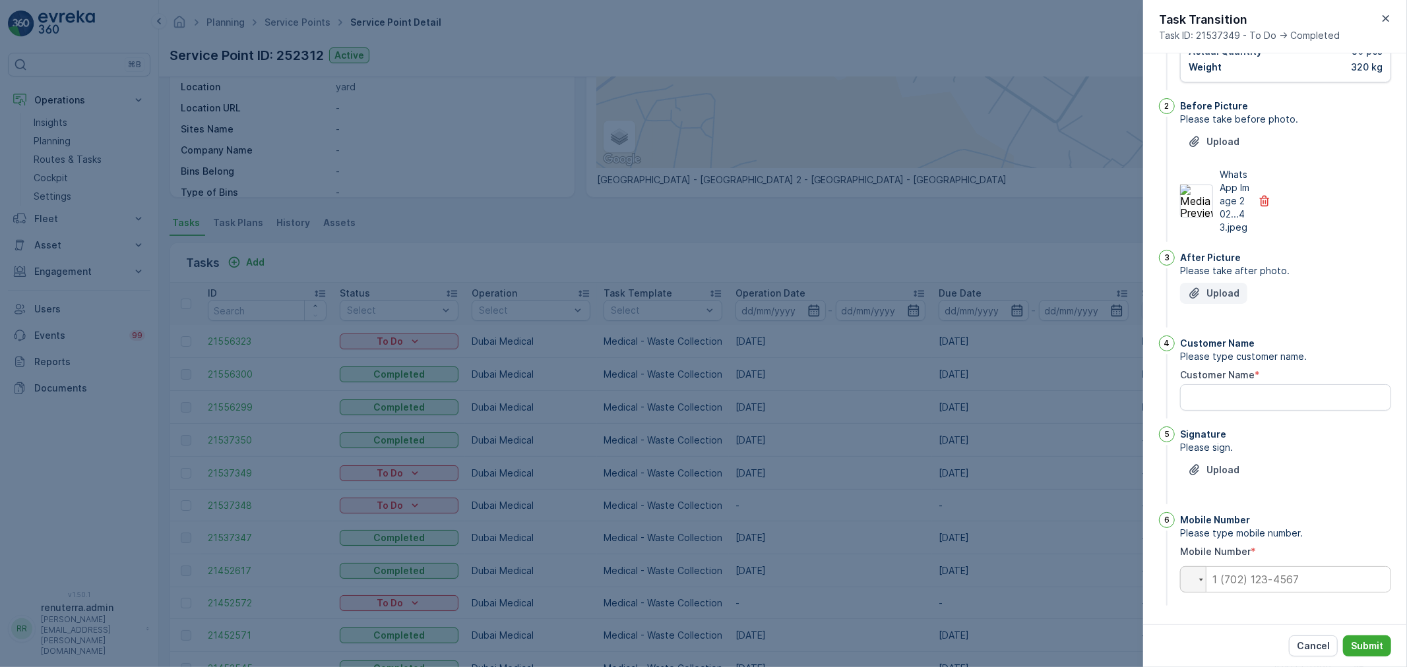
click at [1200, 291] on icon "Upload File" at bounding box center [1194, 293] width 13 height 13
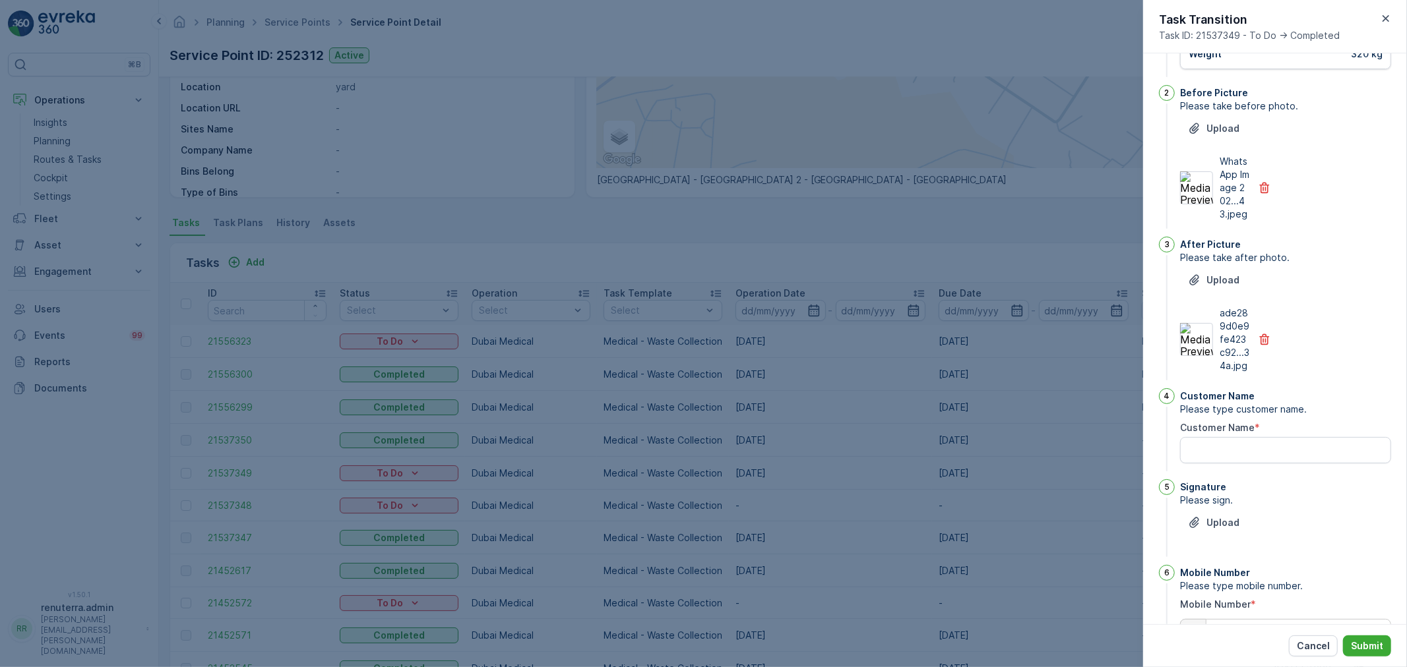
scroll to position [218, 0]
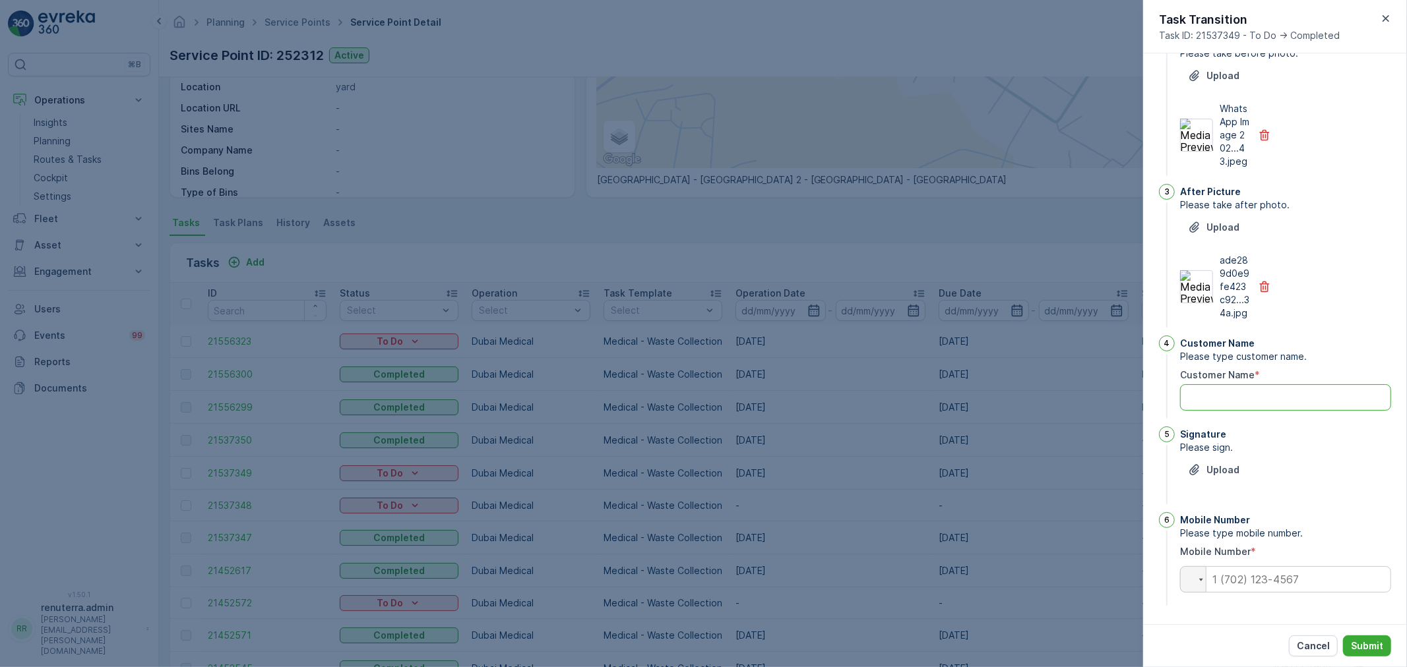
click at [1223, 394] on Name "Customer Name" at bounding box center [1285, 397] width 211 height 26
type Name "yasin"
click at [1203, 465] on div "Upload" at bounding box center [1213, 470] width 51 height 13
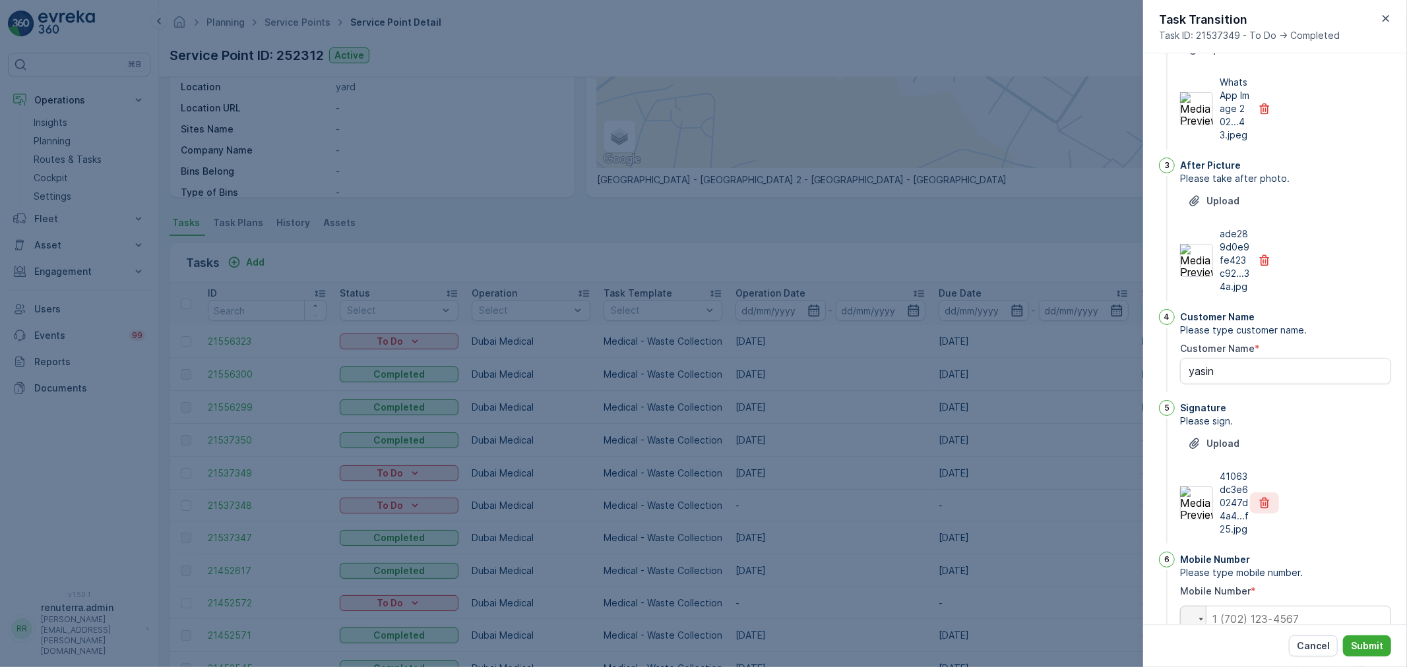
scroll to position [284, 0]
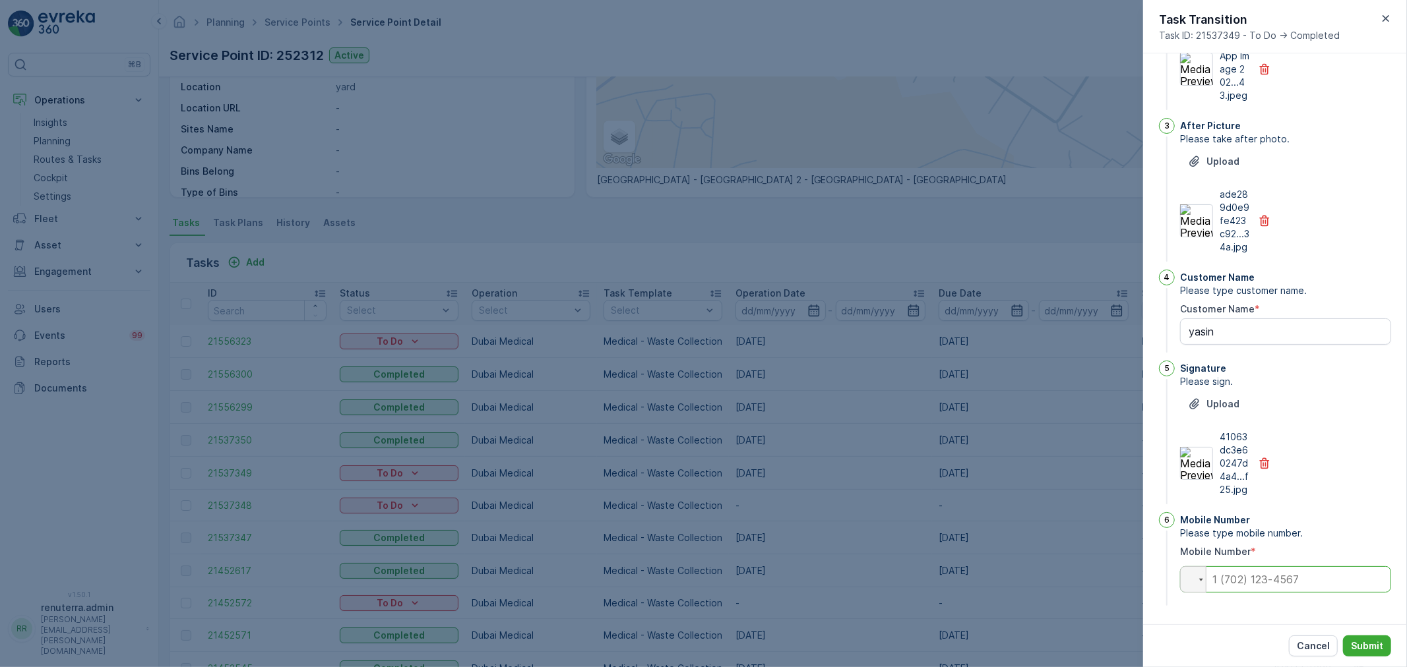
click at [1264, 588] on input "tel" at bounding box center [1285, 579] width 211 height 26
type input "0504740526"
click at [1358, 641] on p "Submit" at bounding box center [1366, 646] width 32 height 13
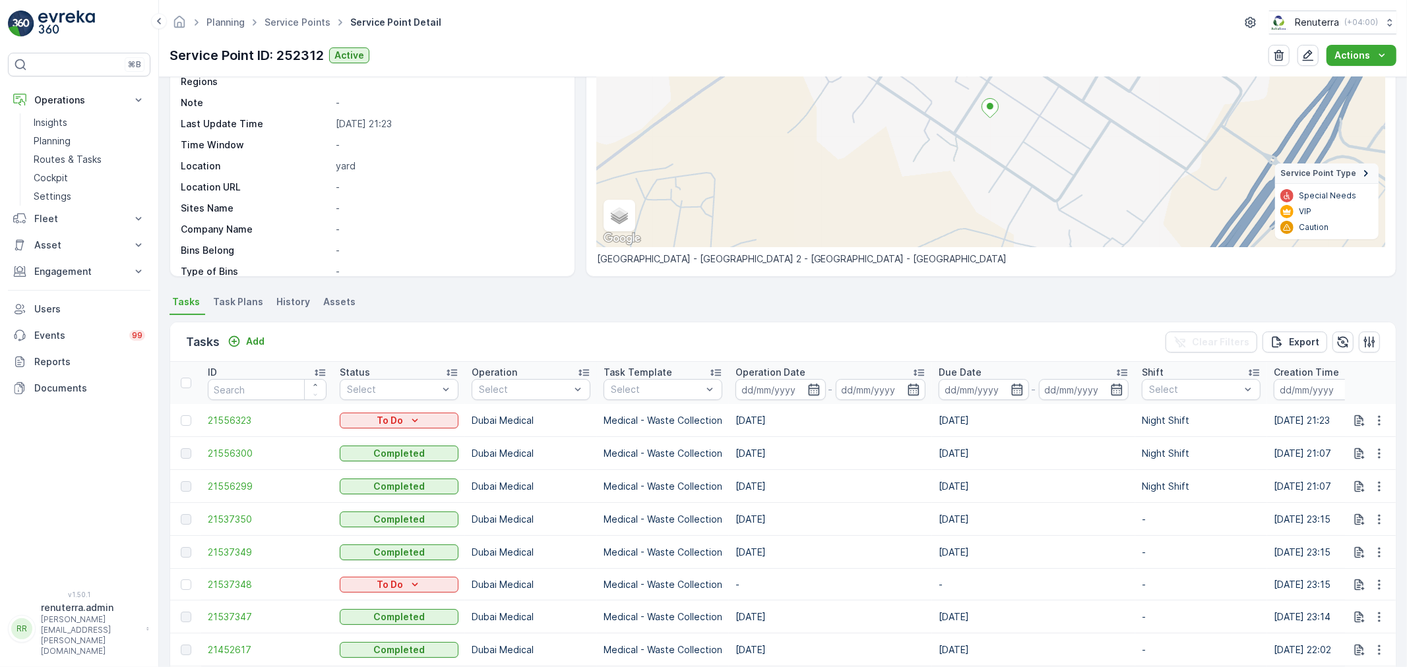
scroll to position [73, 0]
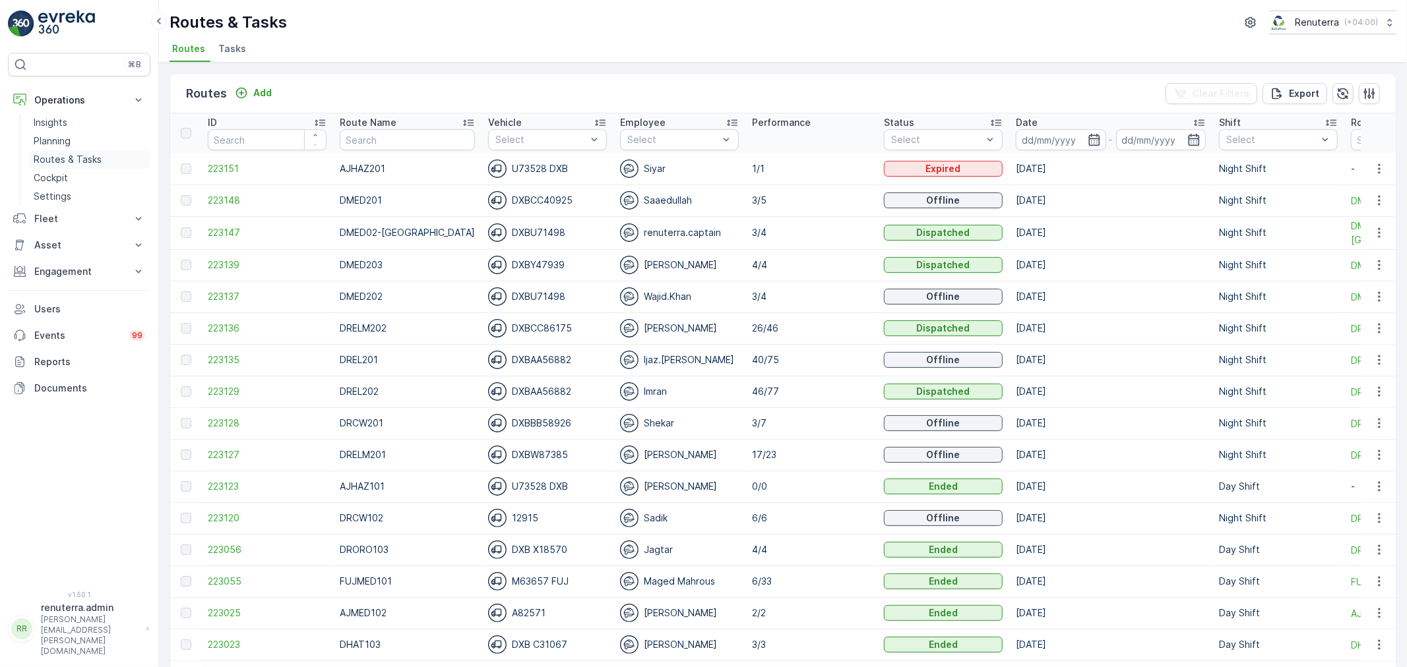
click at [88, 162] on p "Routes & Tasks" at bounding box center [68, 159] width 68 height 13
click at [1087, 142] on icon "button" at bounding box center [1093, 139] width 13 height 13
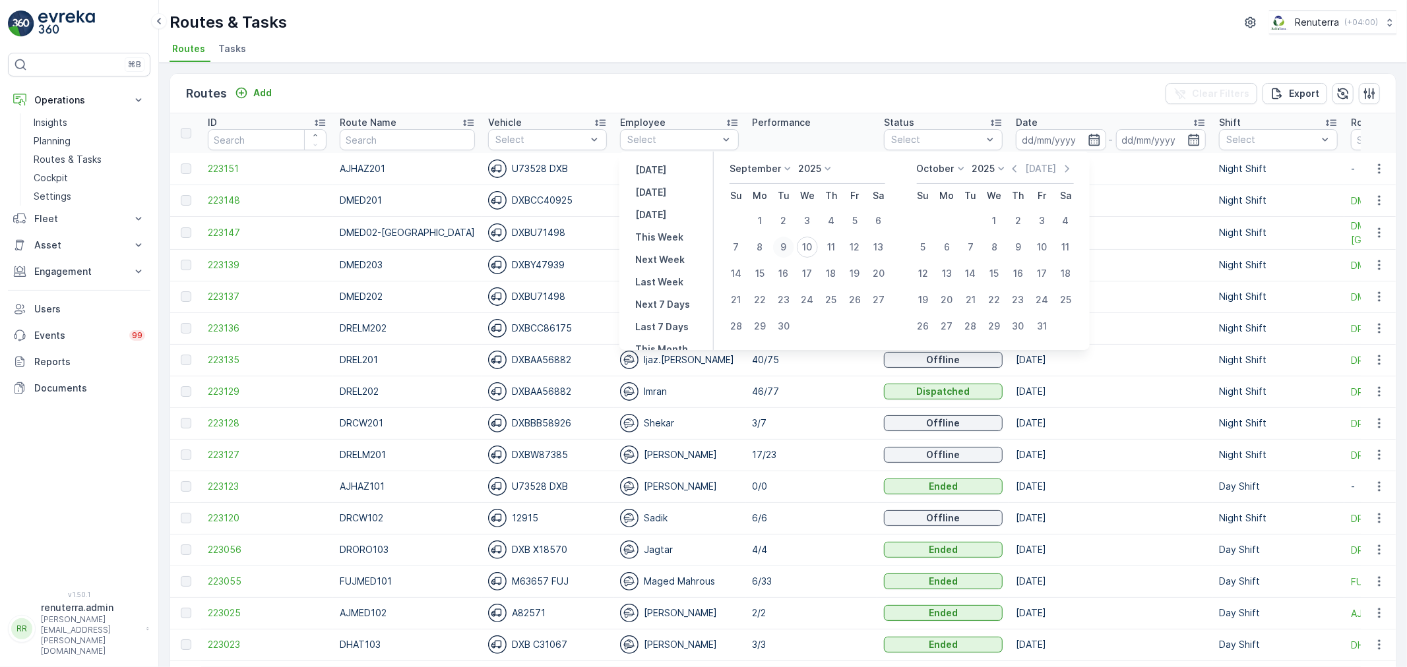
click at [787, 248] on div "9" at bounding box center [783, 247] width 21 height 21
type input "[DATE]"
click at [787, 248] on div "9" at bounding box center [783, 247] width 21 height 21
type input "[DATE]"
click at [787, 248] on div "9" at bounding box center [783, 247] width 21 height 21
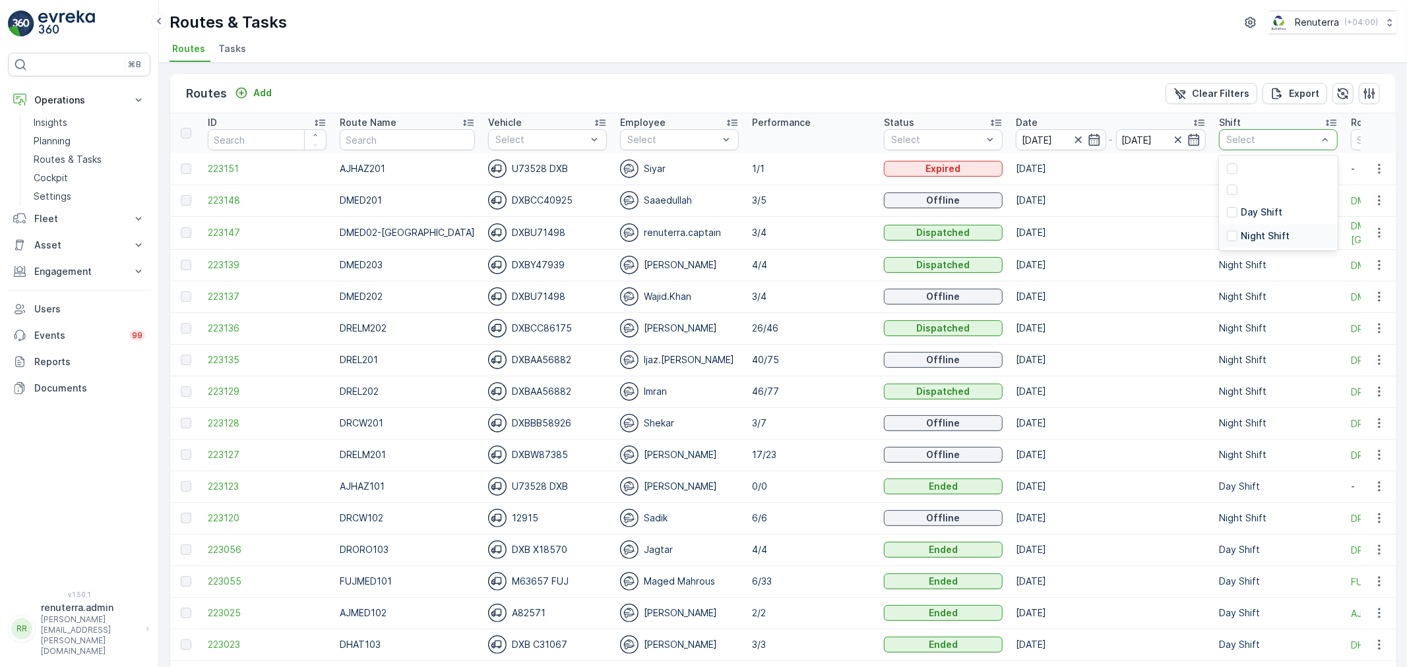
click at [1242, 232] on p "Night Shift" at bounding box center [1264, 235] width 49 height 13
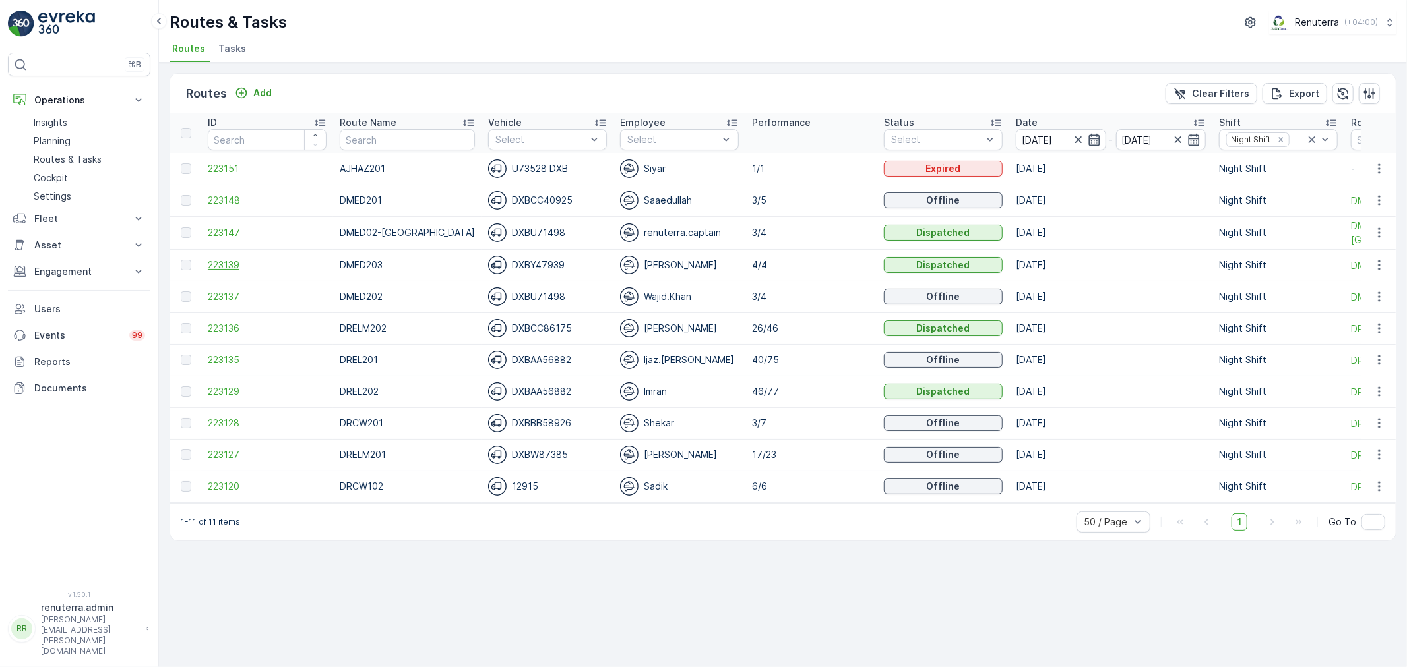
click at [218, 264] on span "223139" at bounding box center [267, 264] width 119 height 13
